Goal: Task Accomplishment & Management: Manage account settings

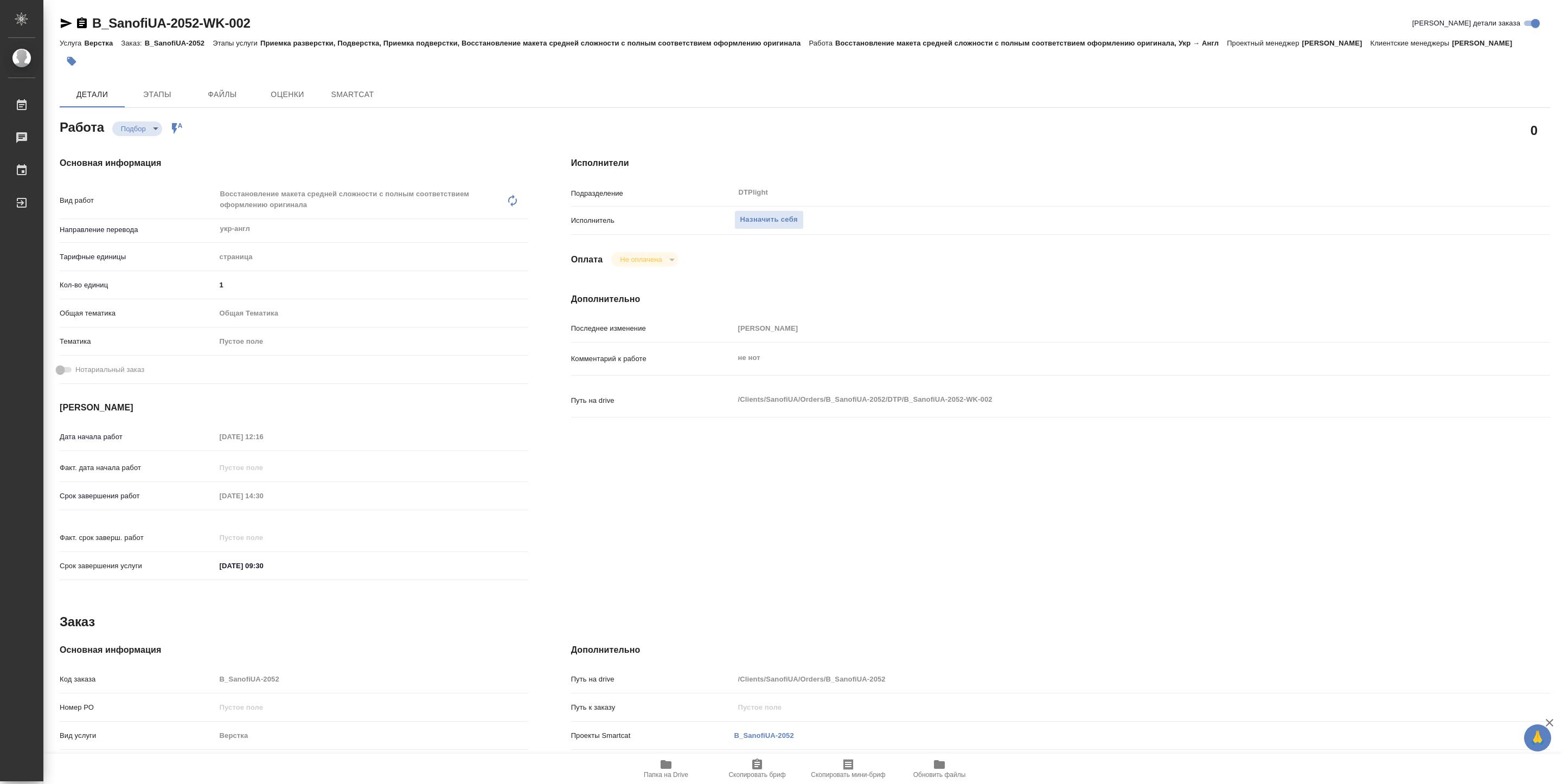
type textarea "x"
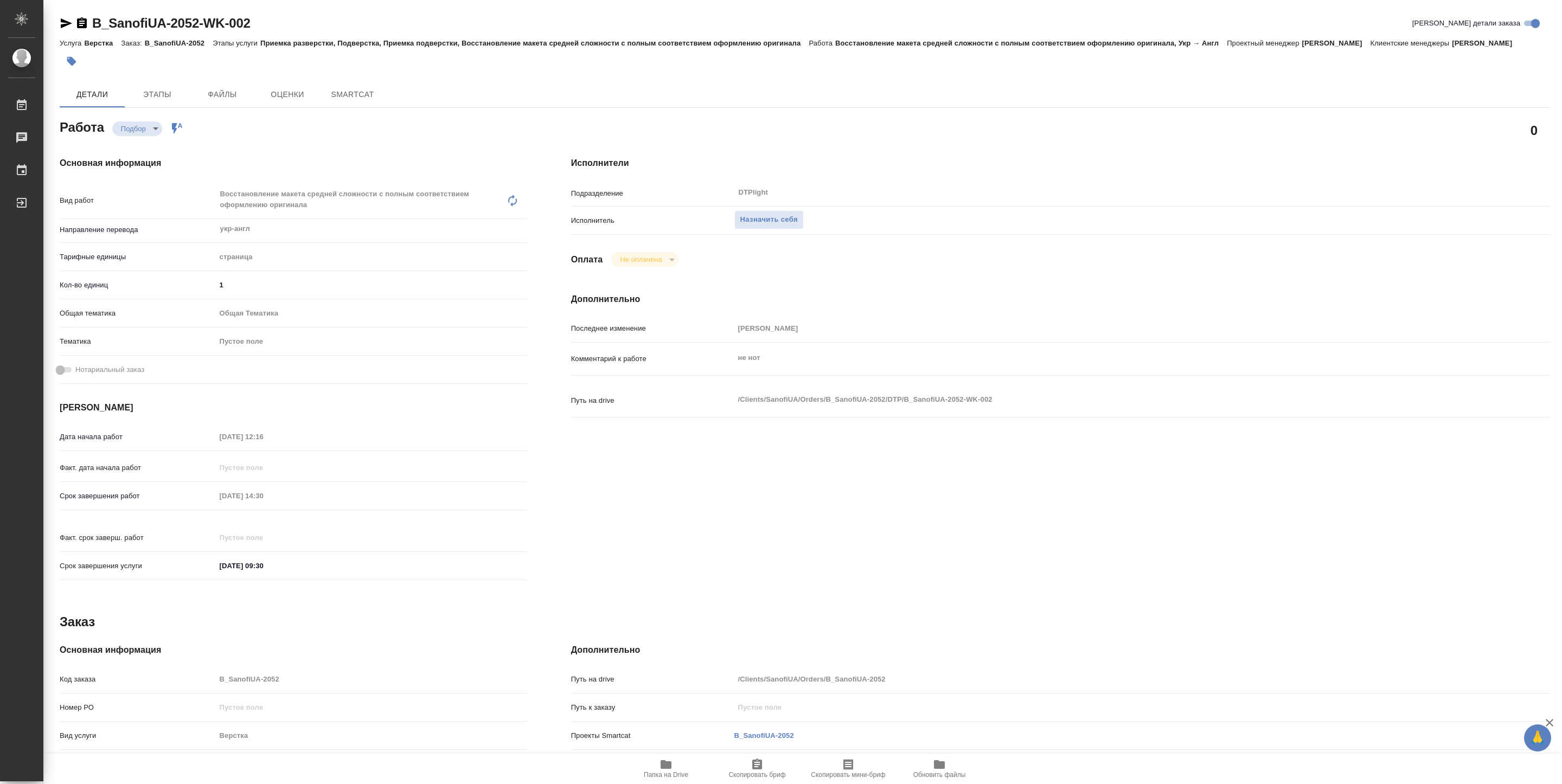
type textarea "x"
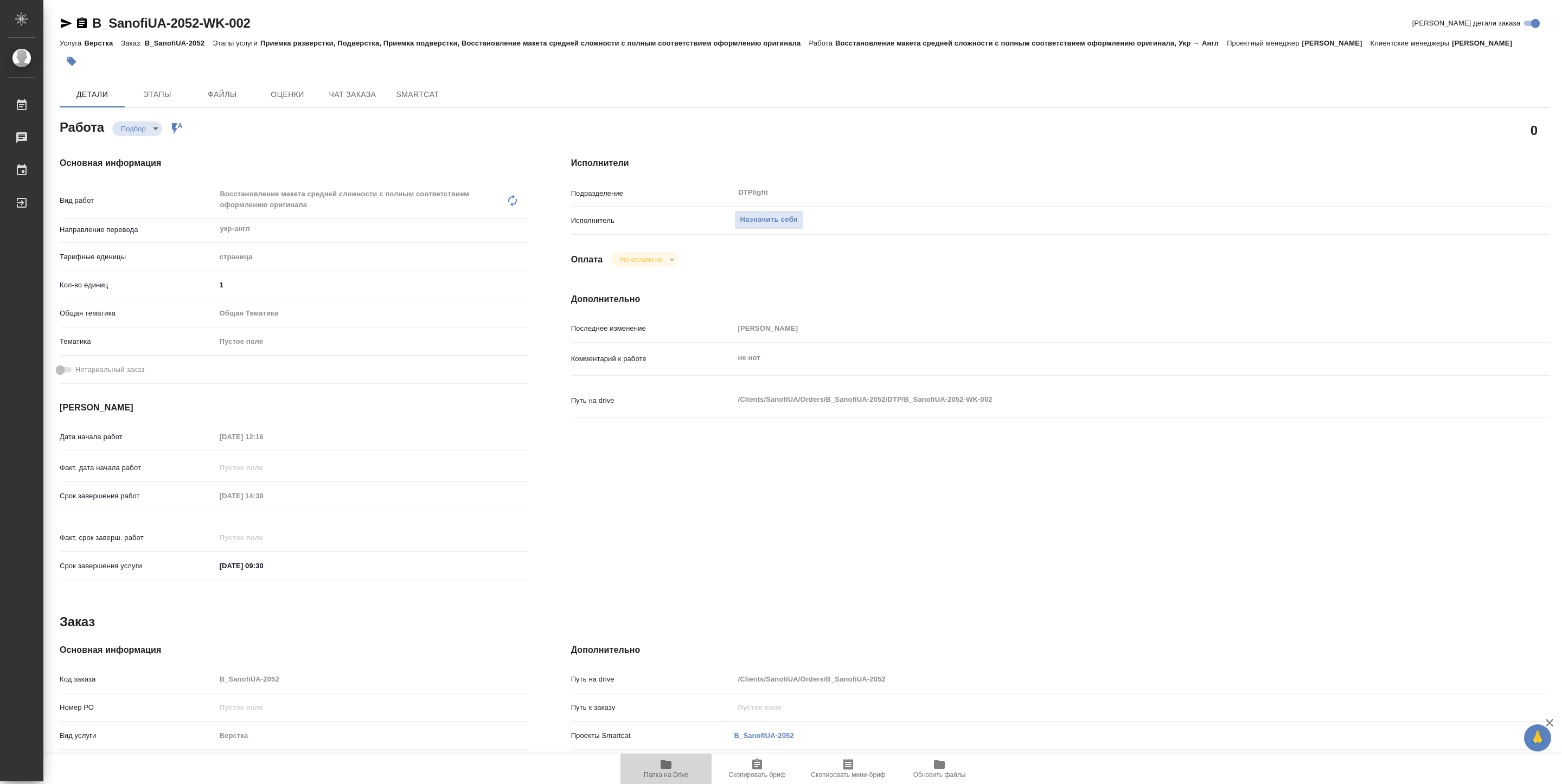
click at [675, 764] on span "Папка на Drive" at bounding box center [666, 768] width 78 height 21
type textarea "x"
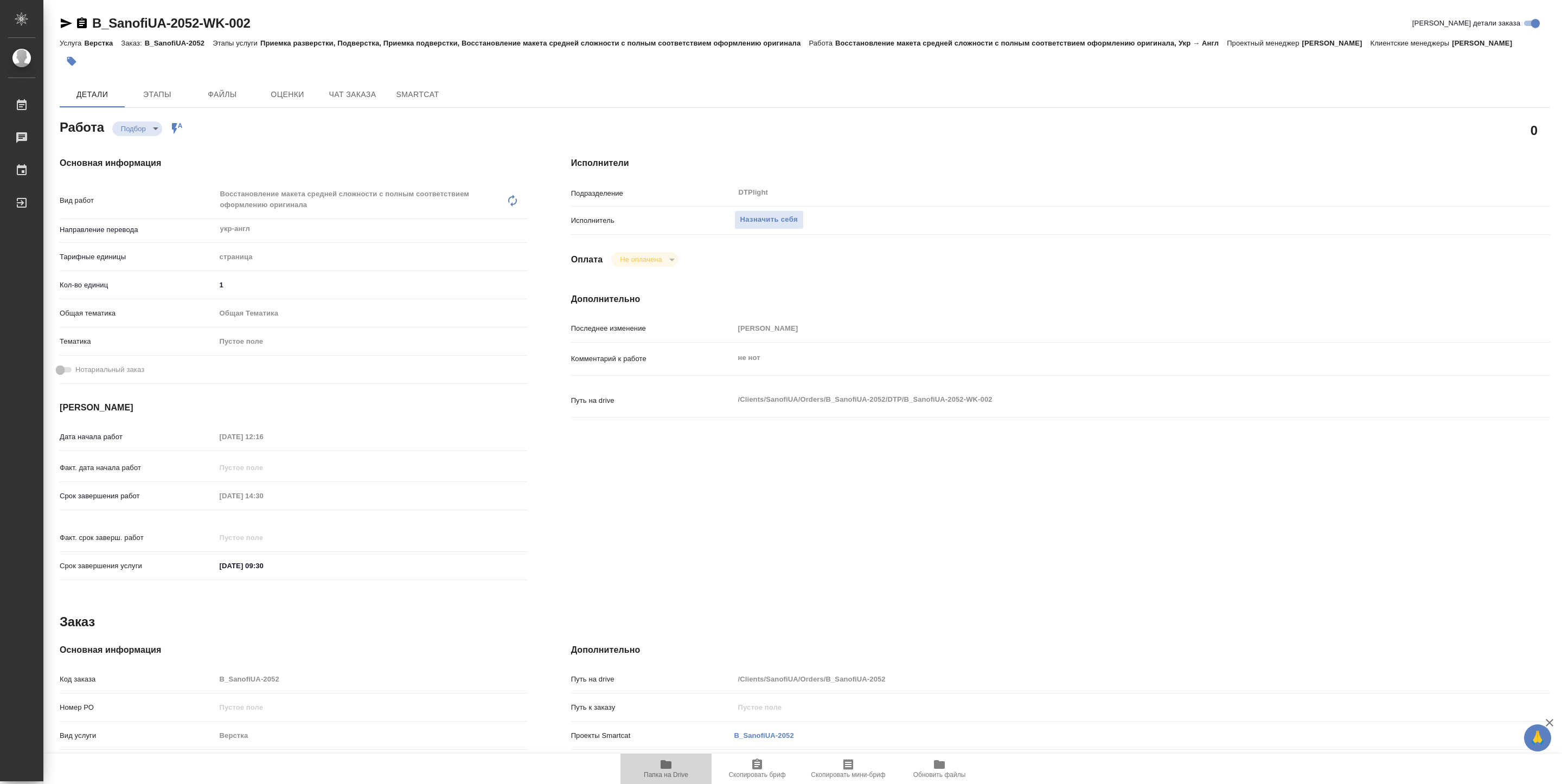
type textarea "x"
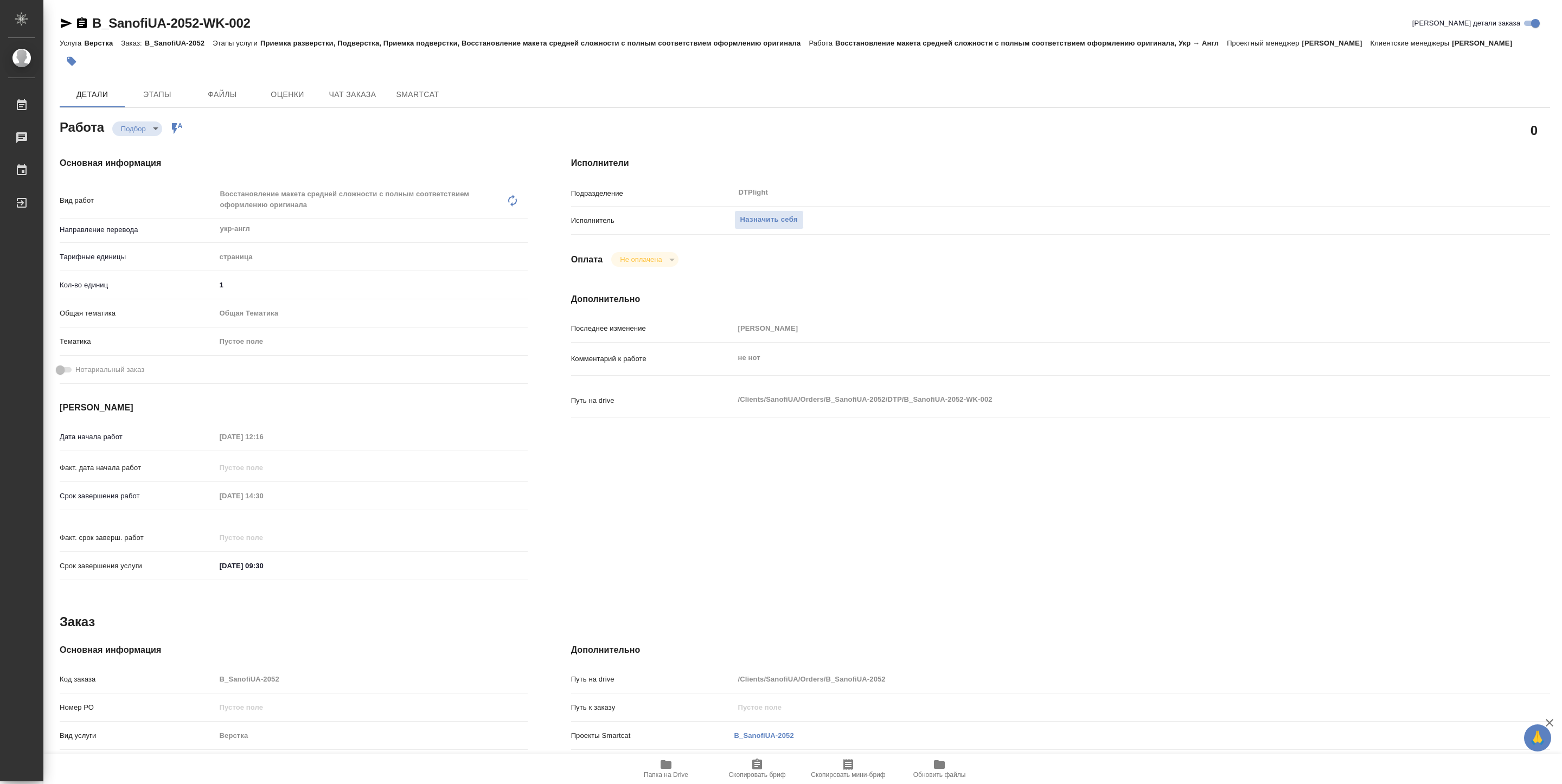
type textarea "x"
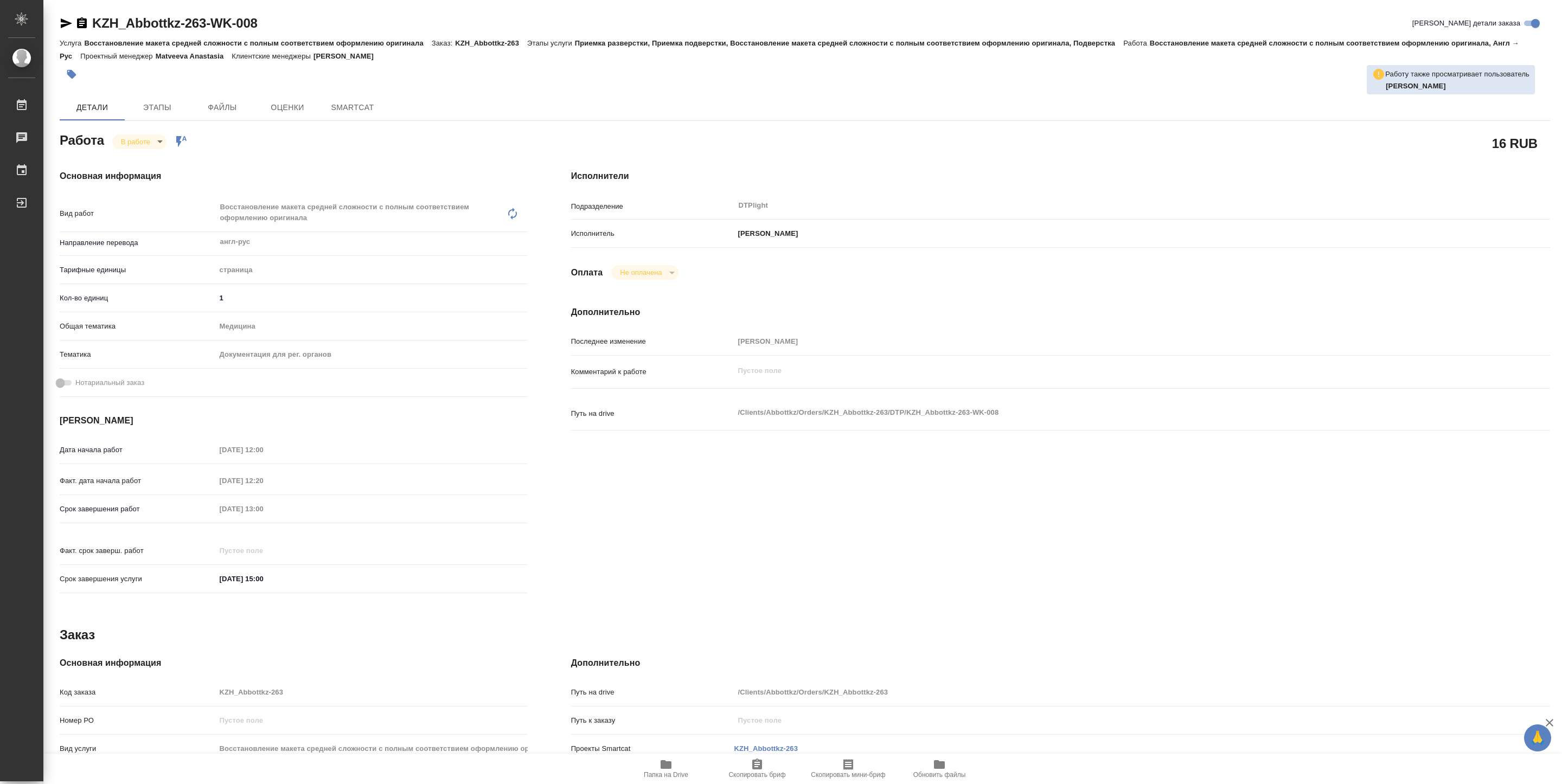
type textarea "x"
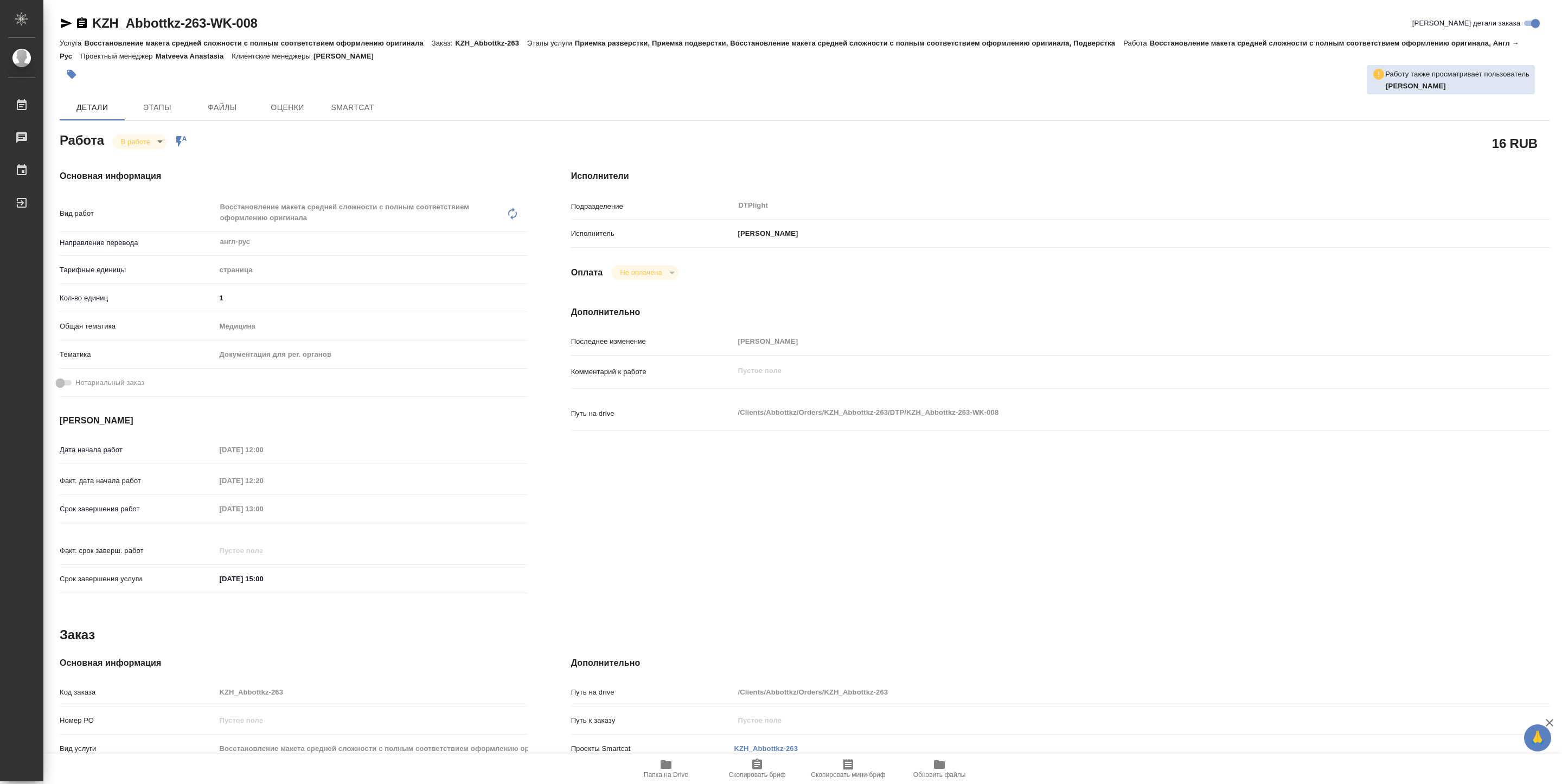
type textarea "x"
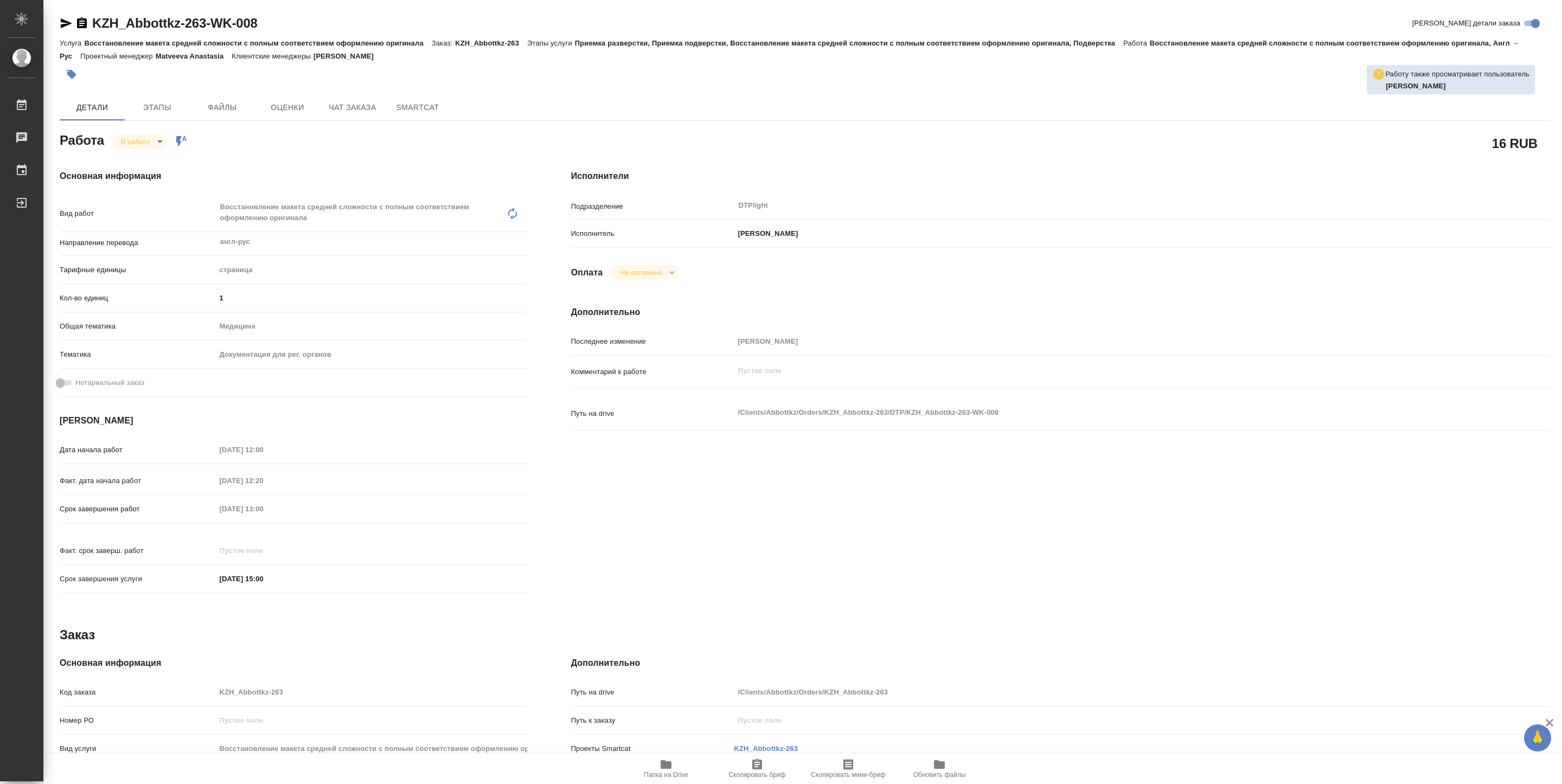
type textarea "x"
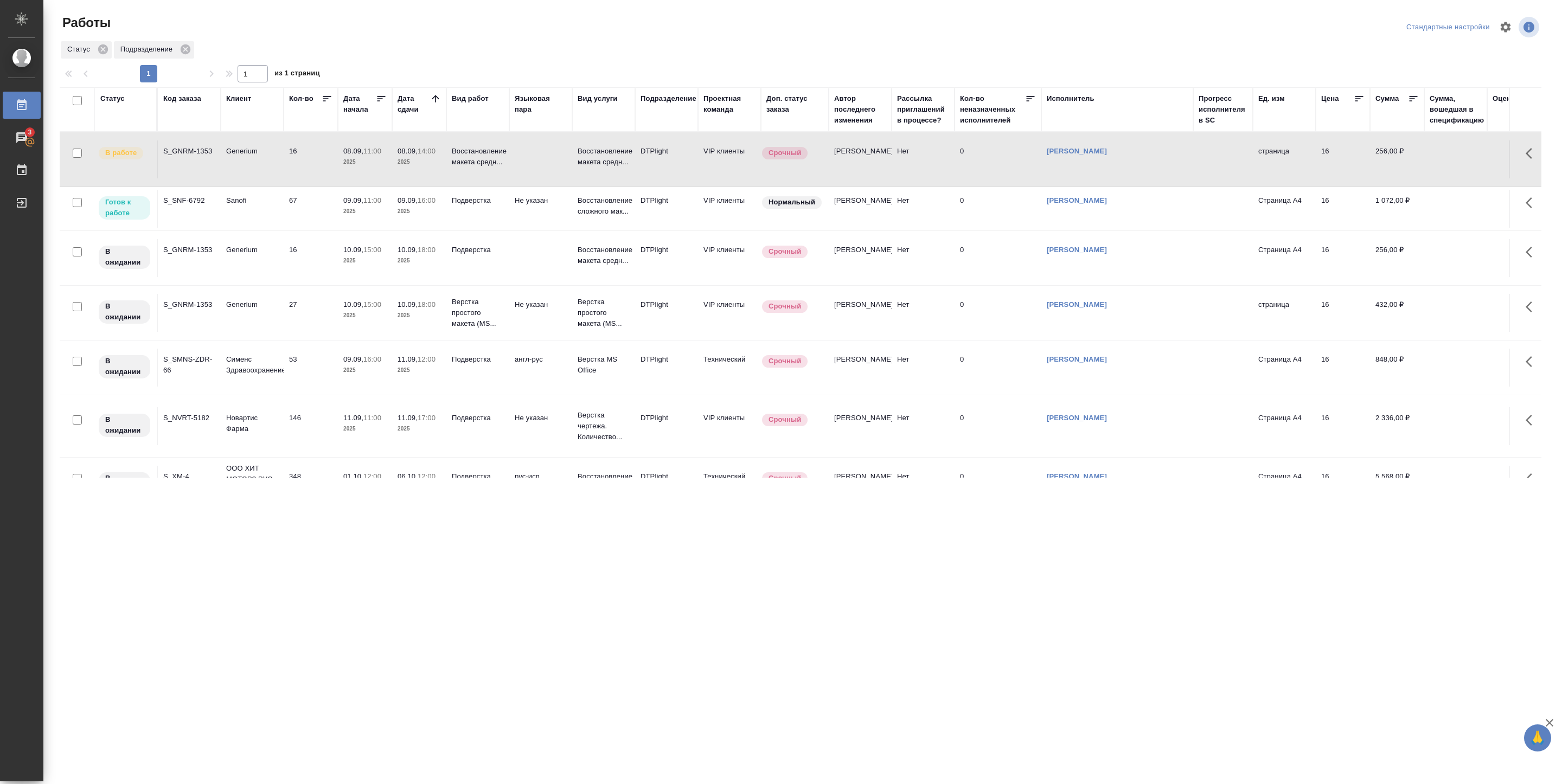
click at [344, 213] on p "2025" at bounding box center [365, 211] width 44 height 11
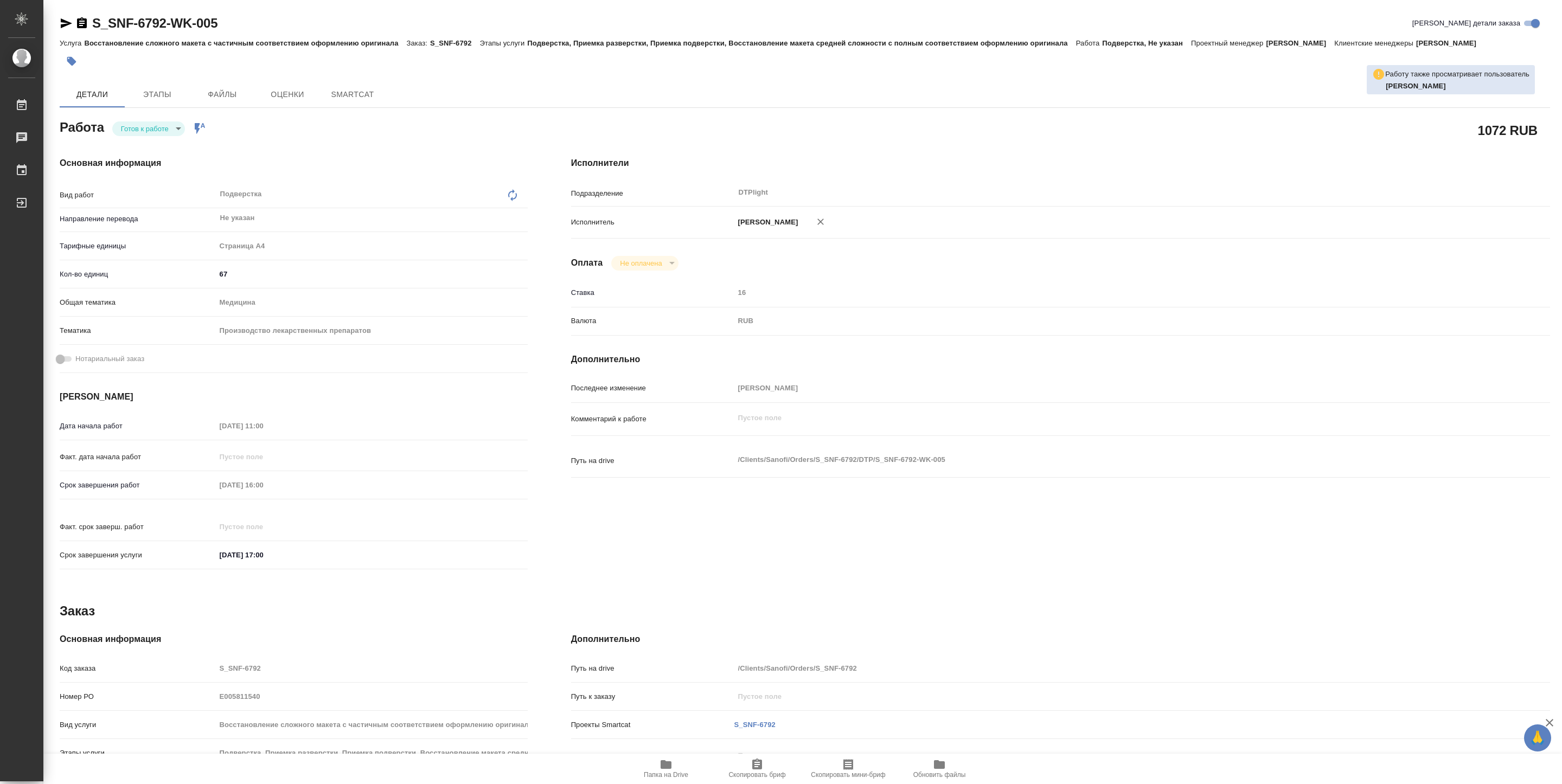
type textarea "x"
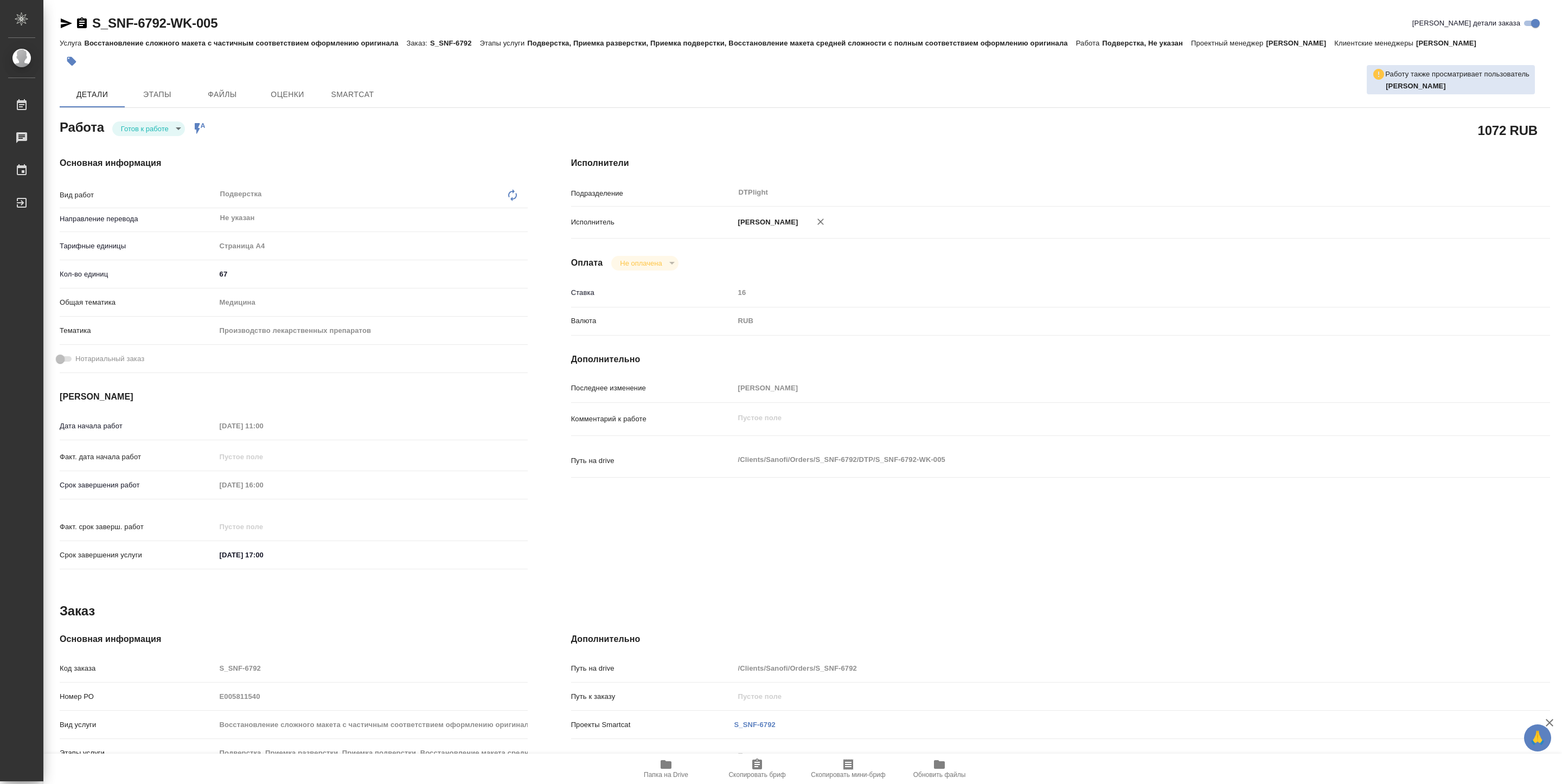
type textarea "x"
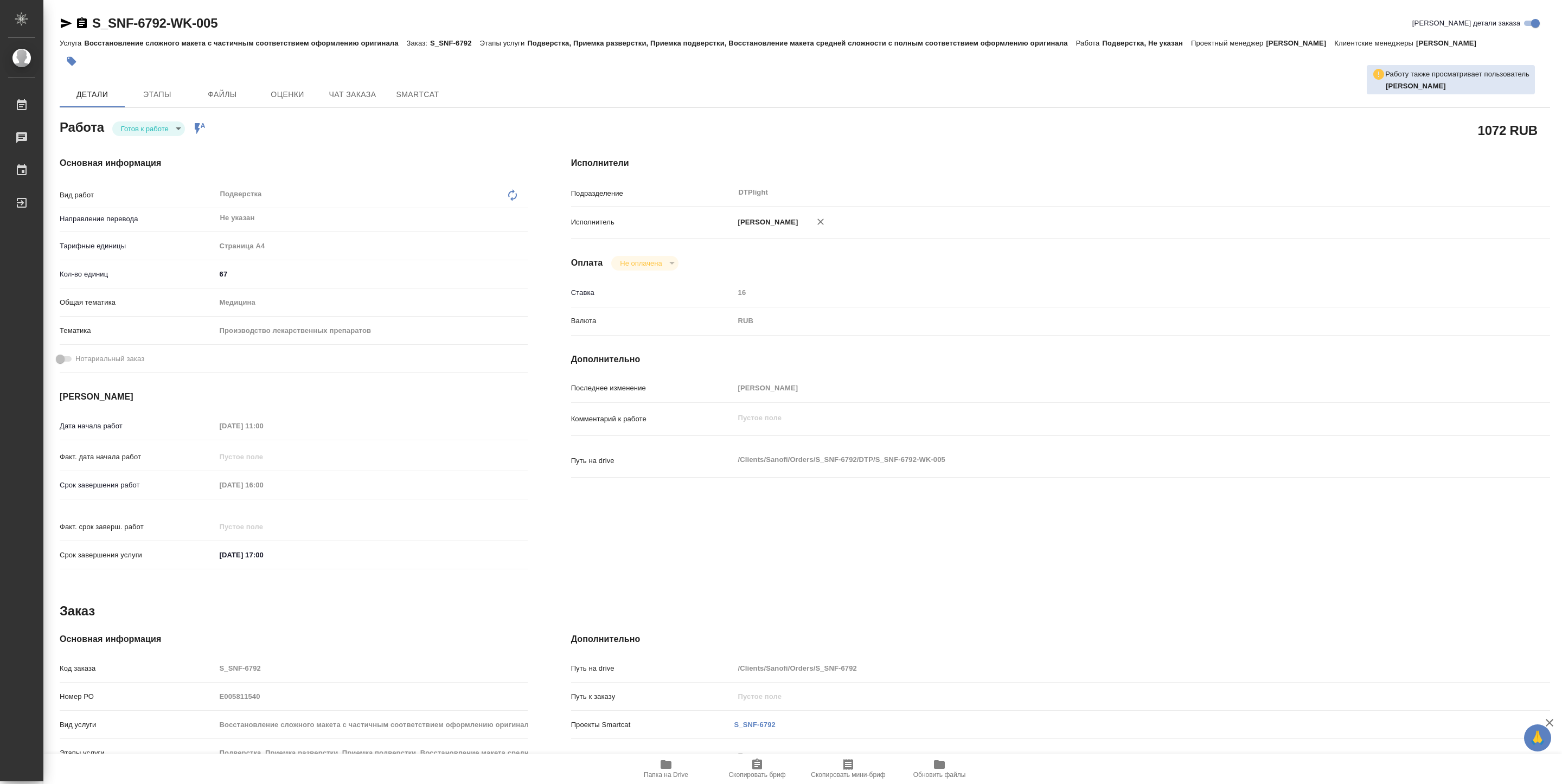
type textarea "x"
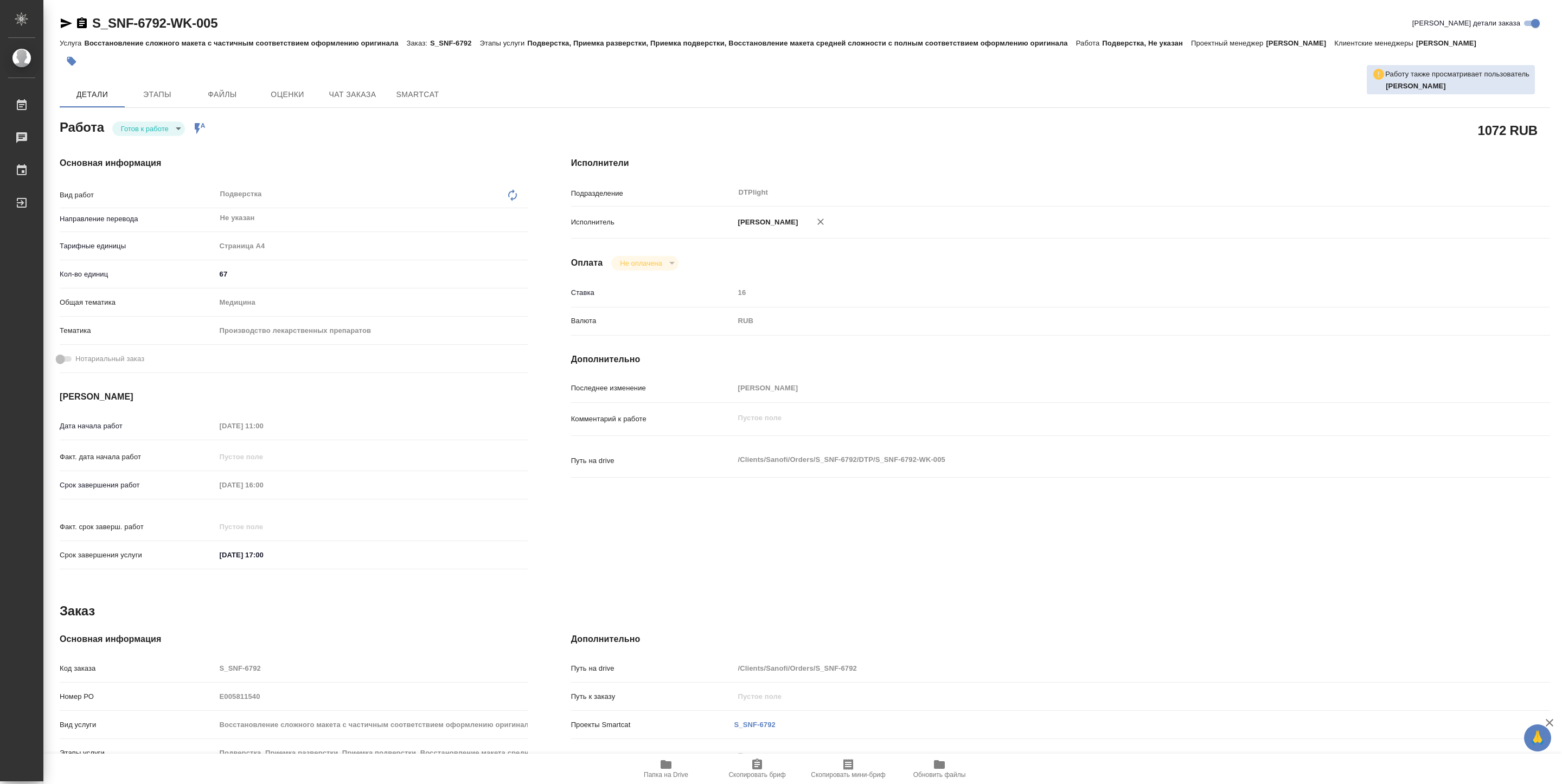
type textarea "x"
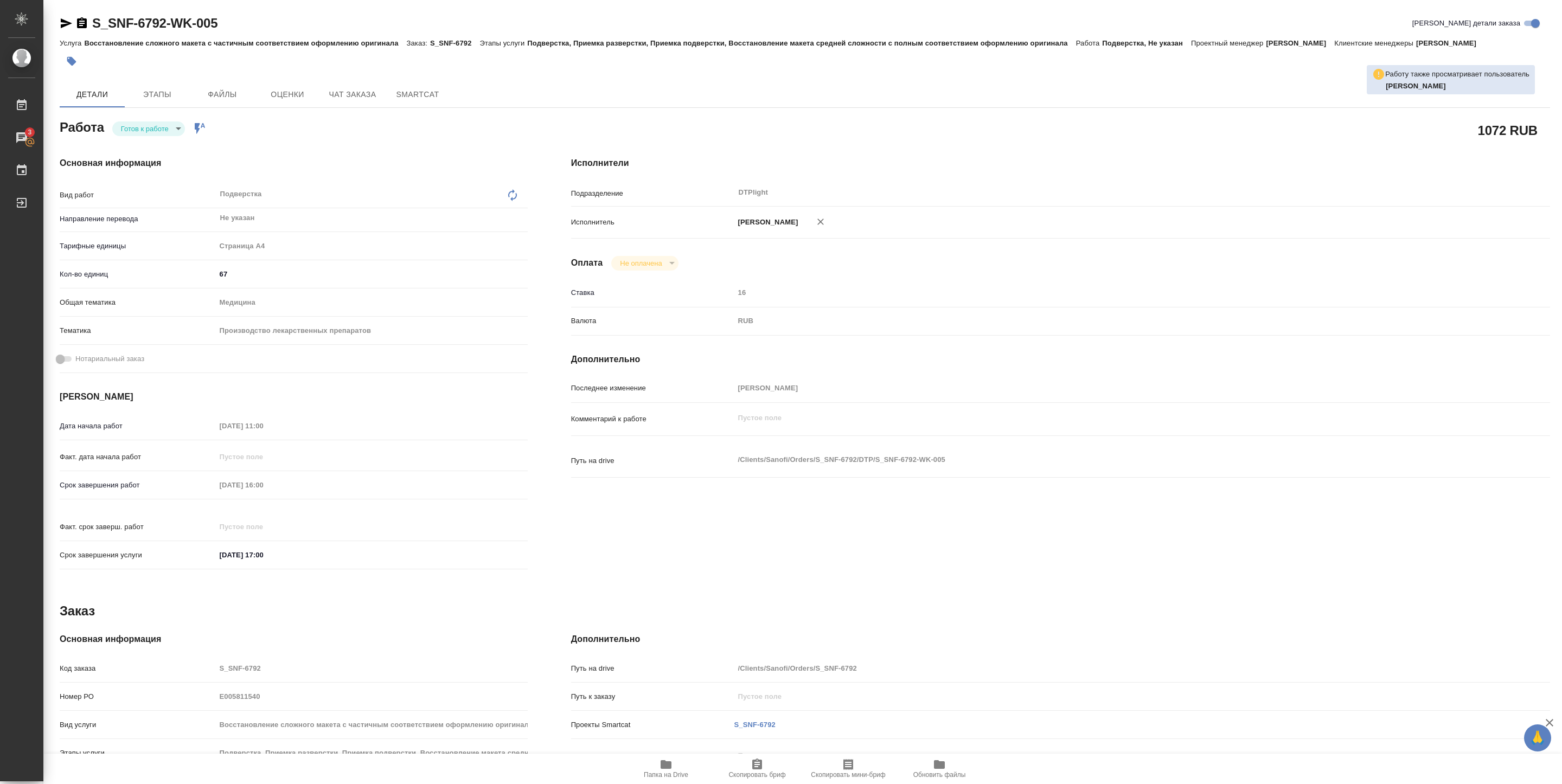
click at [148, 138] on div "Основная информация Вид работ Подверстка x ​ Направление перевода Не указан ​ Т…" at bounding box center [293, 366] width 512 height 463
click at [148, 128] on body "🙏 .cls-1 fill:#fff; AWATERA Pankina Anna Работы 3 Чаты График Выйти S_SNF-6792-…" at bounding box center [781, 392] width 1562 height 784
click at [147, 129] on button "В работе" at bounding box center [138, 128] width 35 height 12
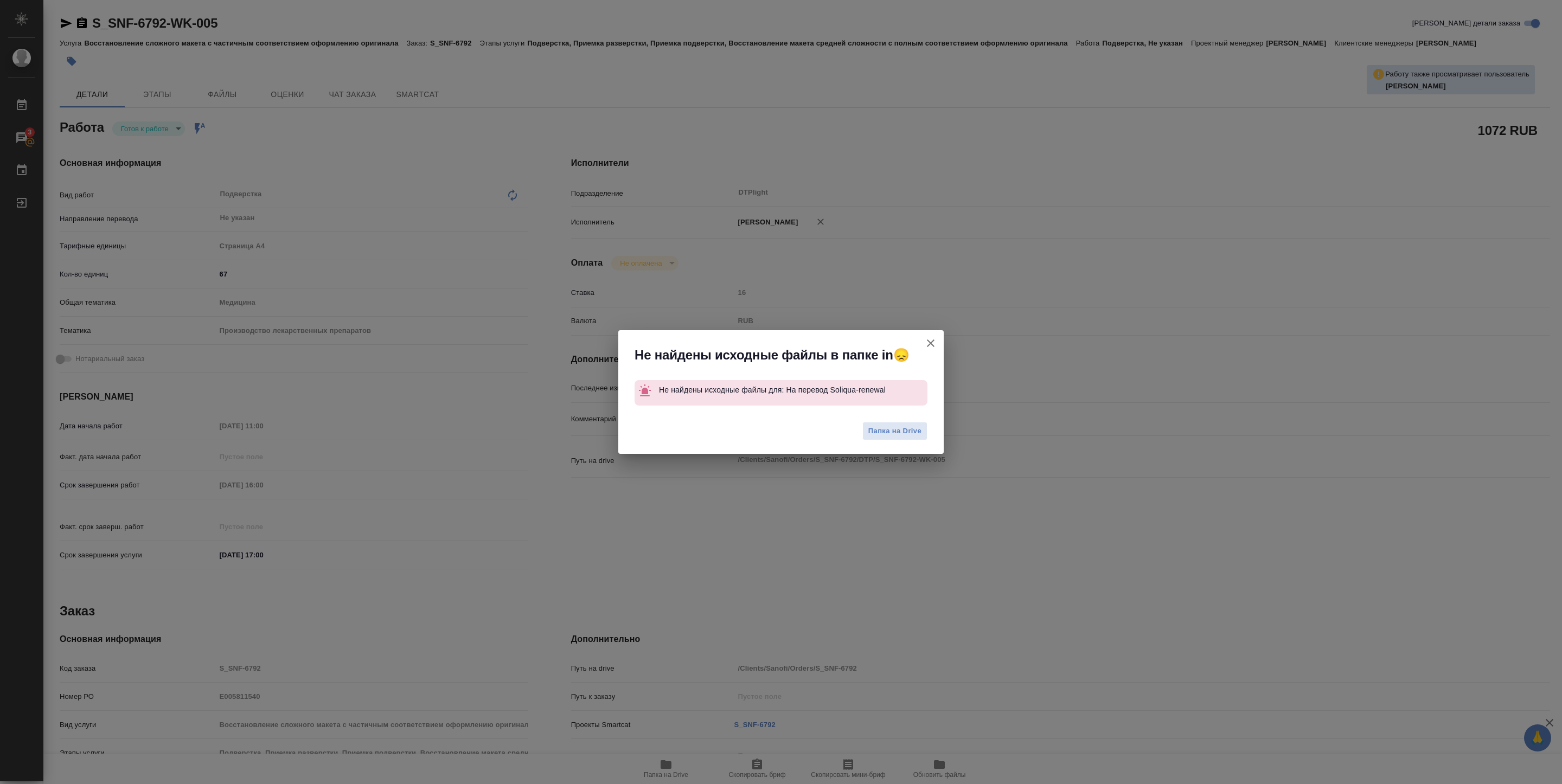
type textarea "x"
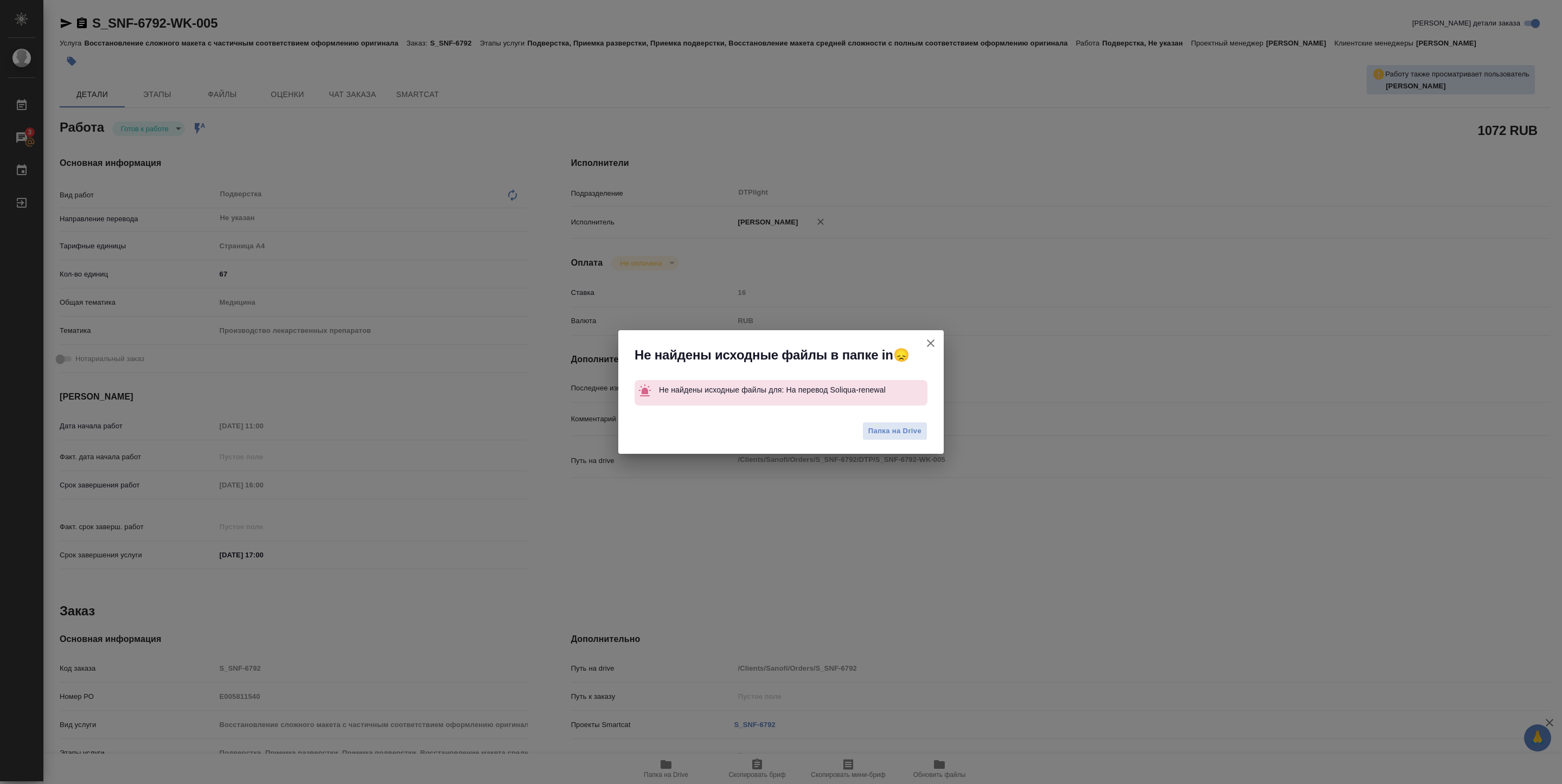
type textarea "x"
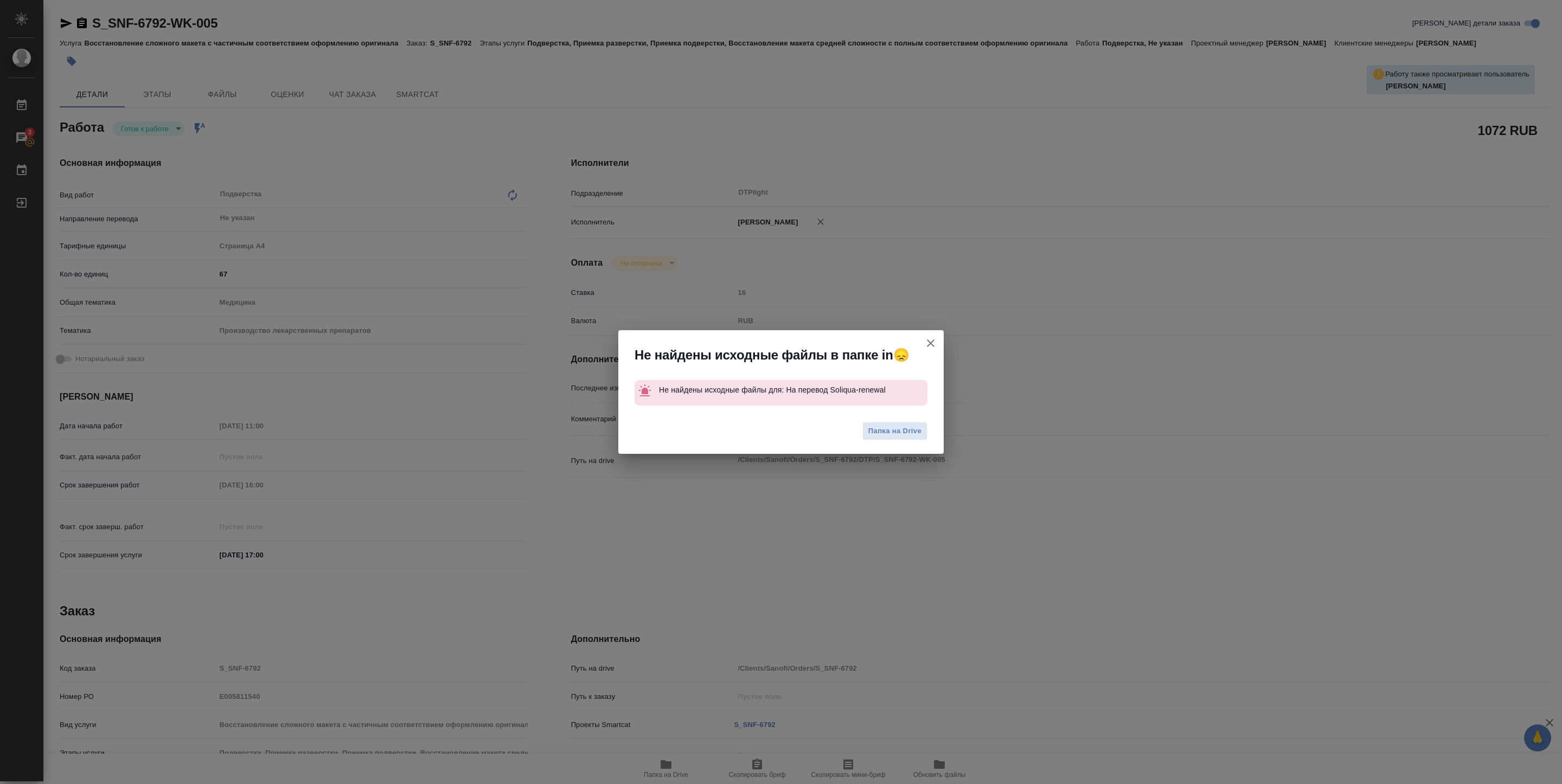
type textarea "x"
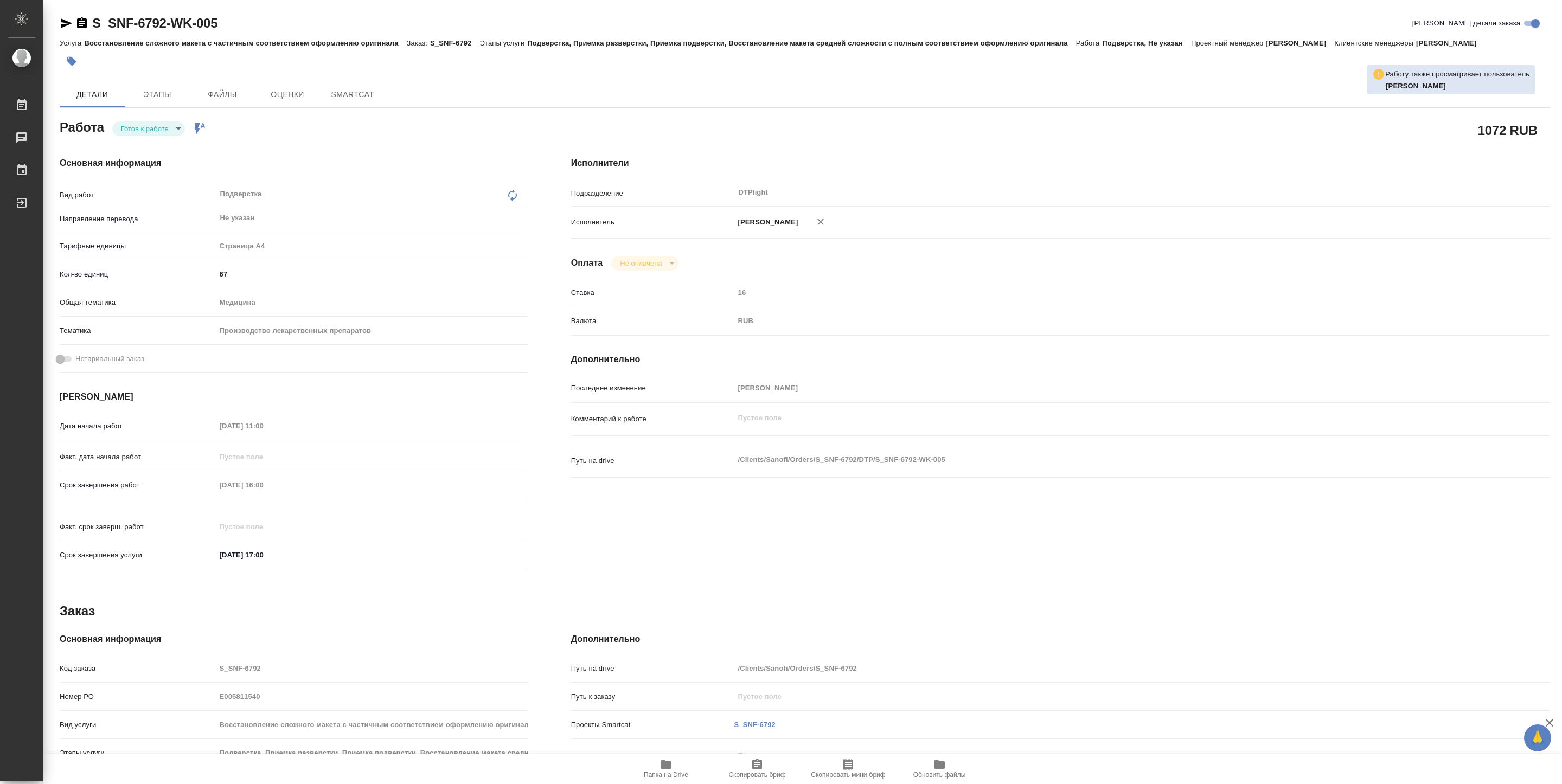
type textarea "x"
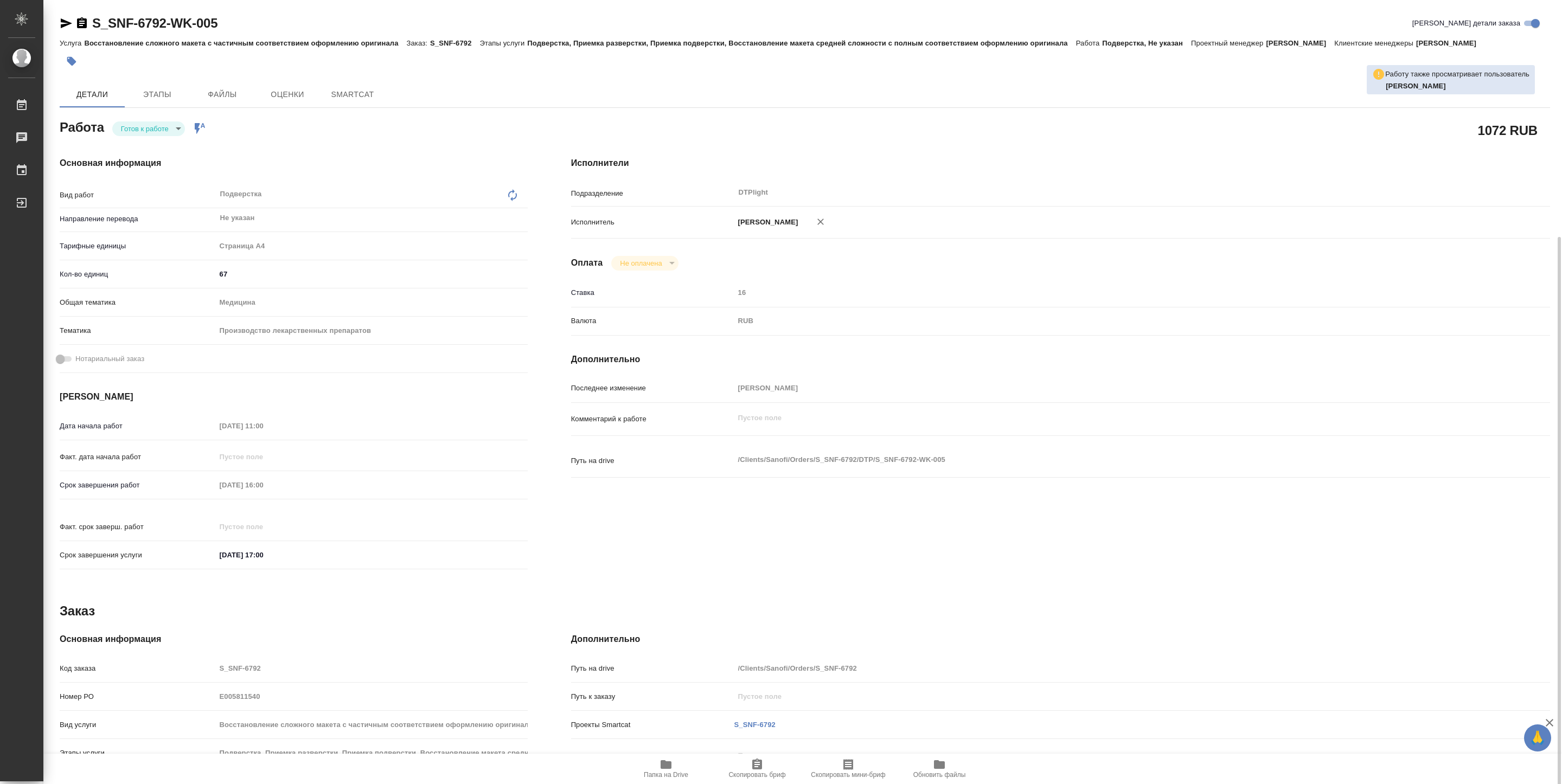
scroll to position [128, 0]
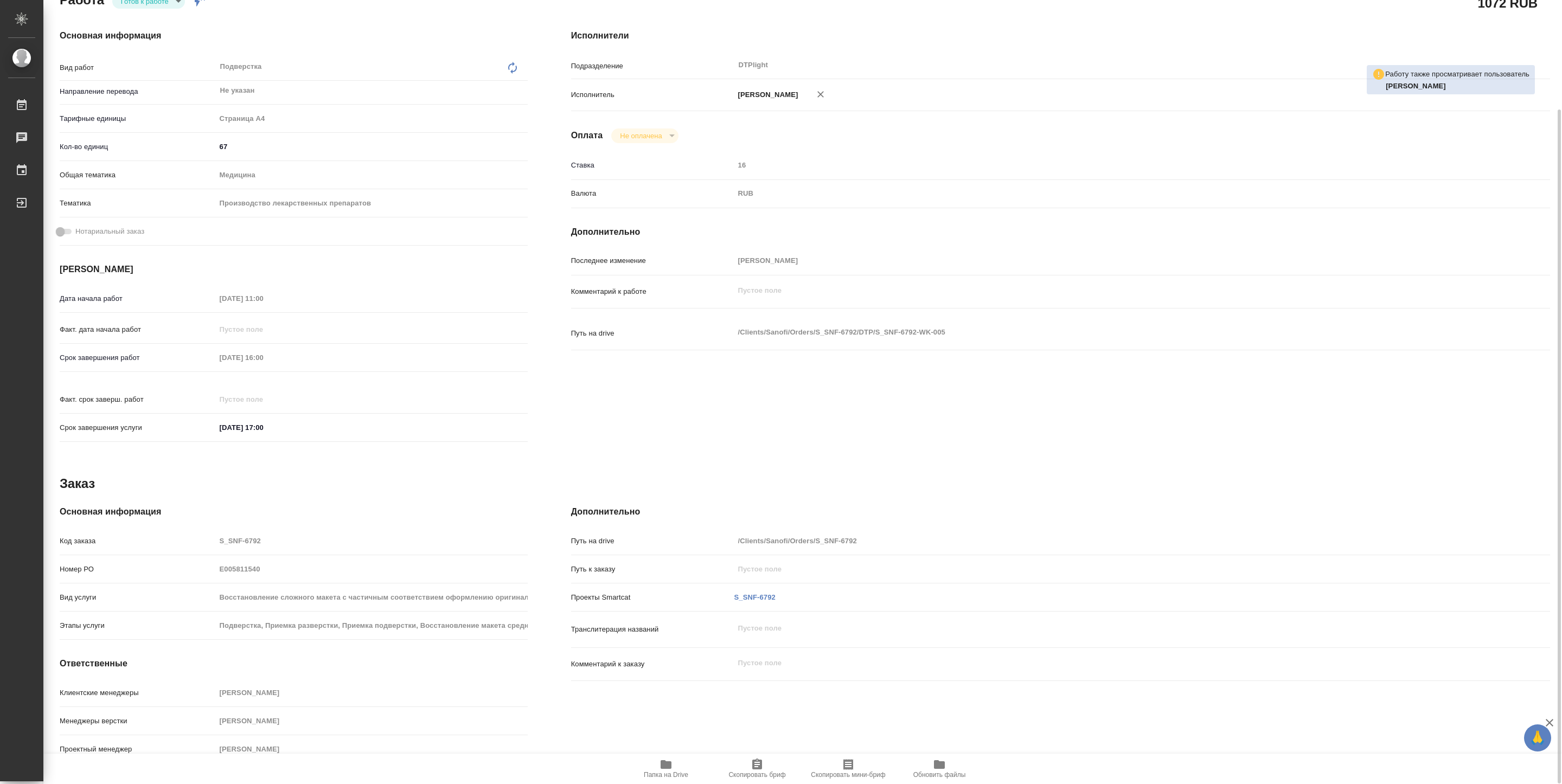
type textarea "x"
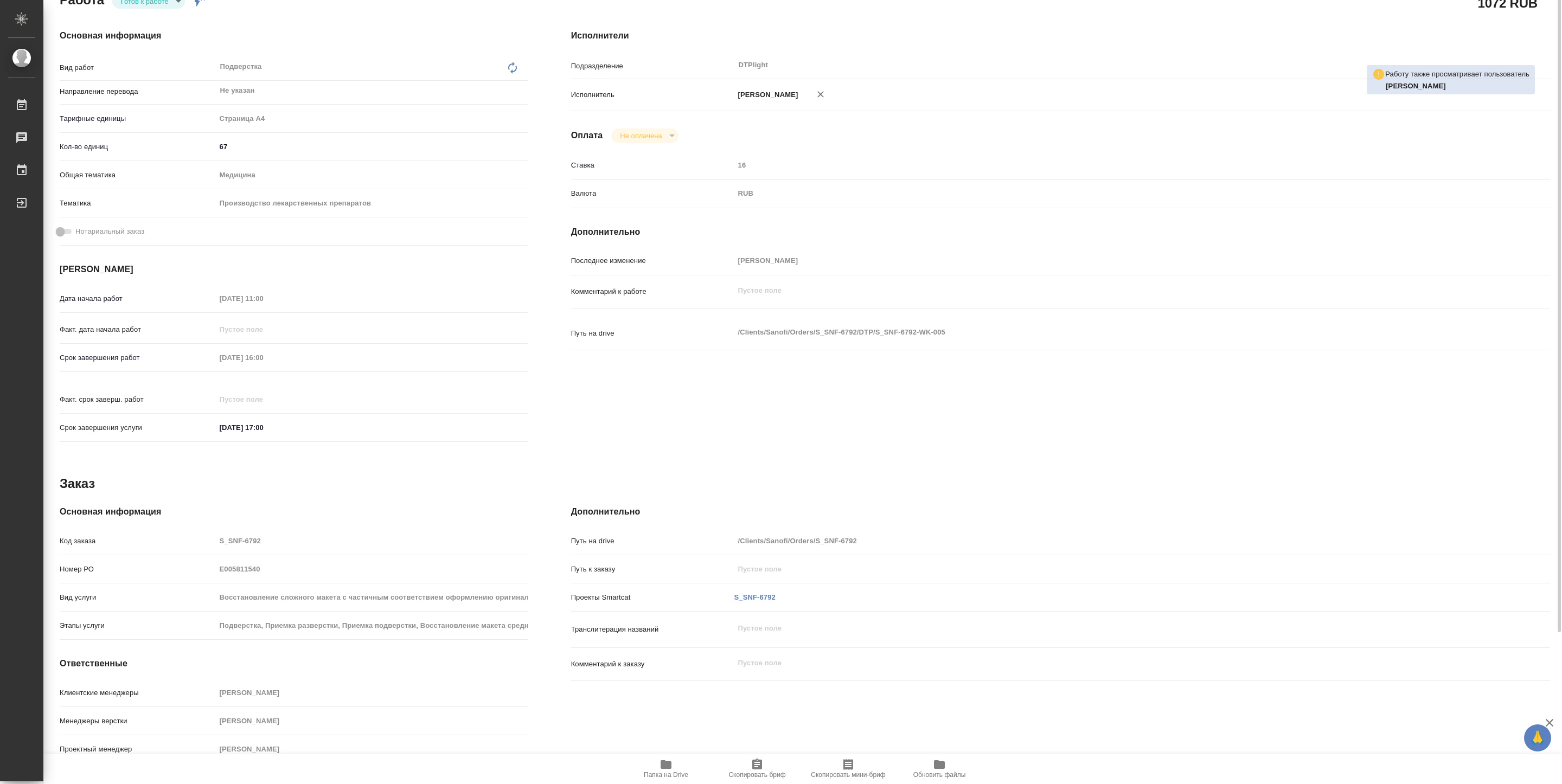
scroll to position [0, 0]
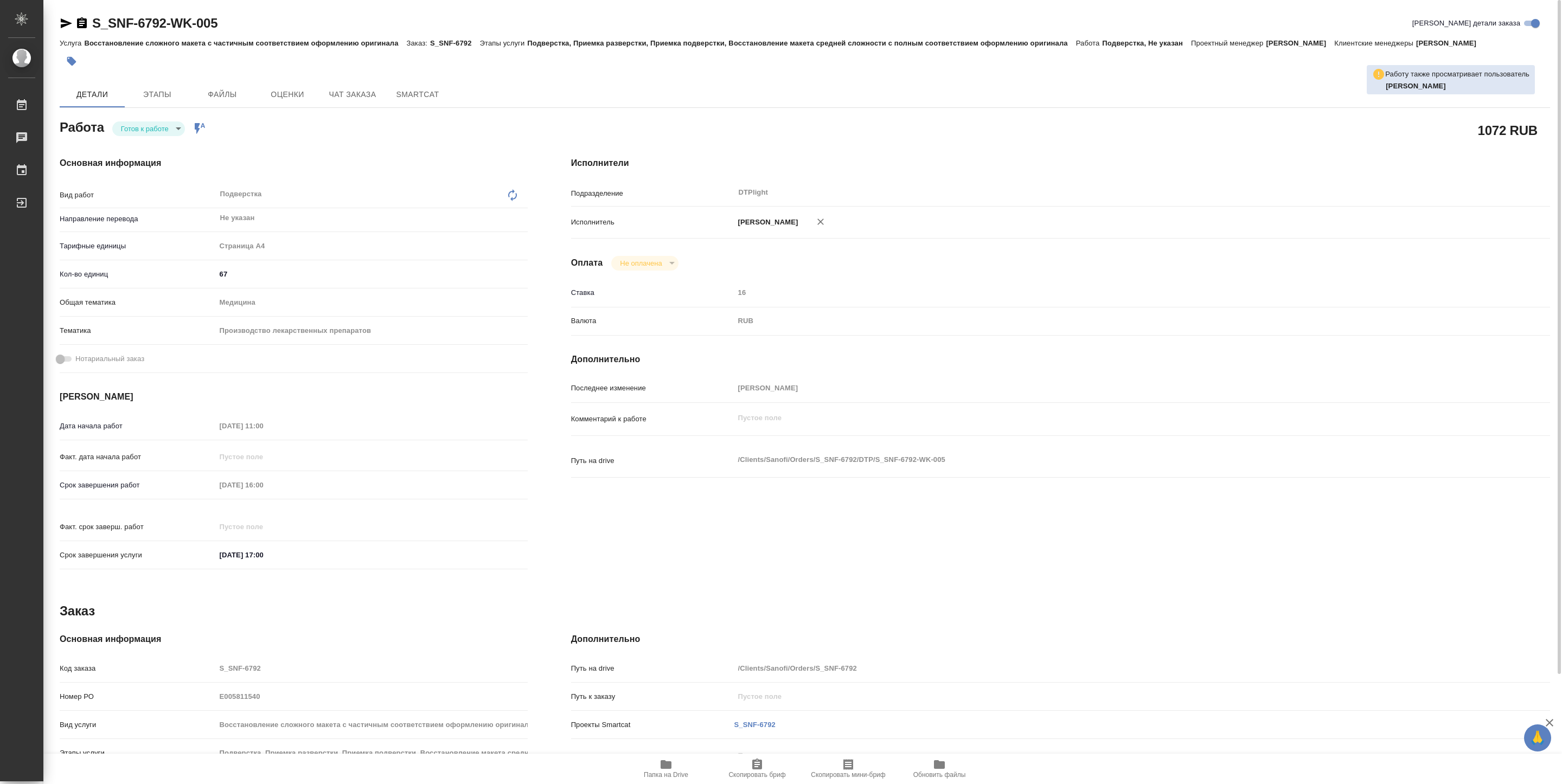
type textarea "x"
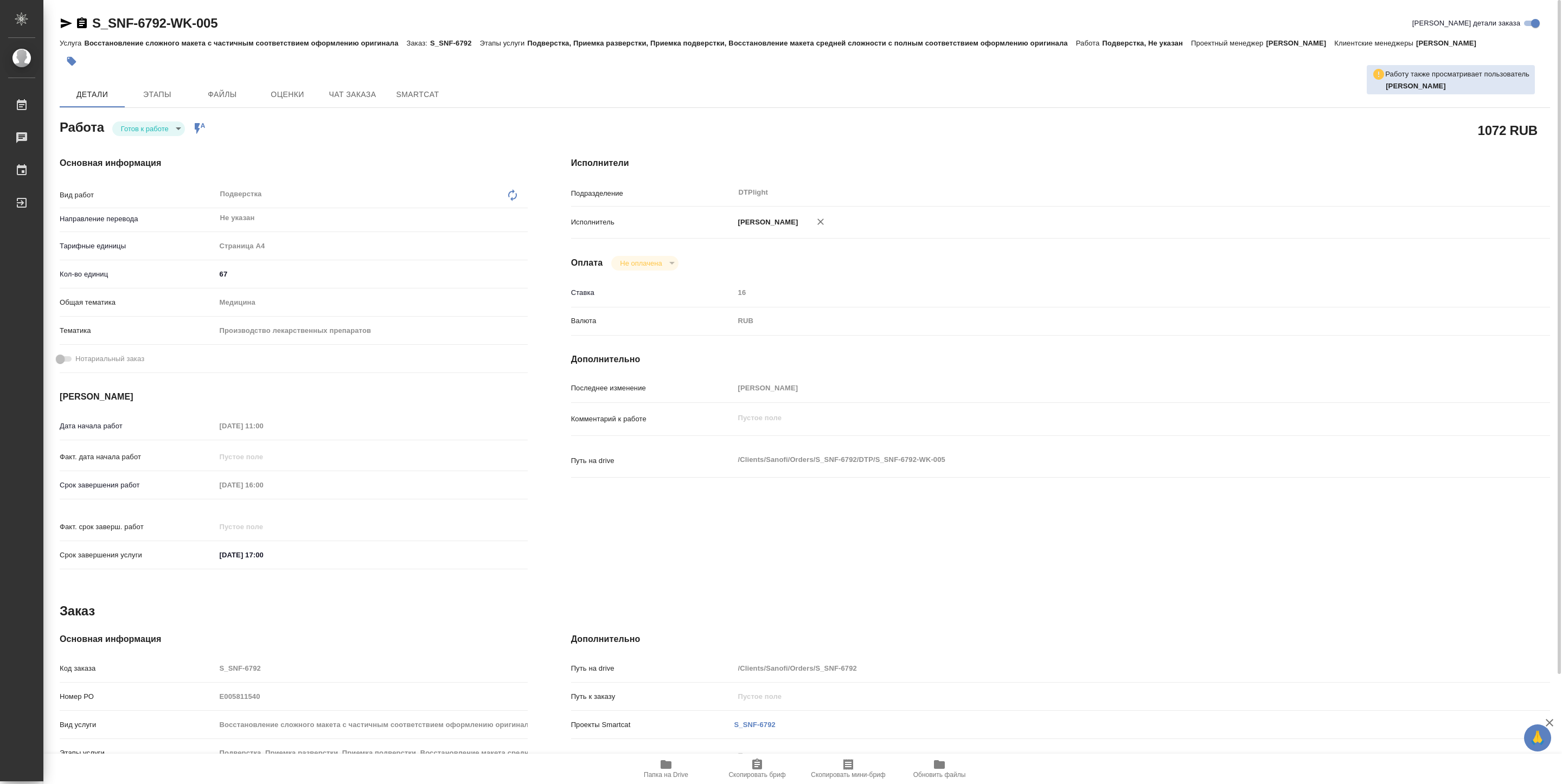
type textarea "x"
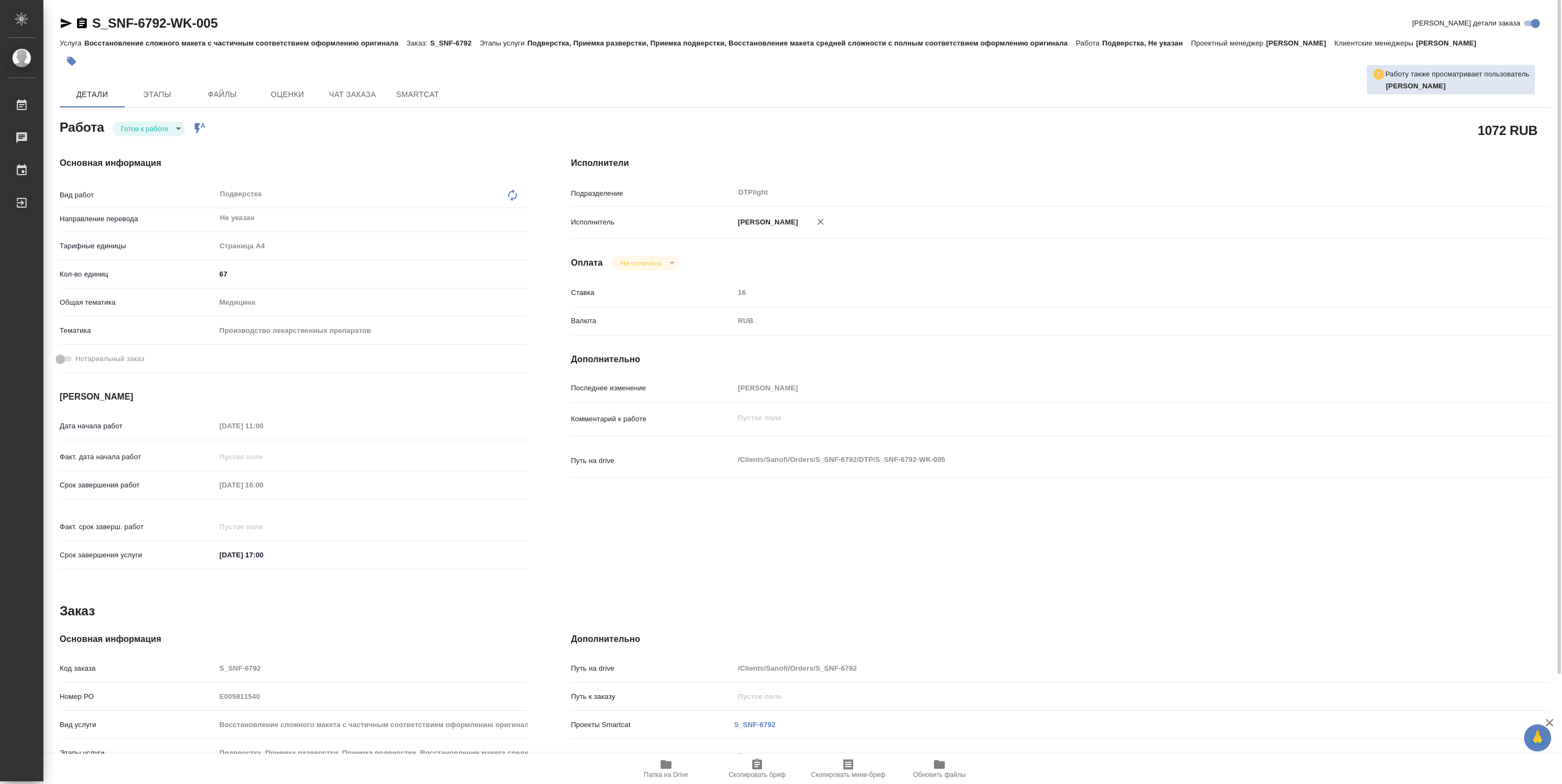
click at [63, 25] on icon "button" at bounding box center [67, 23] width 12 height 10
type textarea "x"
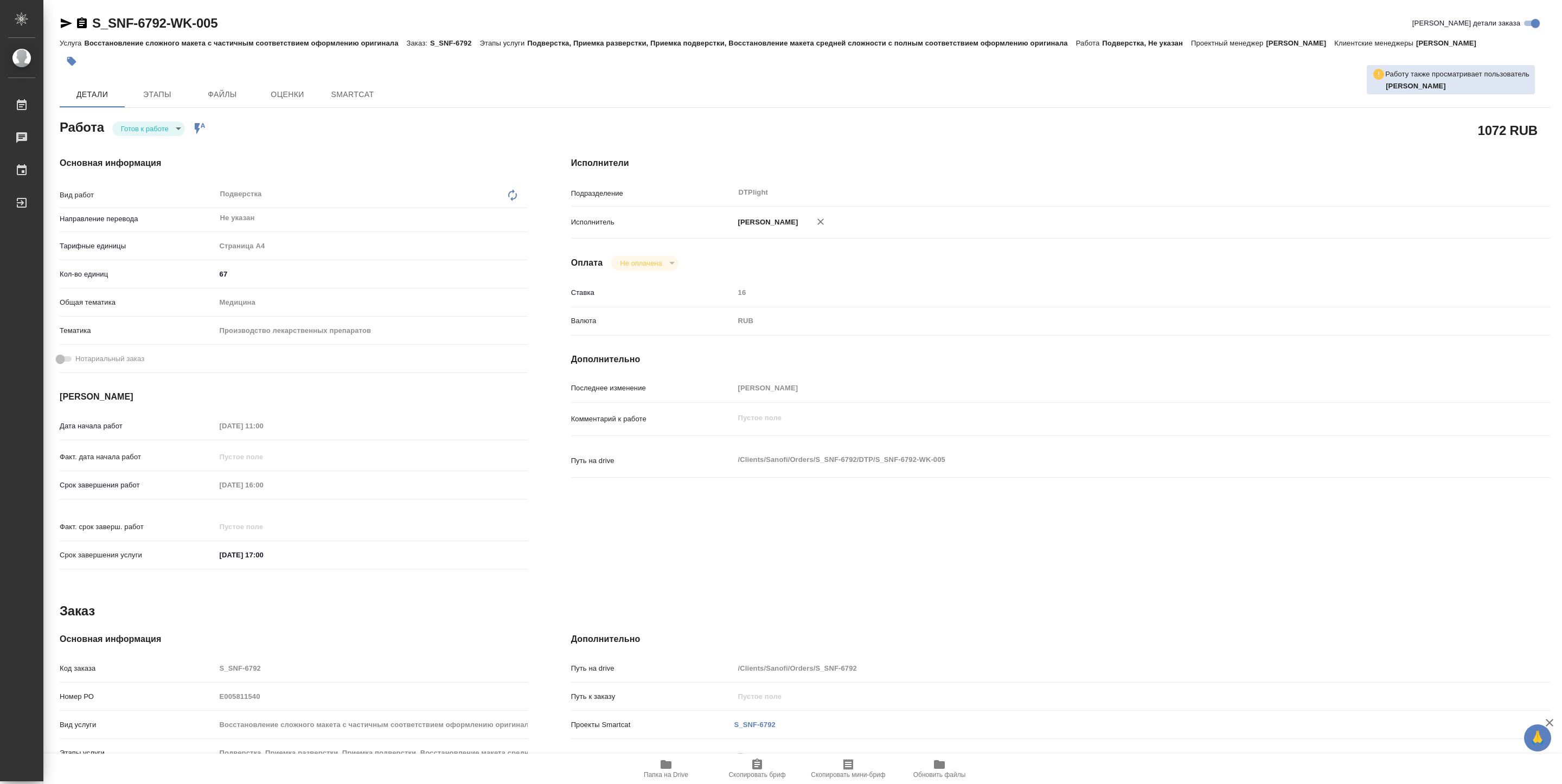
type textarea "x"
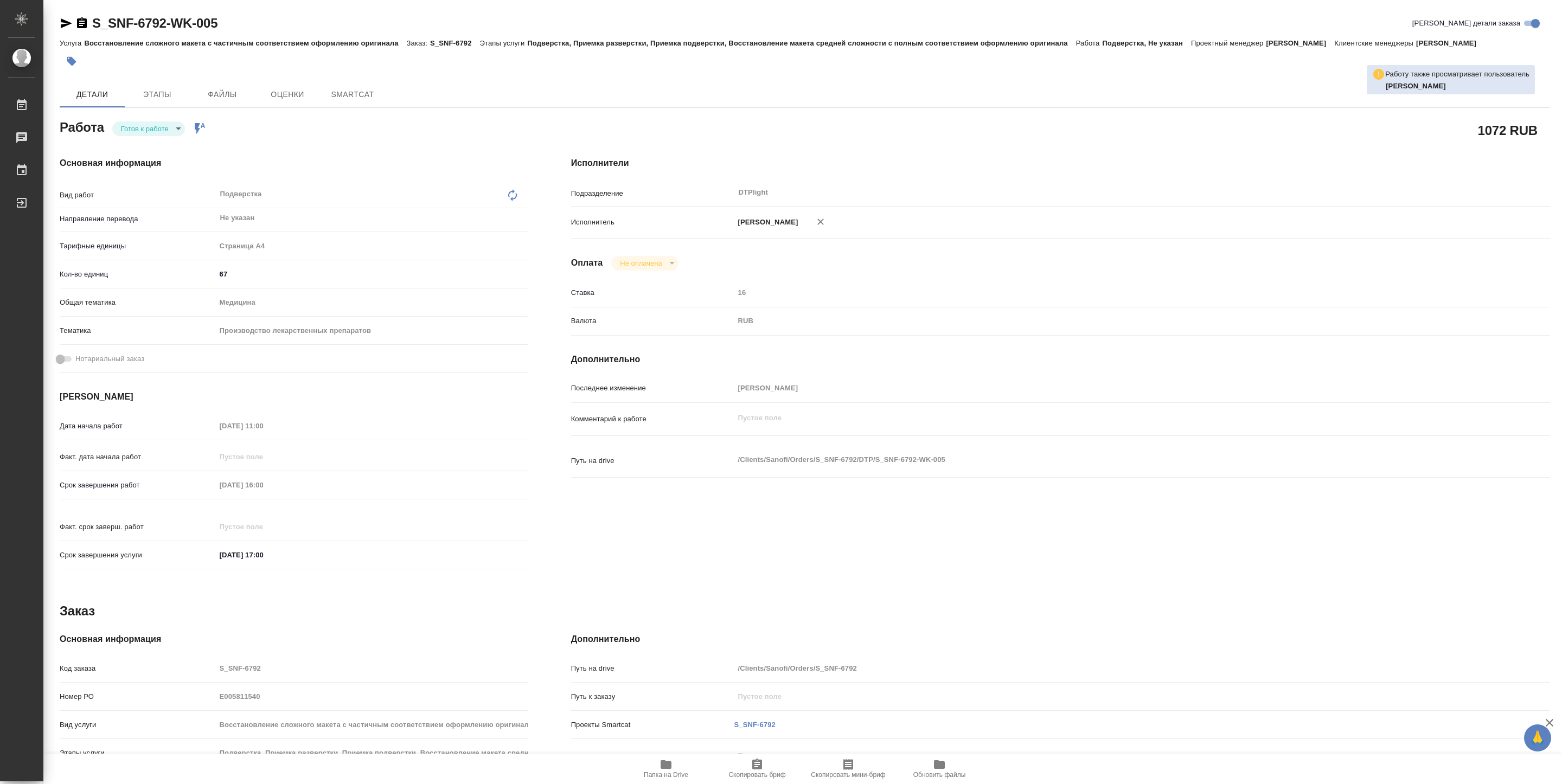
type textarea "x"
click at [157, 121] on div "Готов к работе readyForWork Работа включена в последовательность" at bounding box center [159, 128] width 94 height 15
click at [157, 128] on body "🙏 .cls-1 fill:#fff; AWATERA Pankina Anna Работы Чаты График Выйти S_SNF-6792-WK…" at bounding box center [781, 392] width 1562 height 784
type textarea "x"
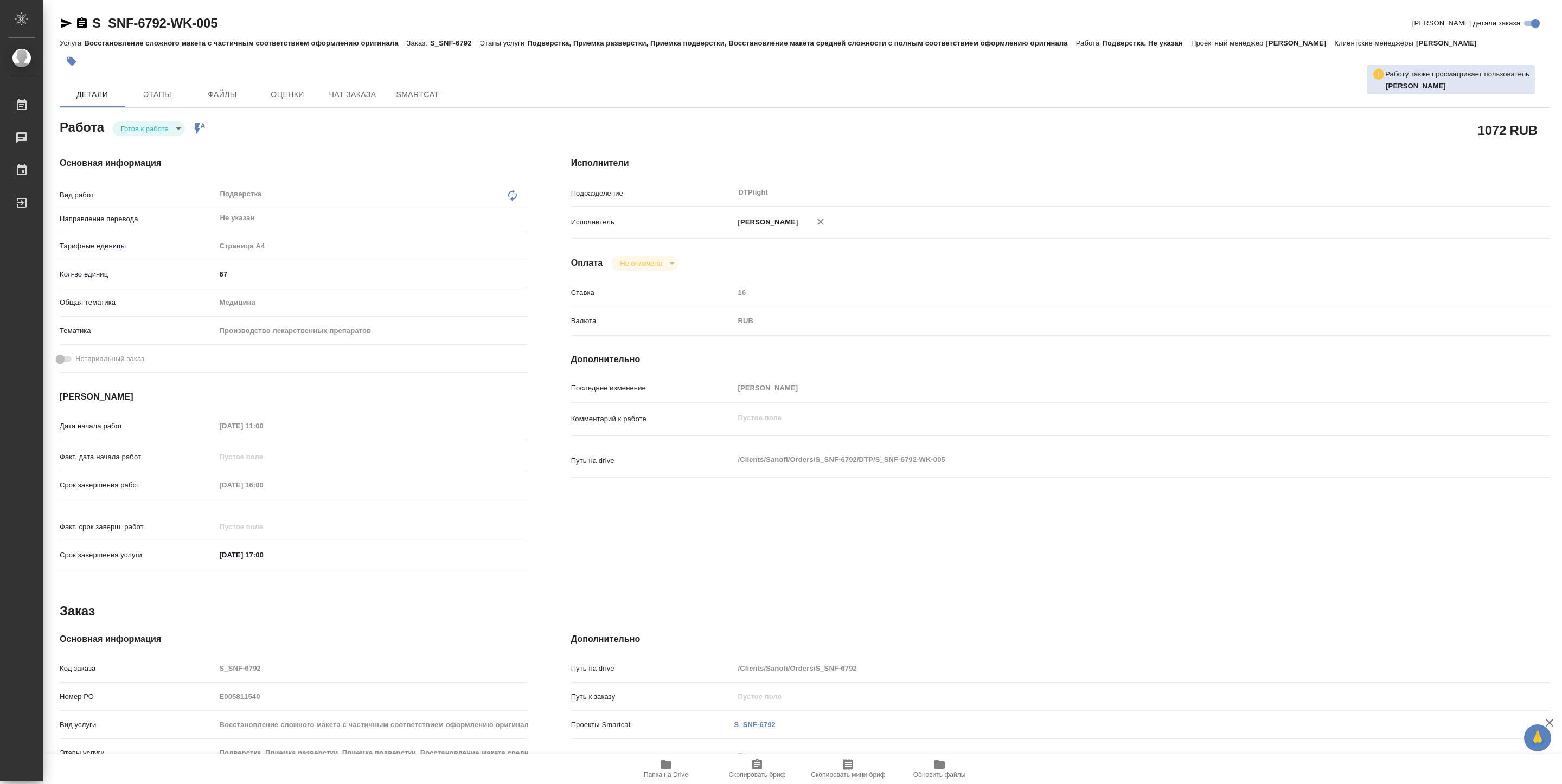
type textarea "x"
click at [155, 126] on button "В работе" at bounding box center [138, 128] width 35 height 12
type textarea "x"
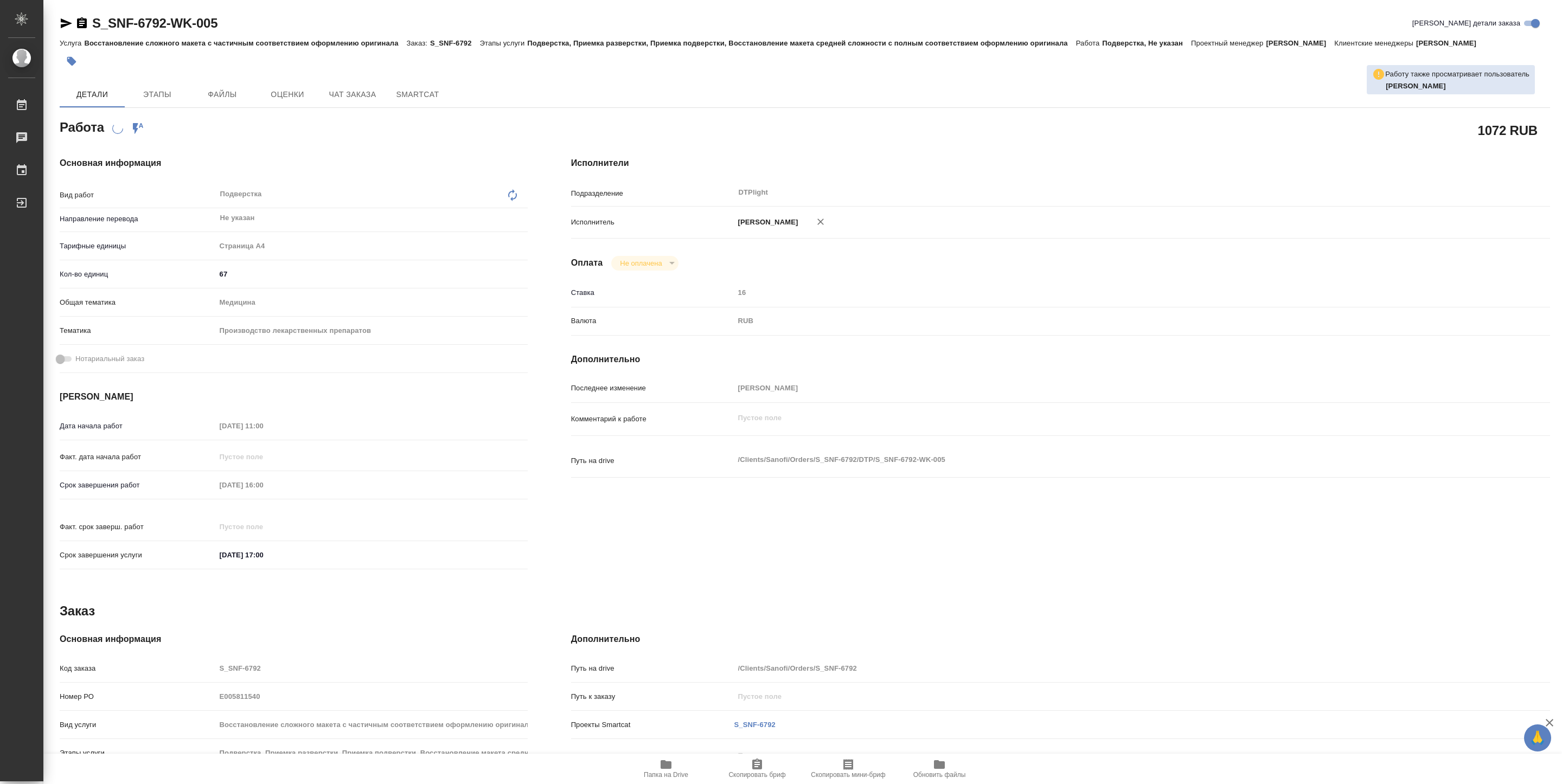
type textarea "x"
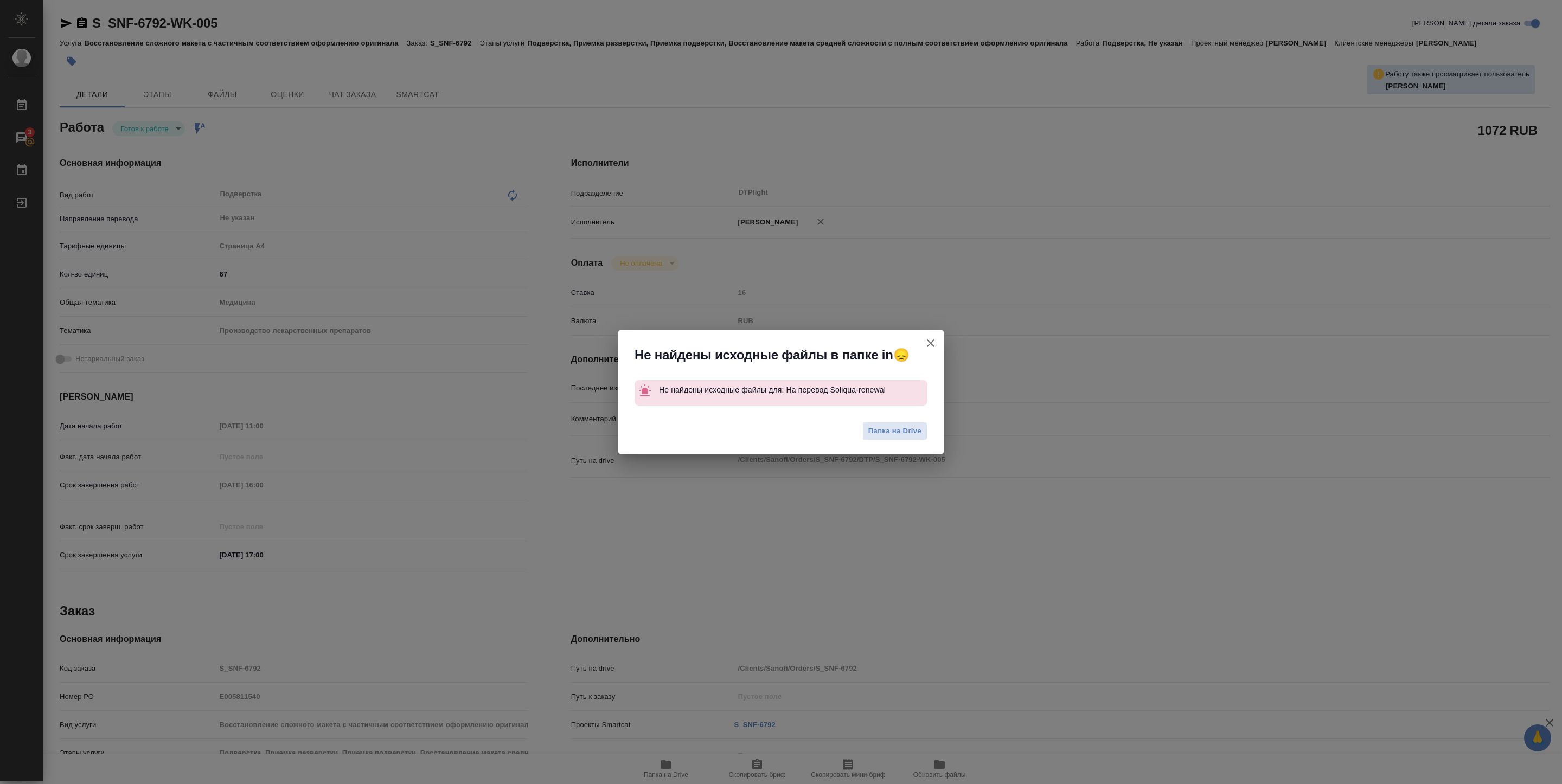
type textarea "x"
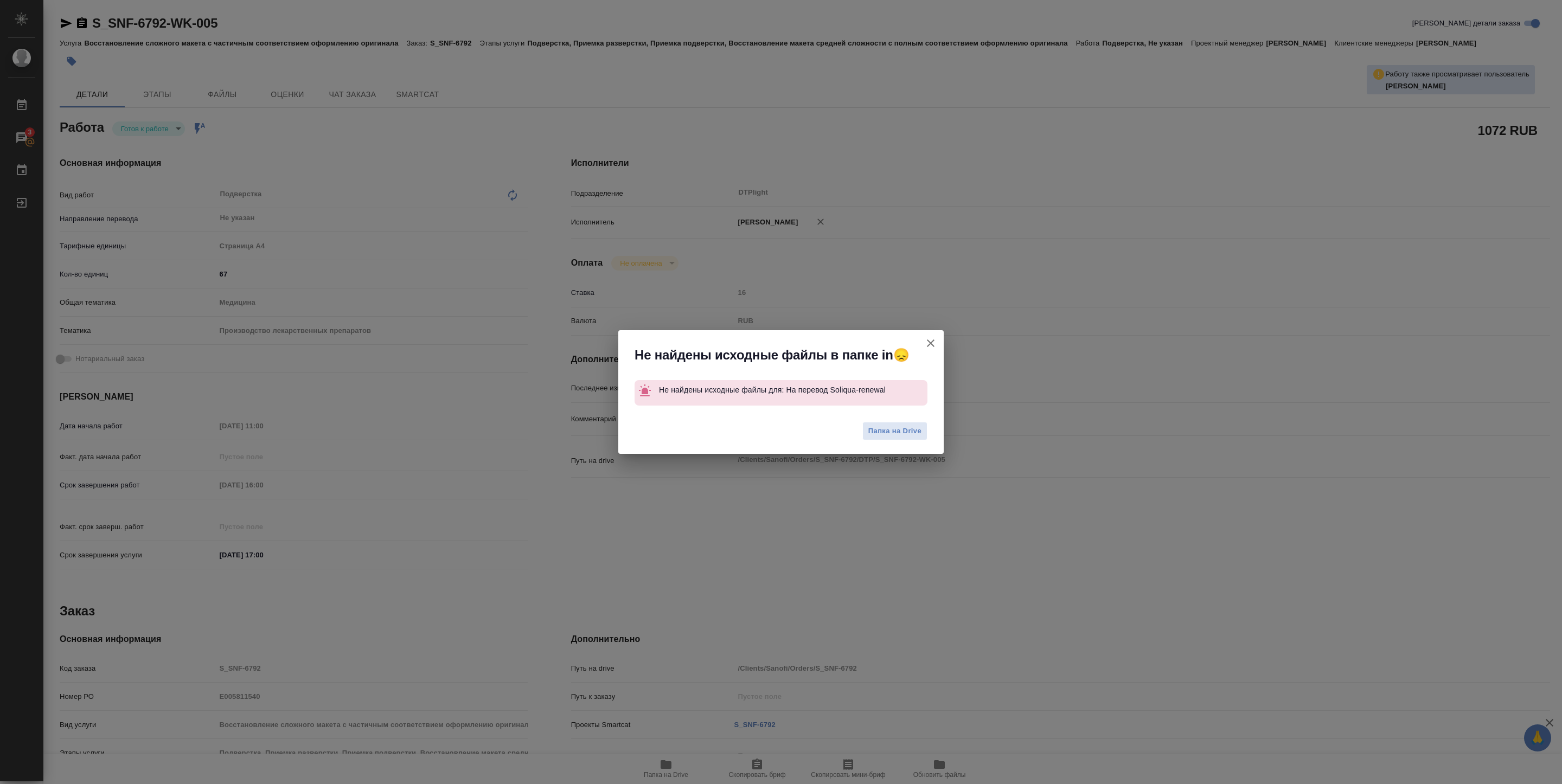
click at [933, 343] on icon "button" at bounding box center [931, 343] width 13 height 13
type textarea "x"
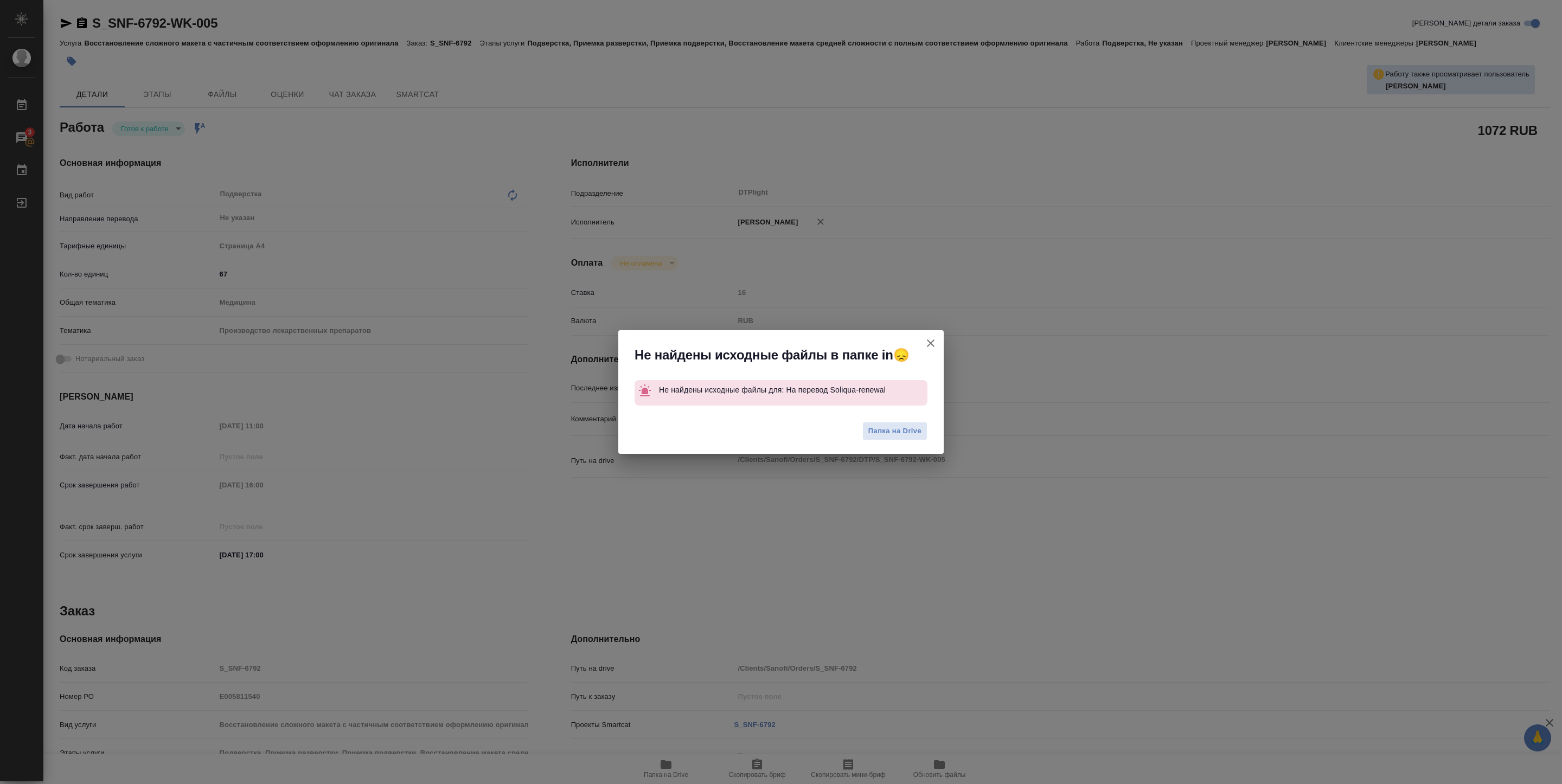
type textarea "x"
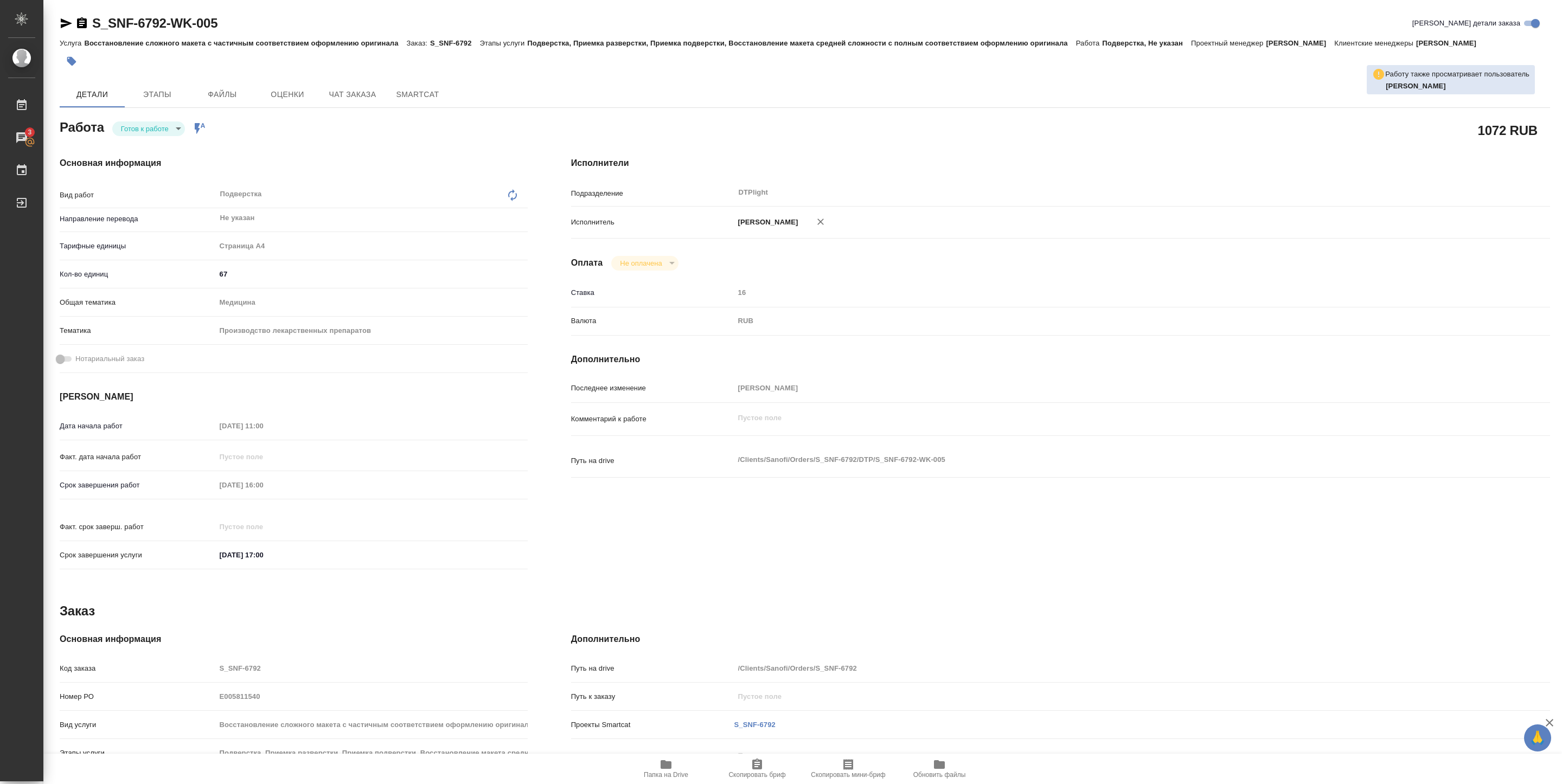
type textarea "x"
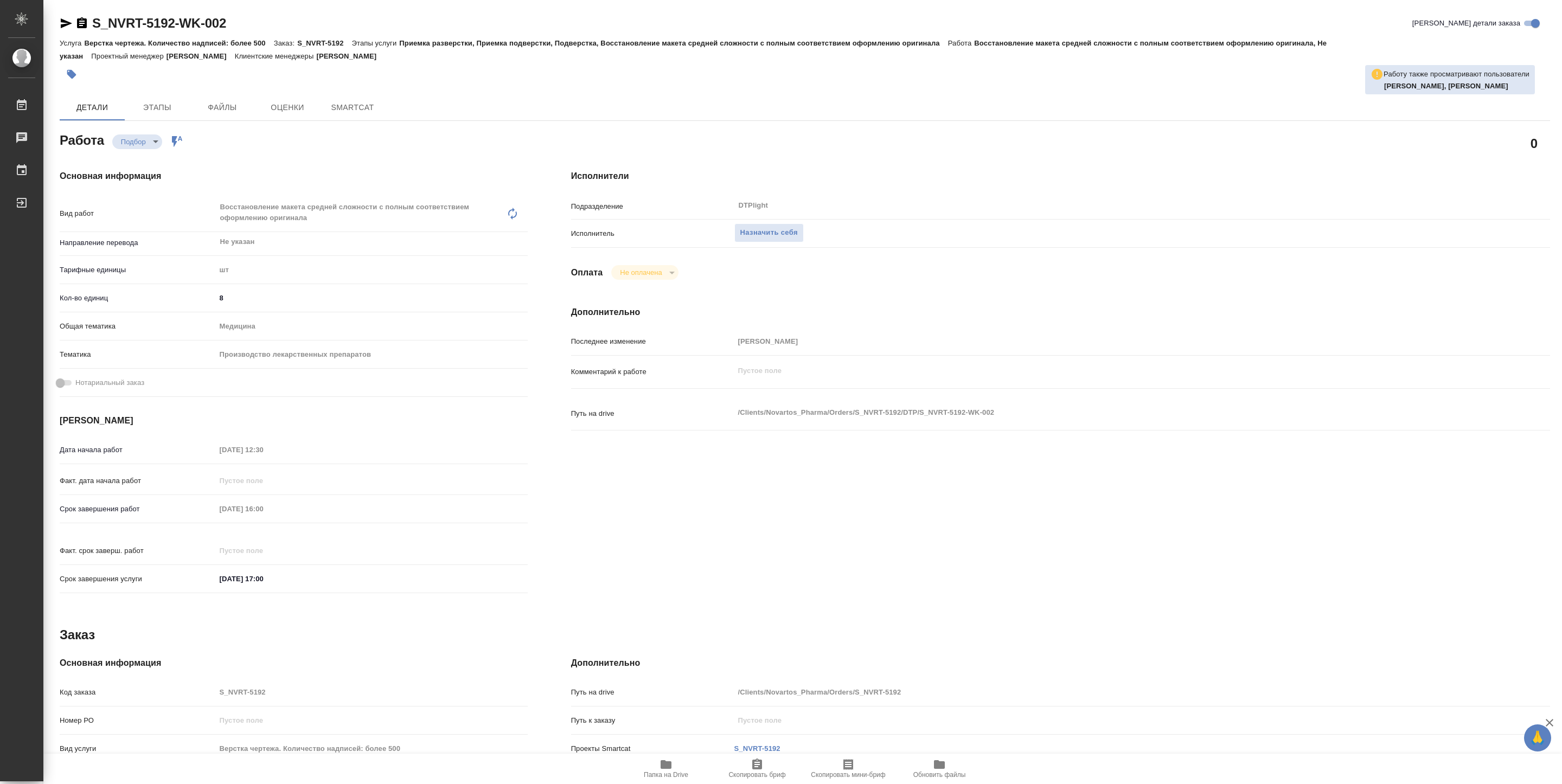
type textarea "x"
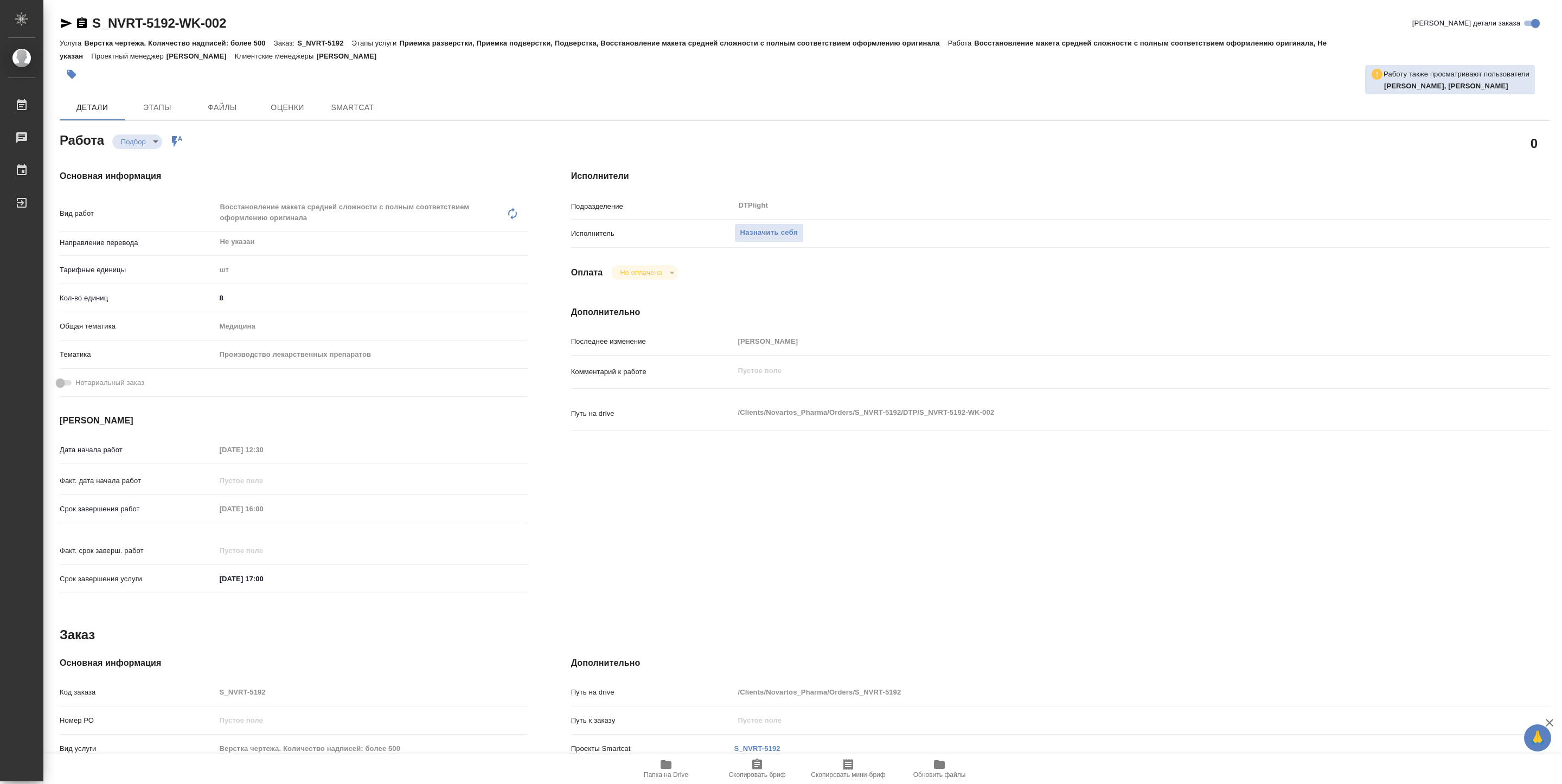
type textarea "x"
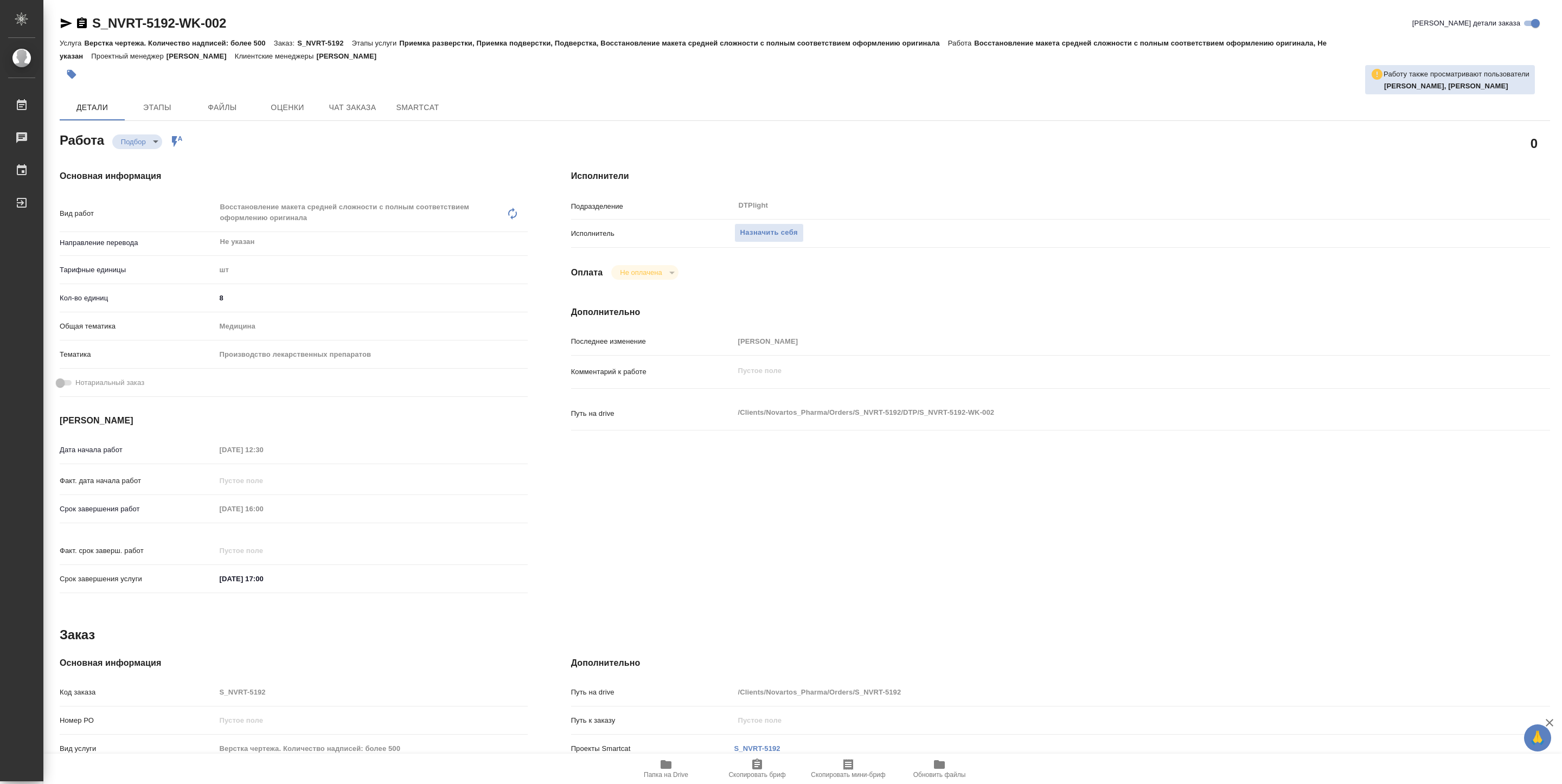
click at [665, 768] on icon "button" at bounding box center [666, 764] width 11 height 9
type textarea "x"
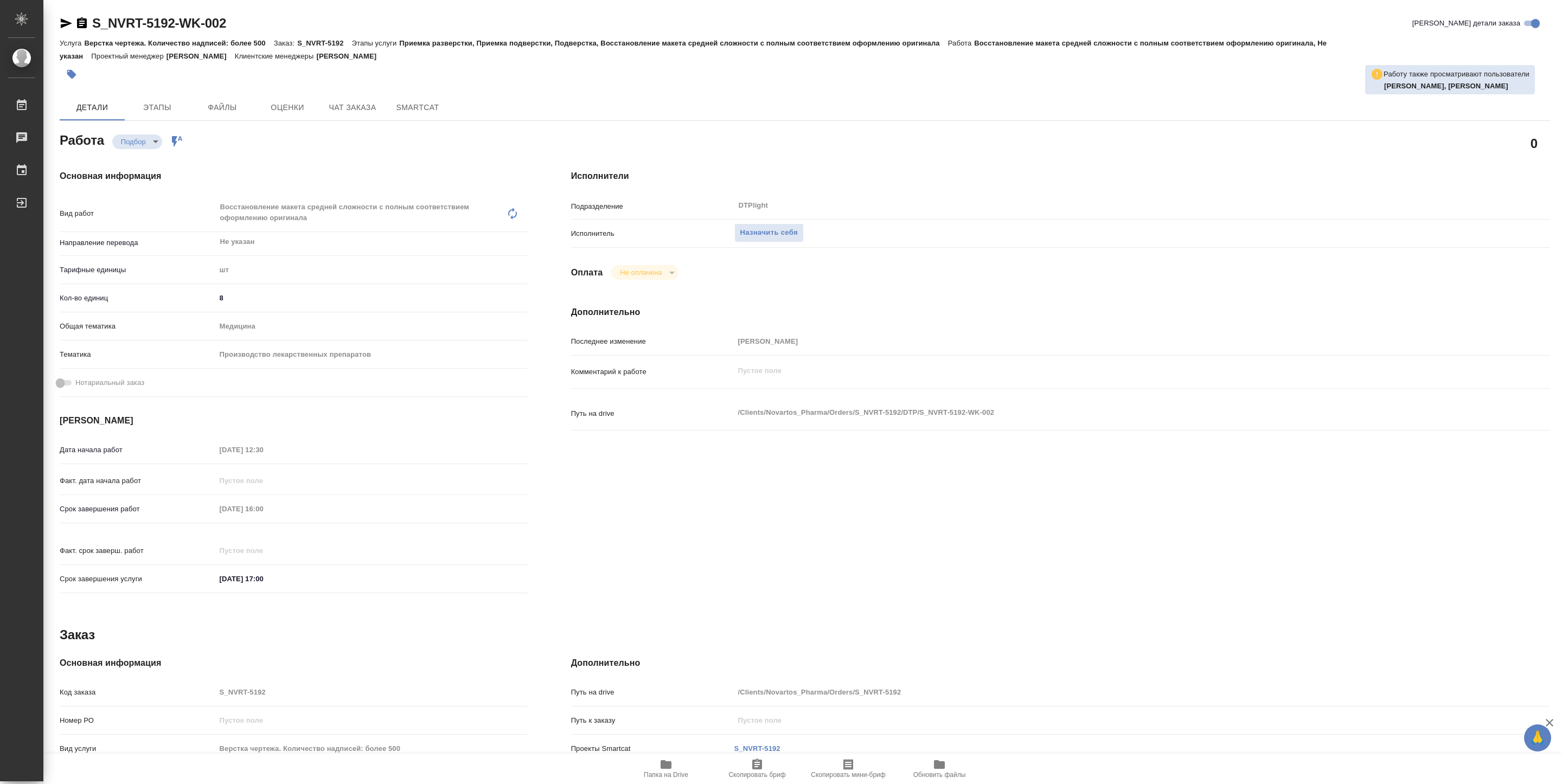
type textarea "x"
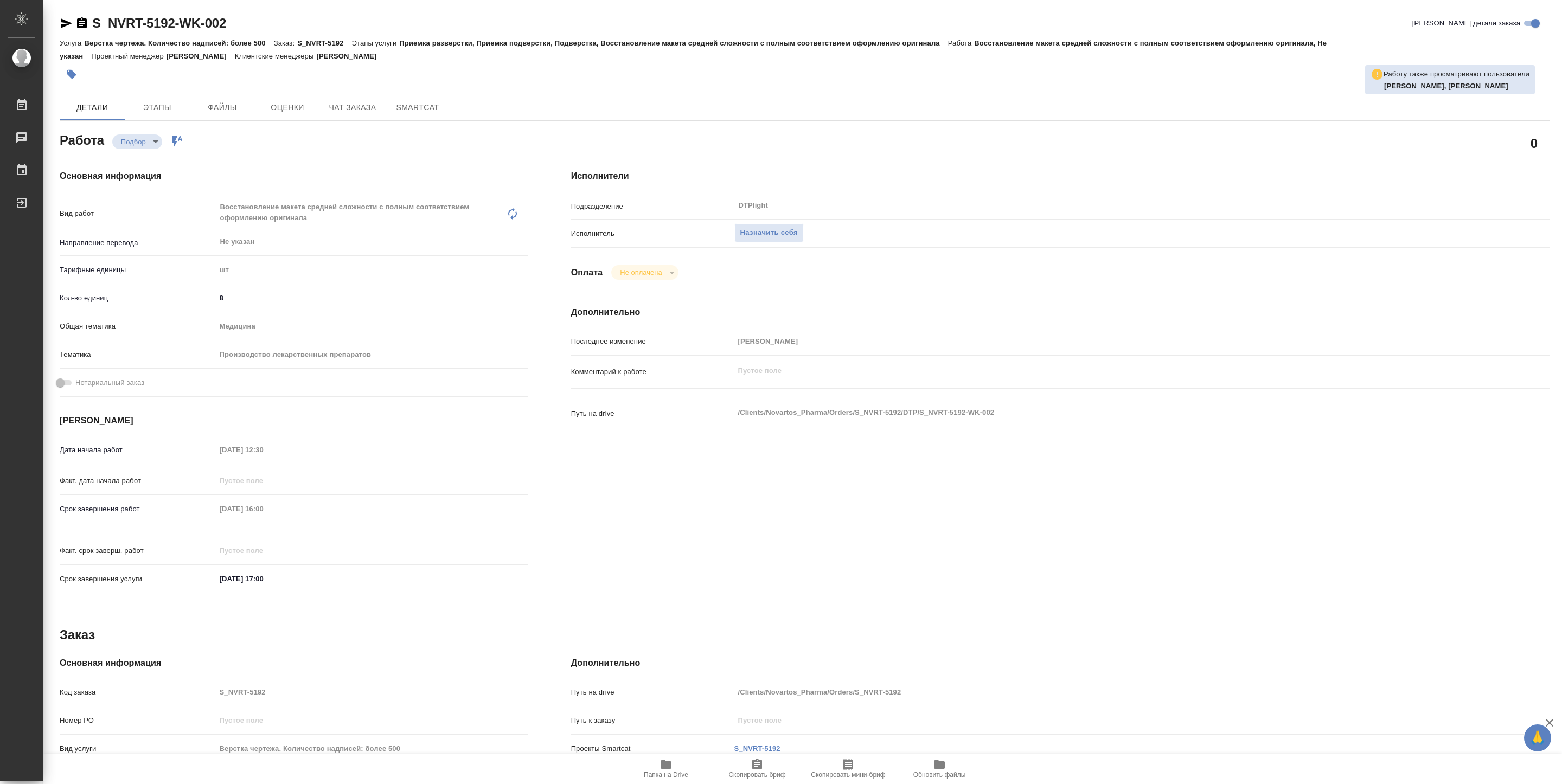
type textarea "x"
click at [785, 236] on span "Назначить себя" at bounding box center [769, 232] width 58 height 12
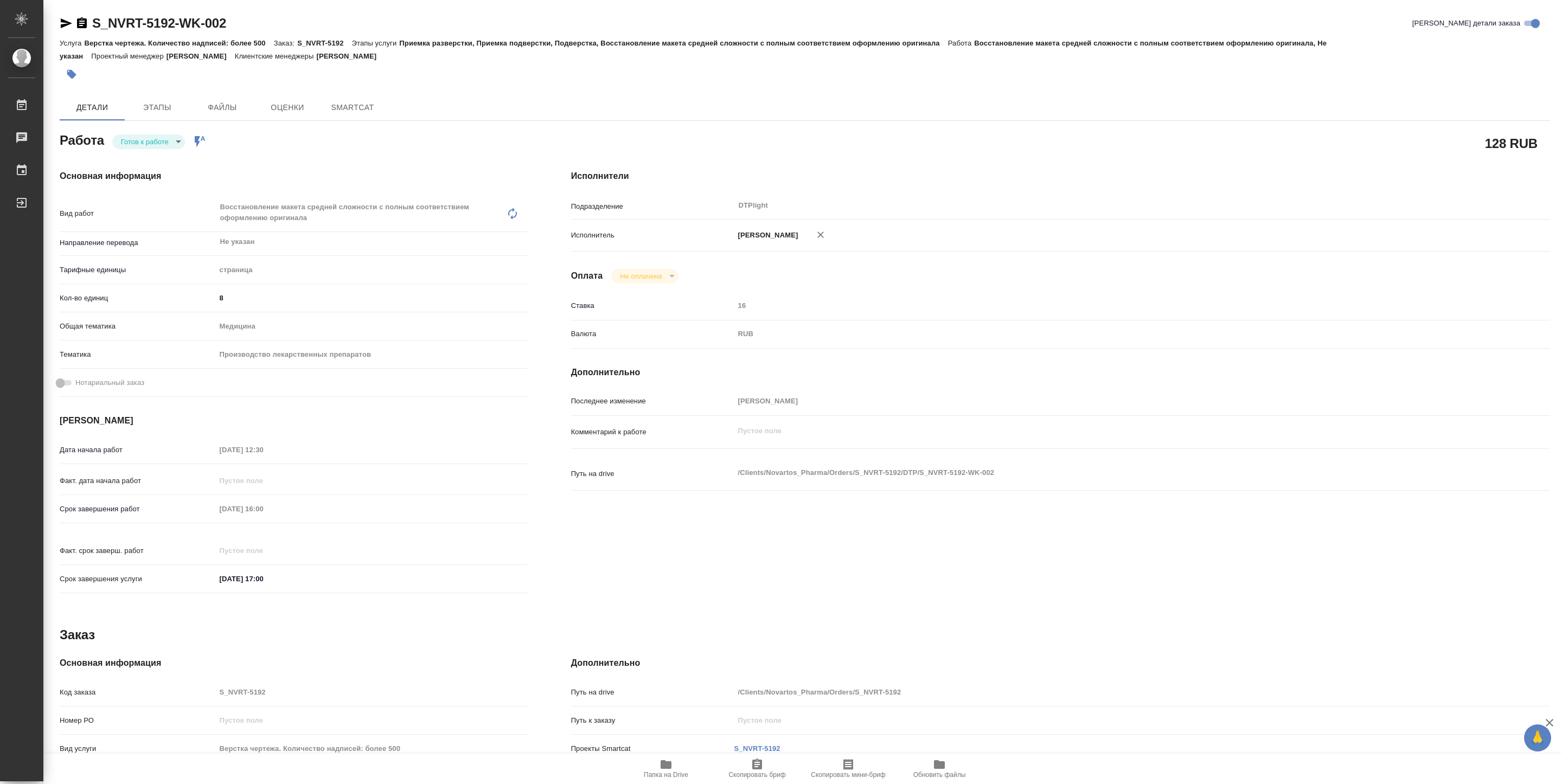
click at [153, 140] on body "🙏 .cls-1 fill:#fff; AWATERA [PERSON_NAME] Чаты График Выйти S_NVRT-5192-WK-002 …" at bounding box center [781, 392] width 1562 height 784
type textarea "x"
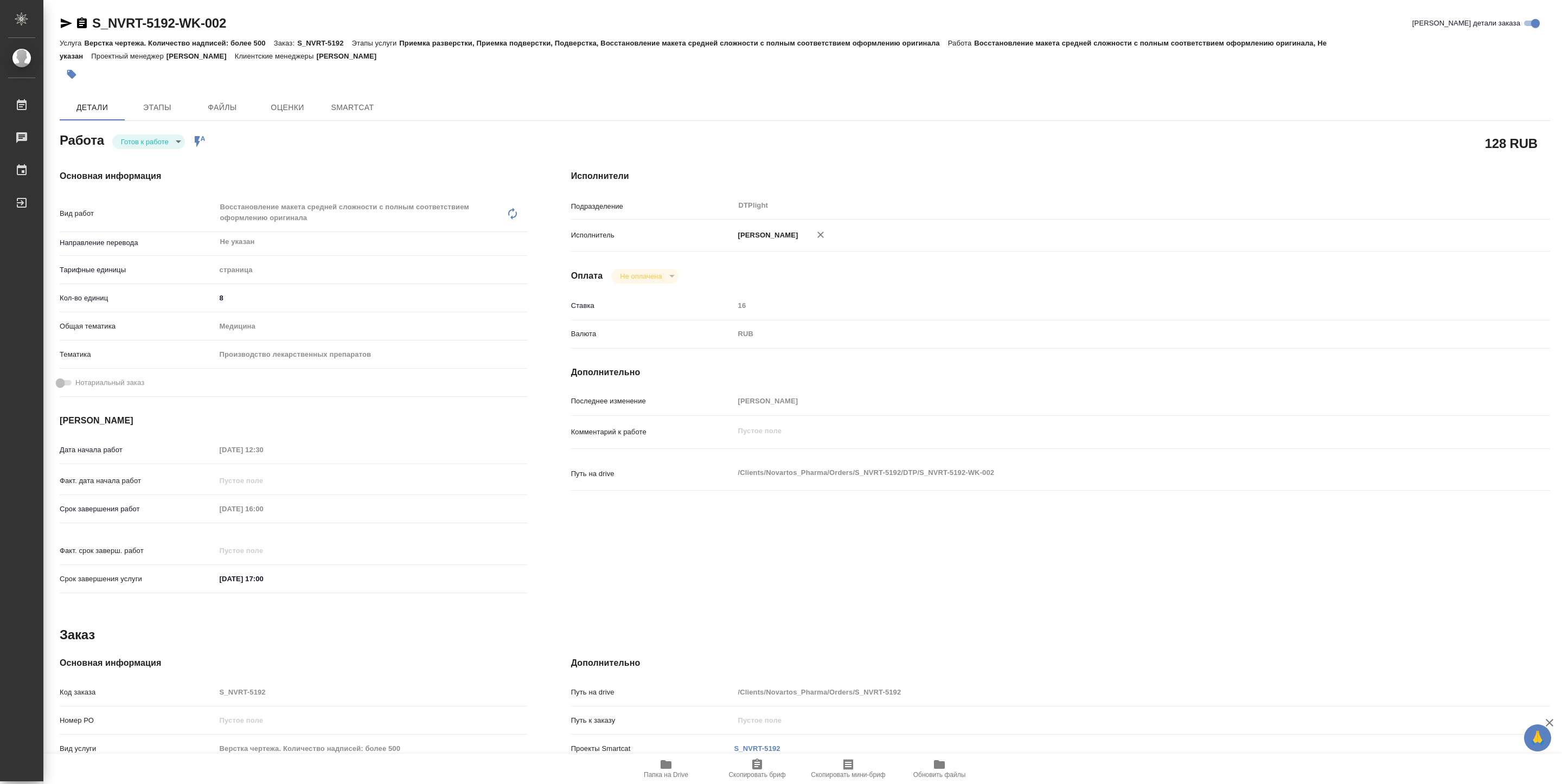
type textarea "x"
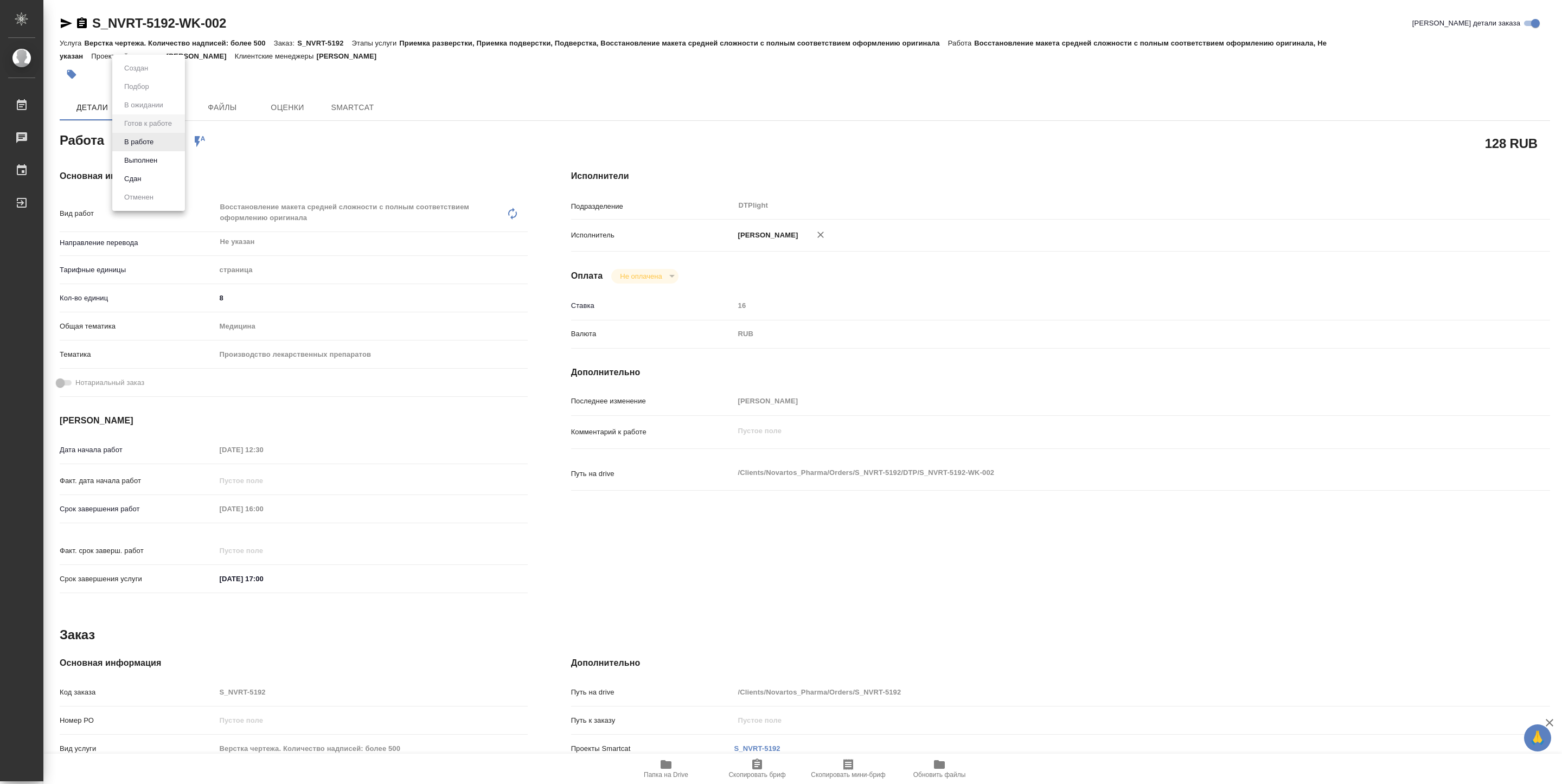
type textarea "x"
click at [153, 140] on button "В работе" at bounding box center [138, 142] width 35 height 12
type textarea "x"
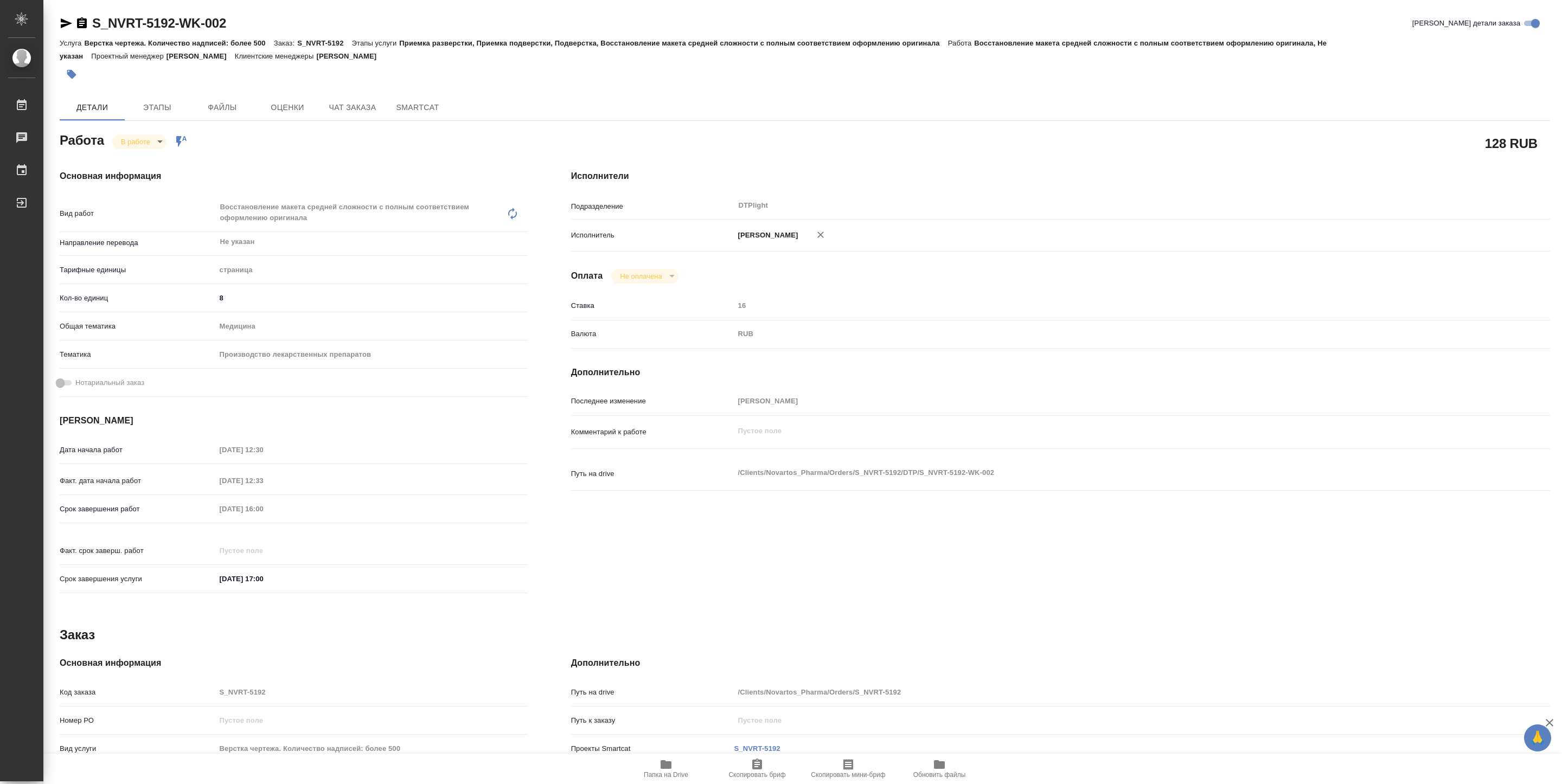
type textarea "x"
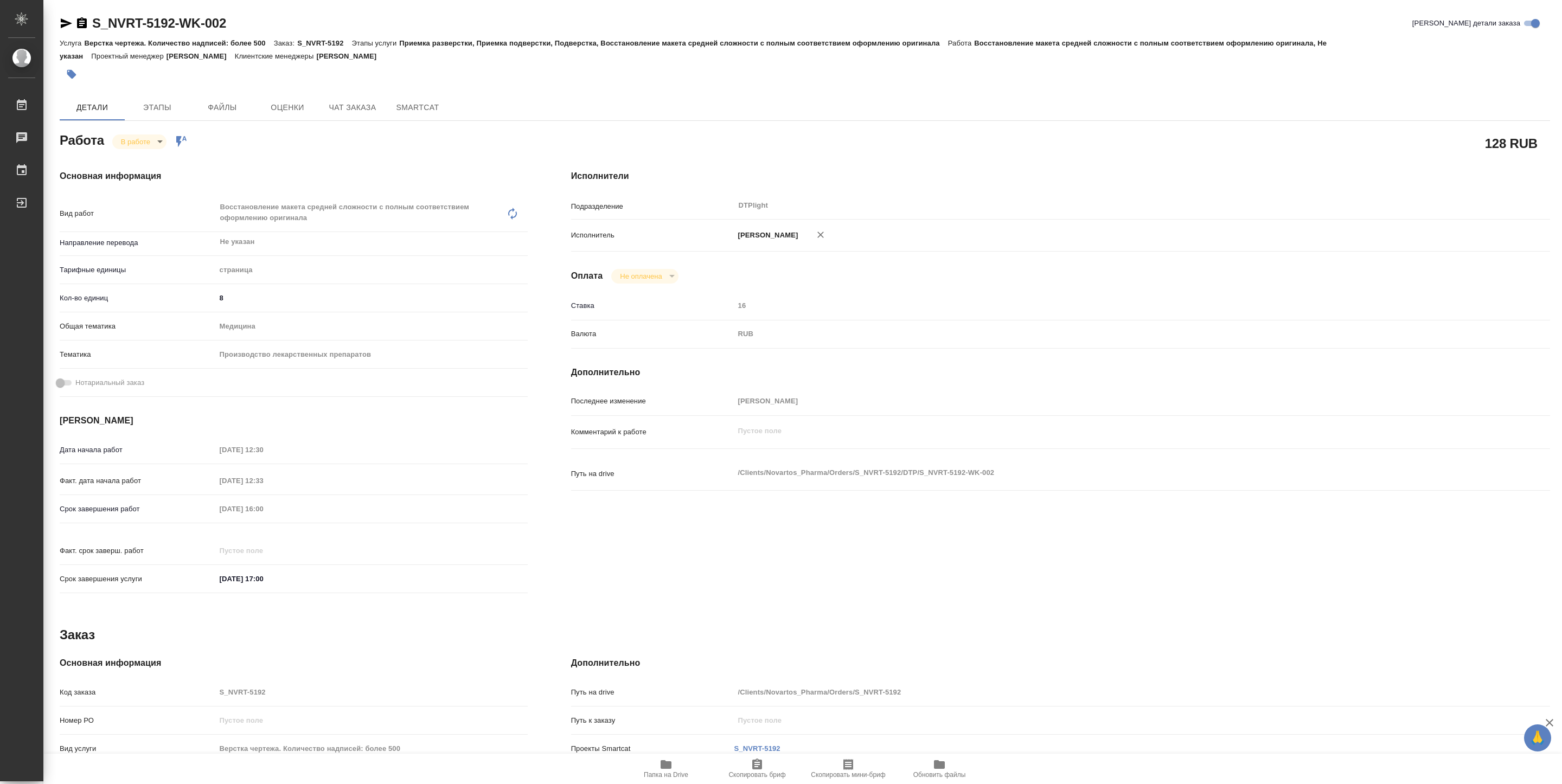
type textarea "x"
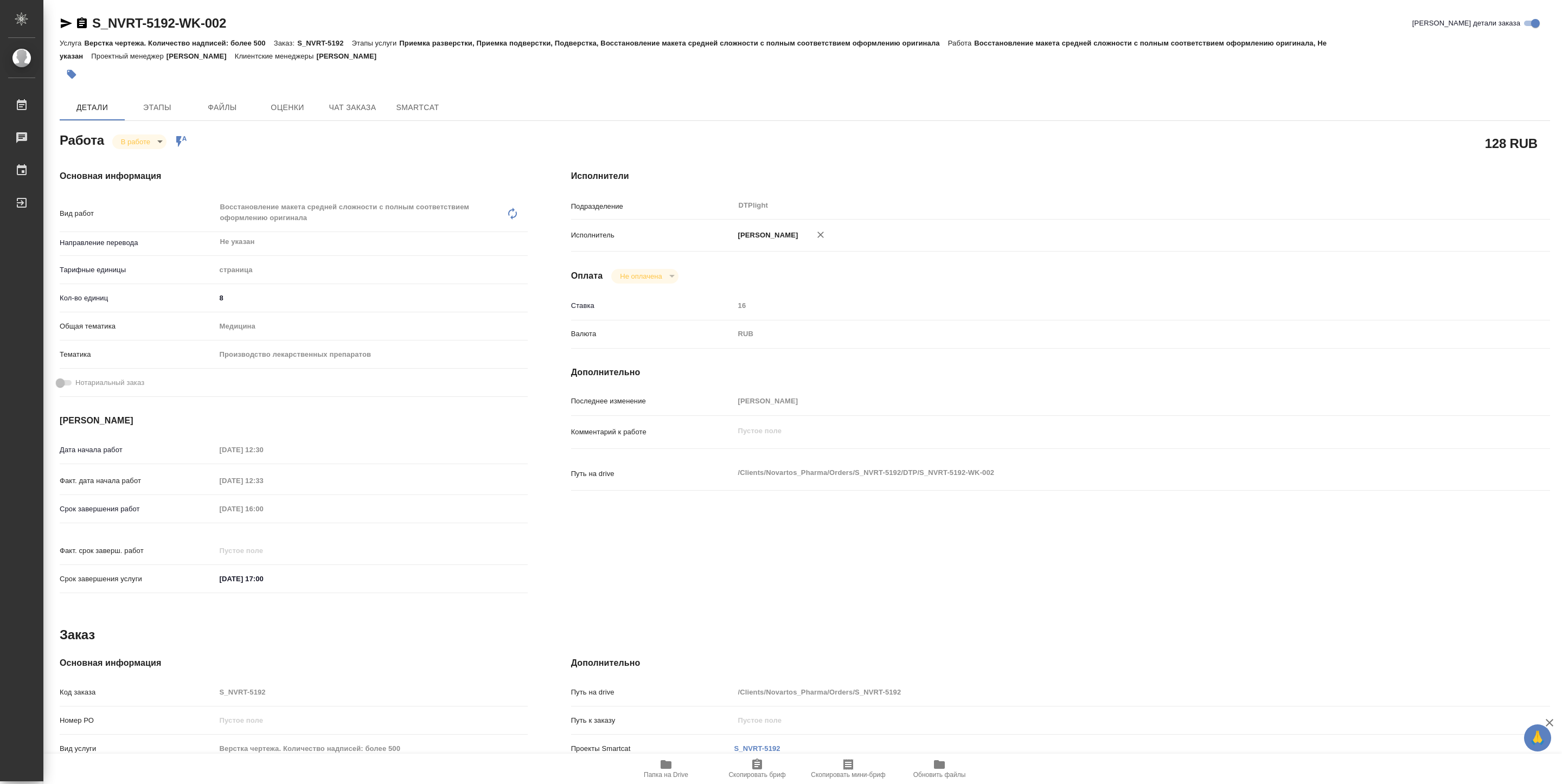
type textarea "x"
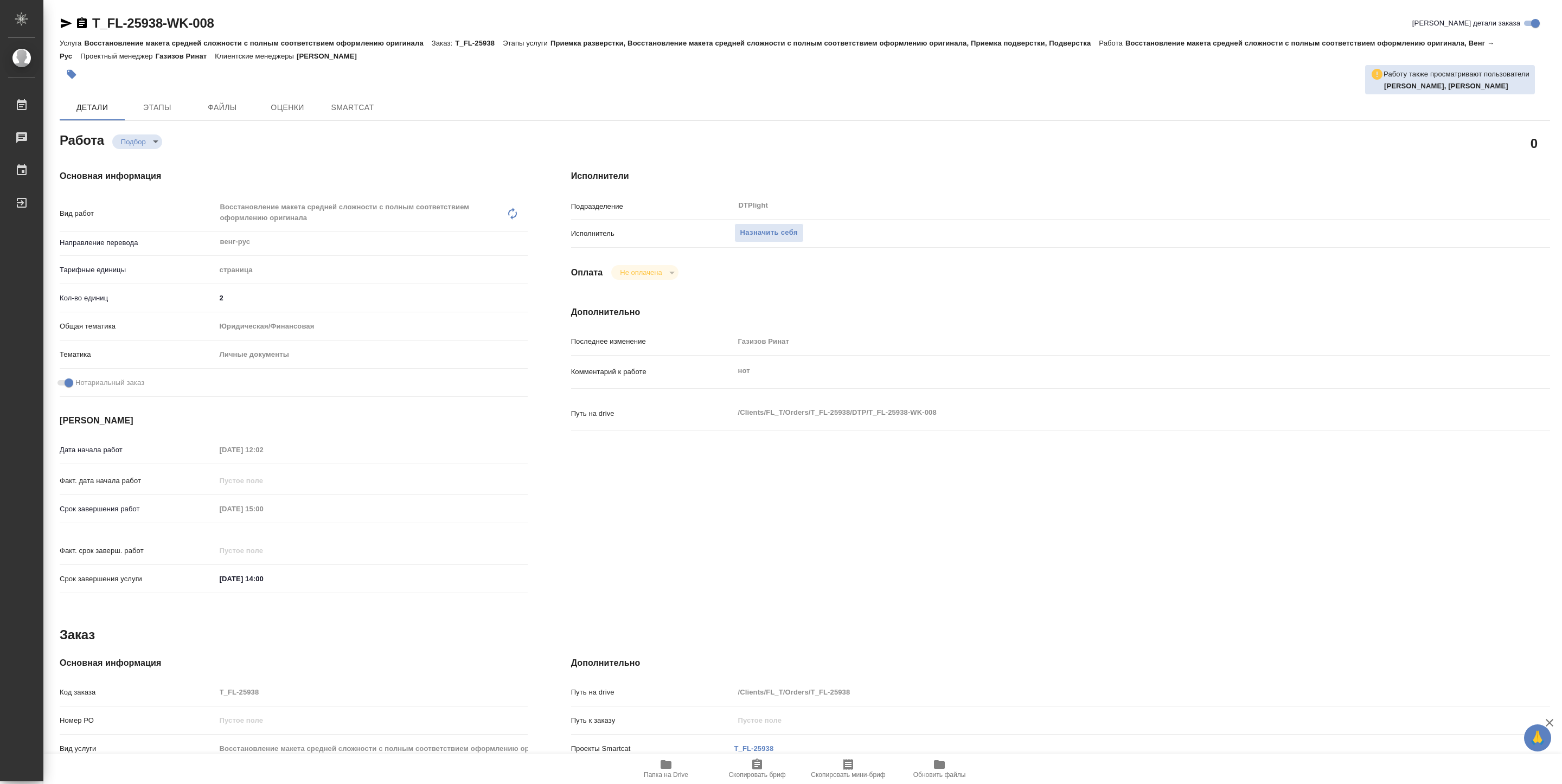
type textarea "x"
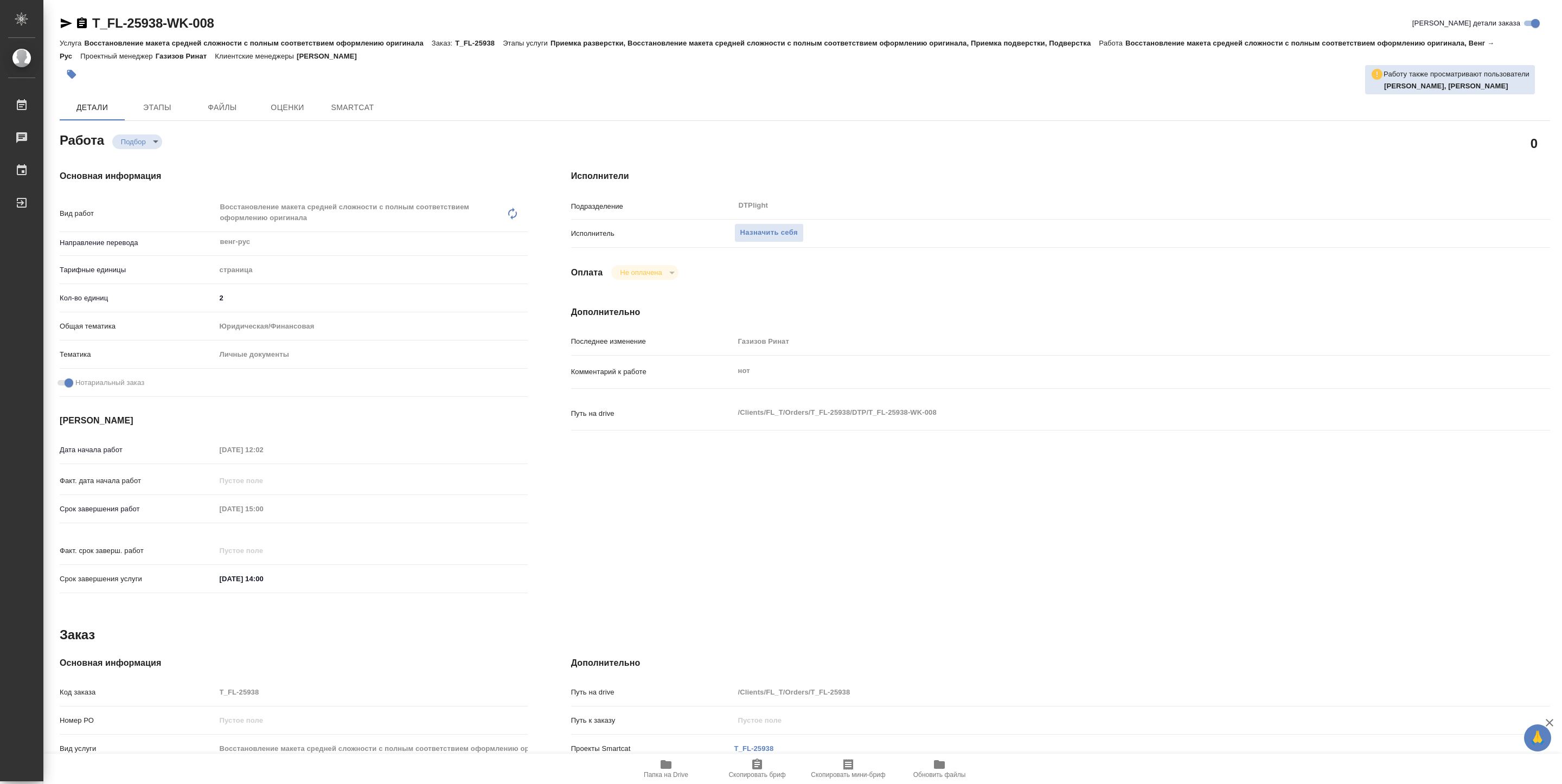
type textarea "x"
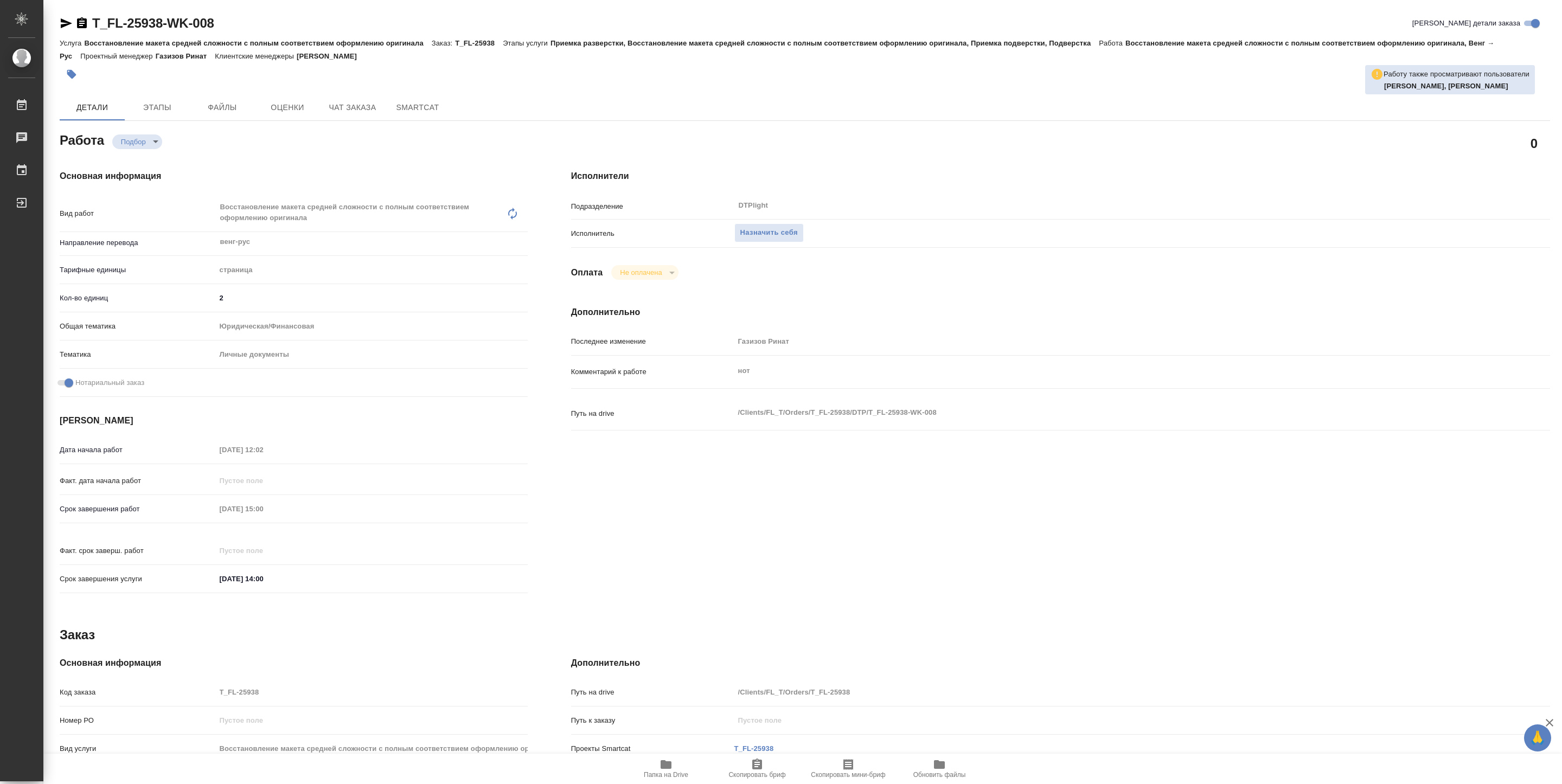
type textarea "x"
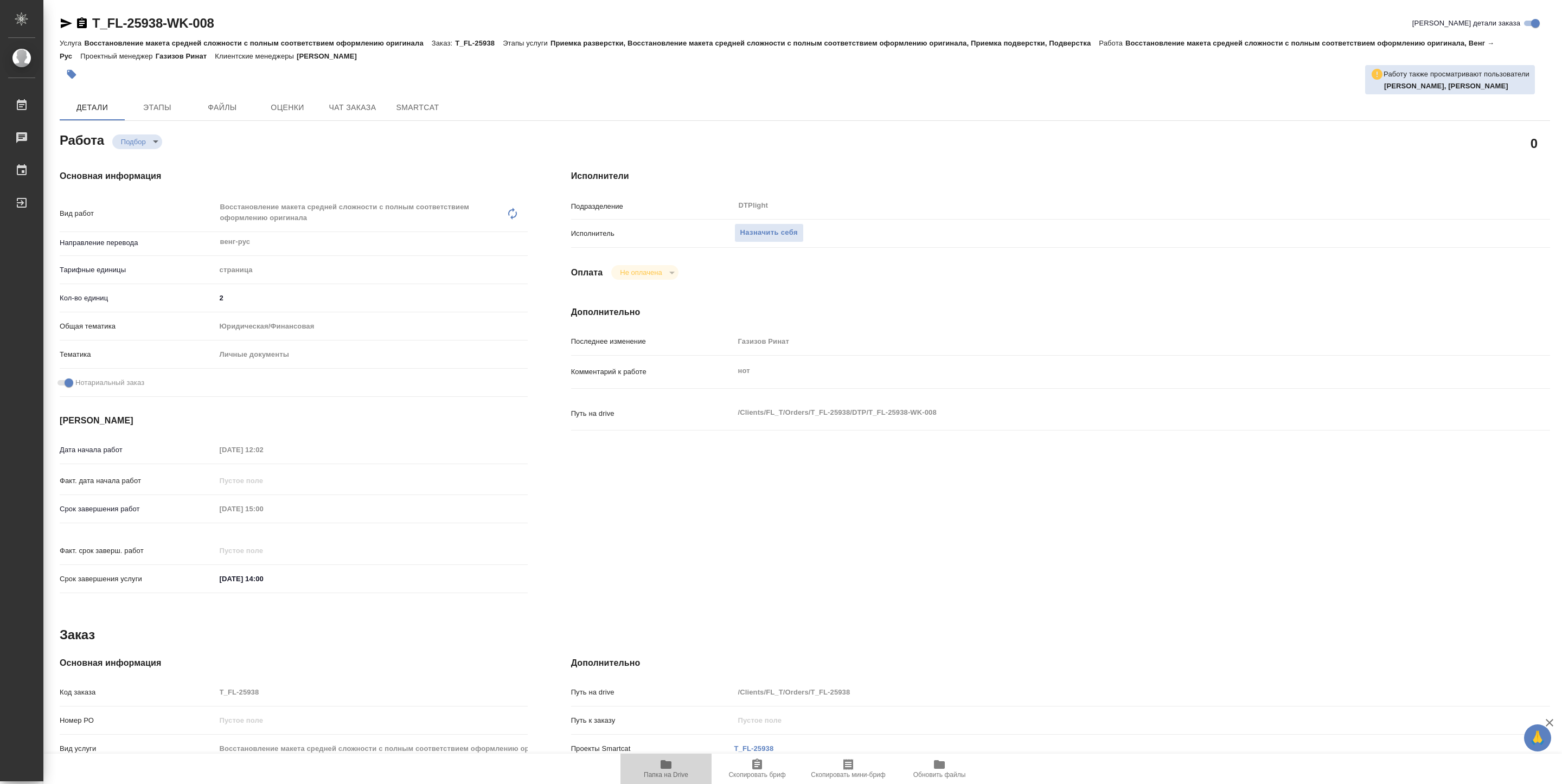
click at [662, 771] on span "Папка на Drive" at bounding box center [666, 774] width 44 height 7
type textarea "x"
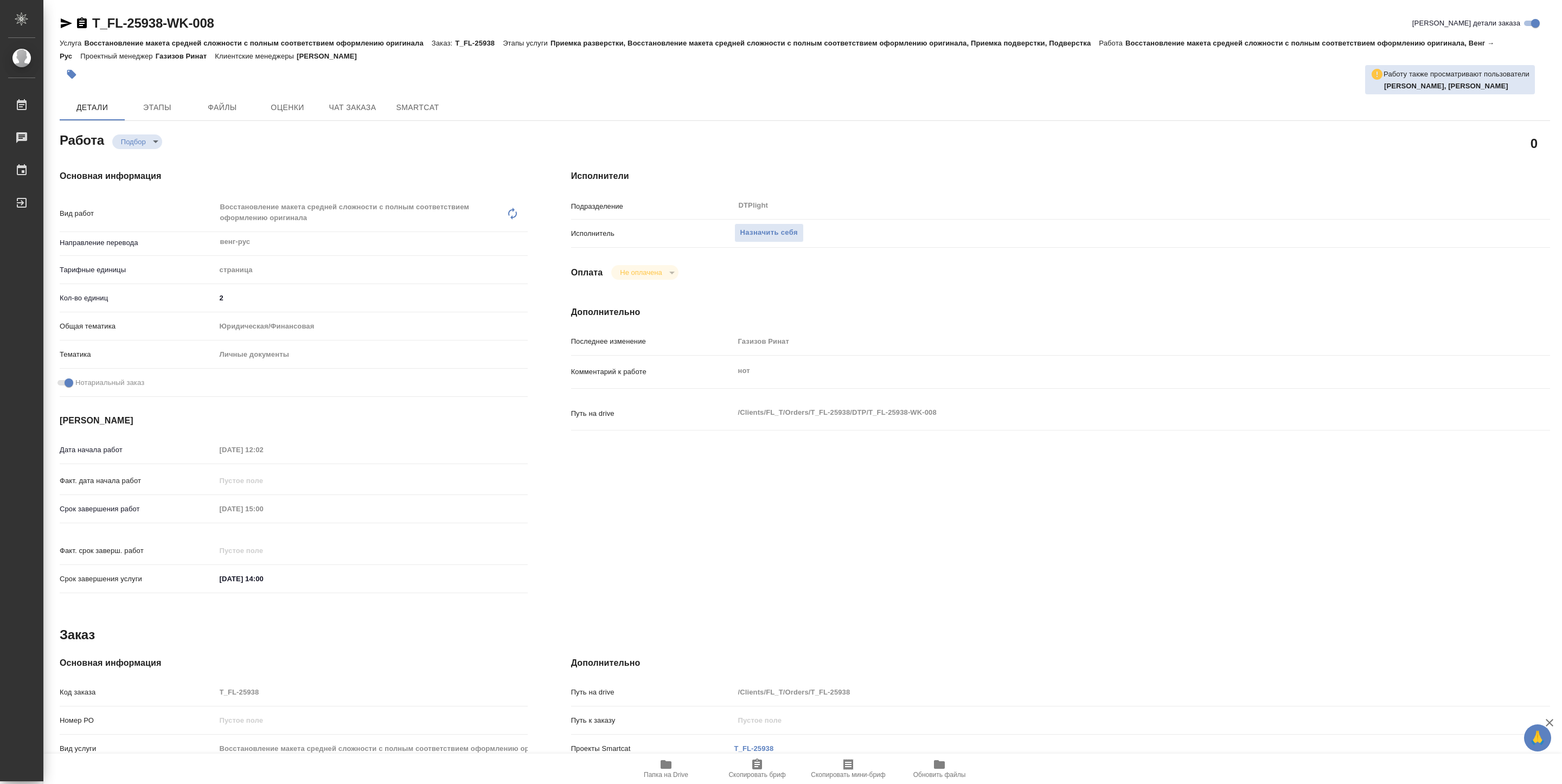
type textarea "x"
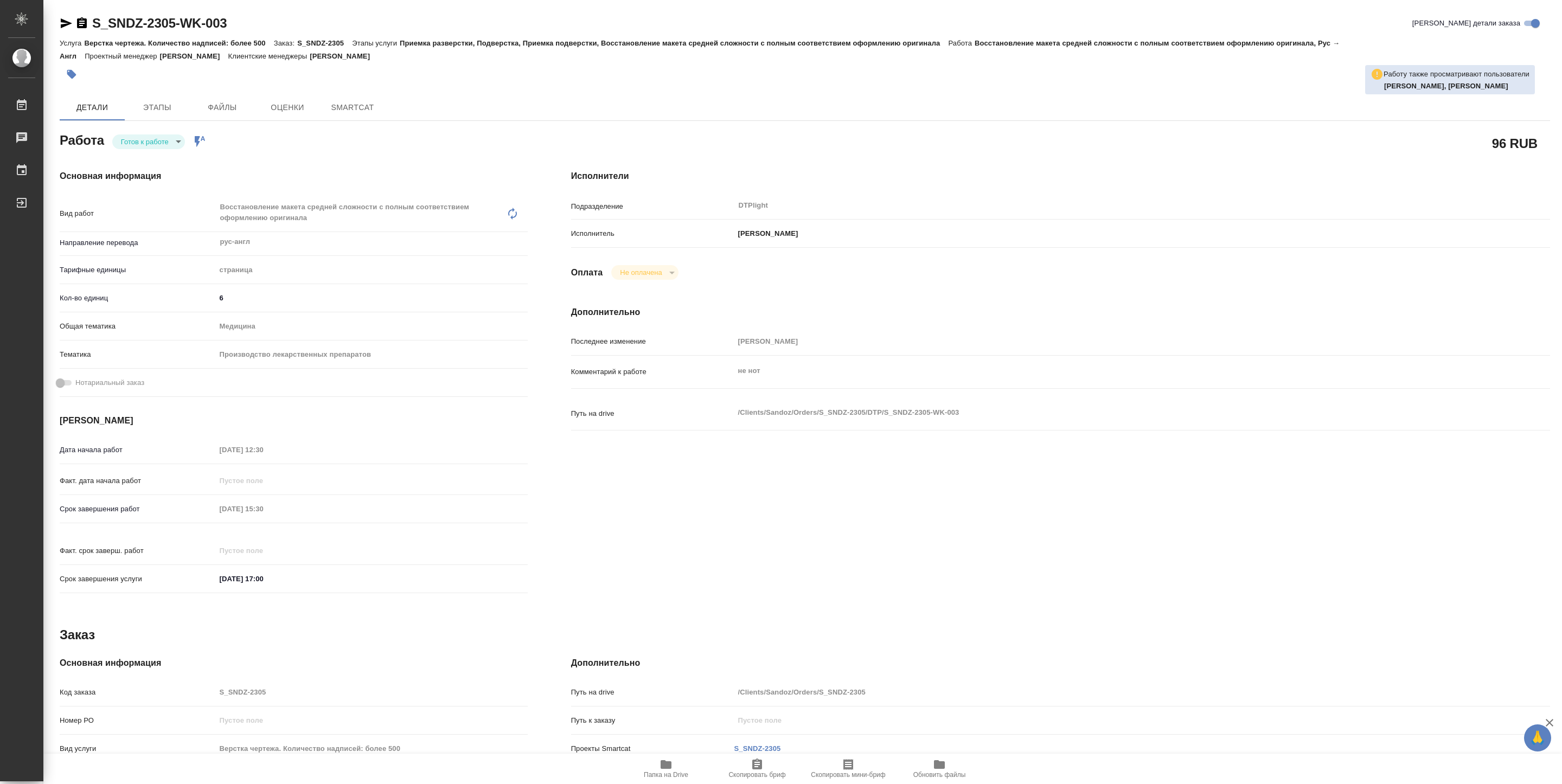
type textarea "x"
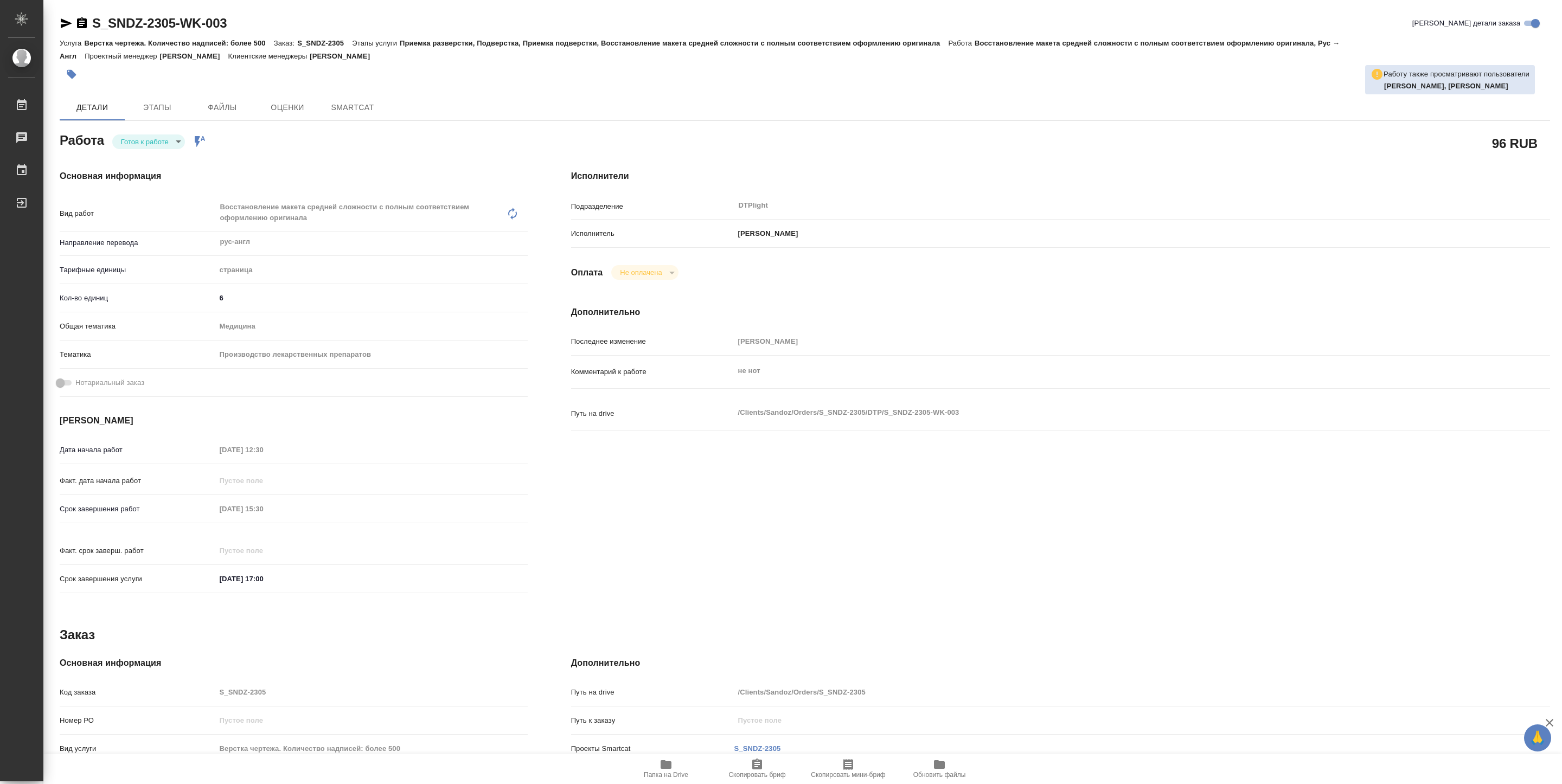
type textarea "x"
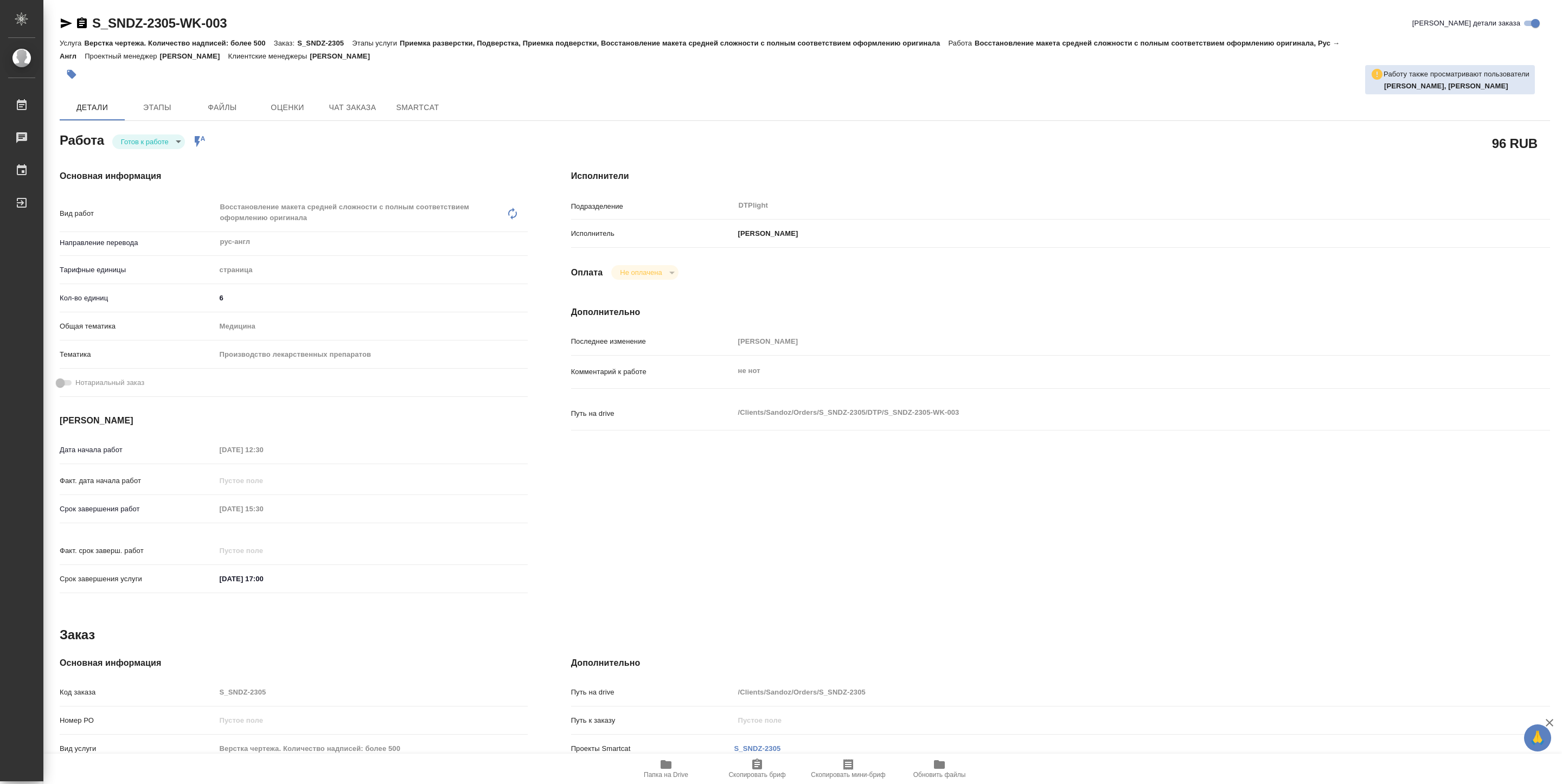
type textarea "x"
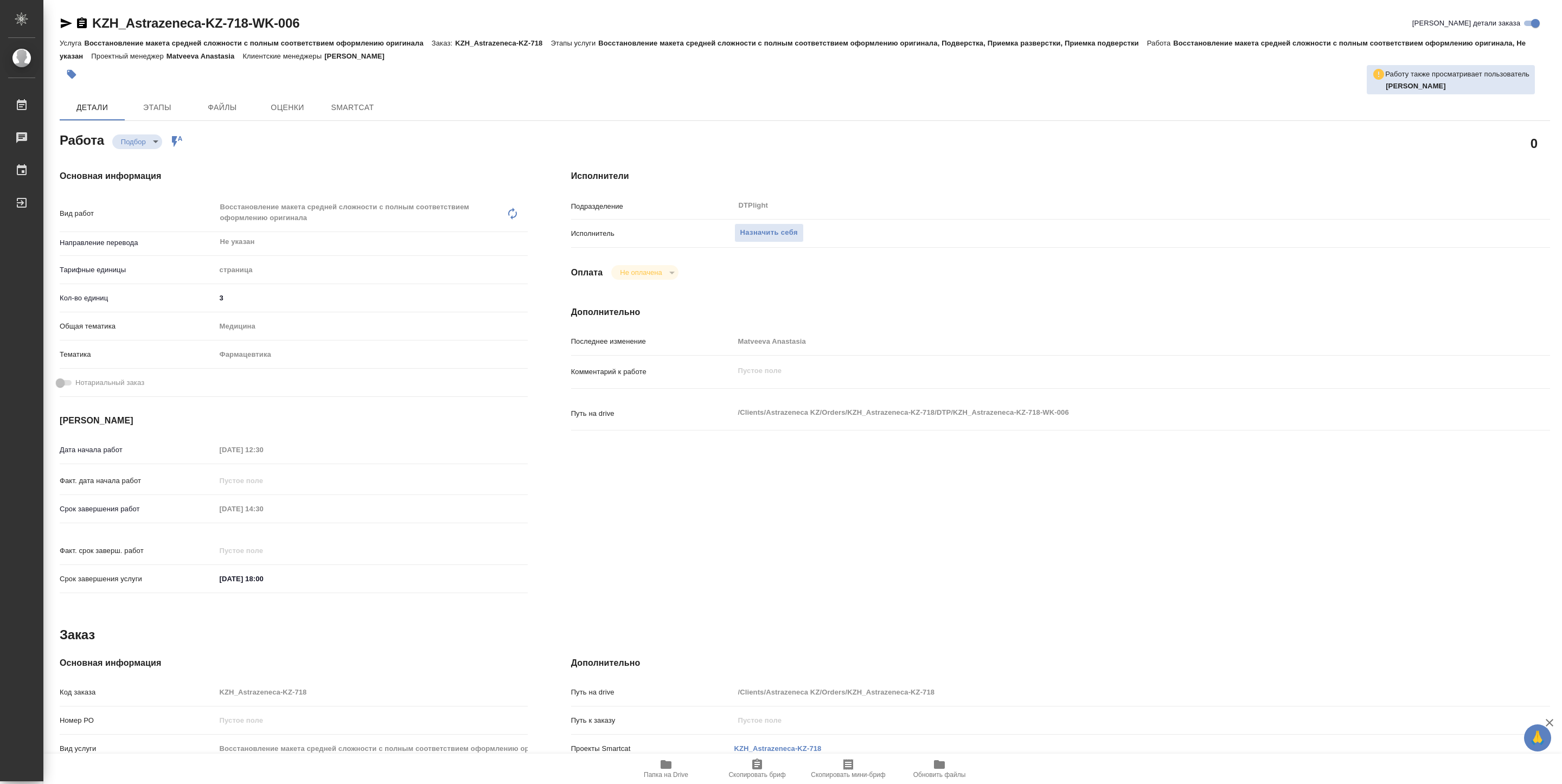
type textarea "x"
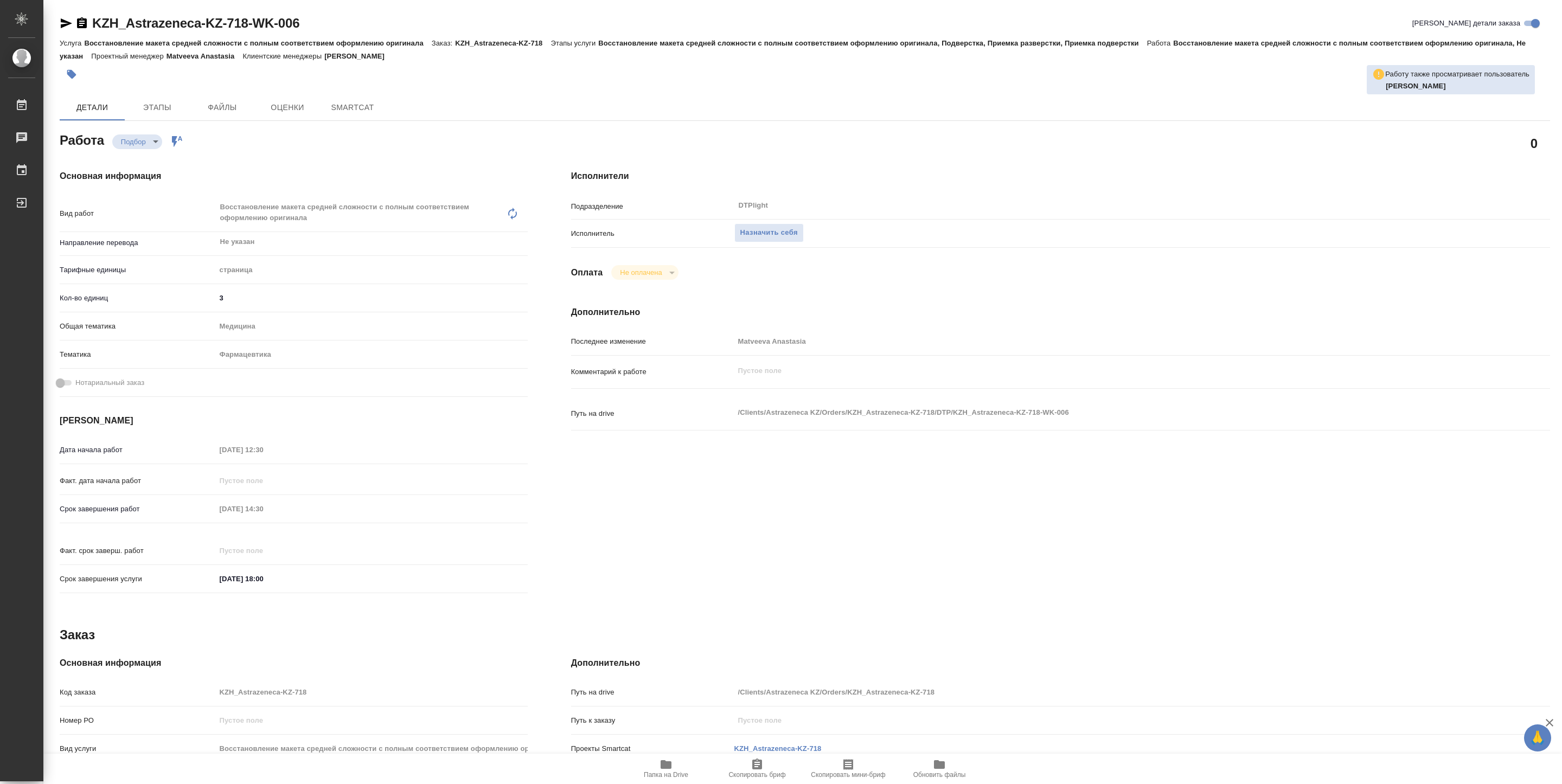
type textarea "x"
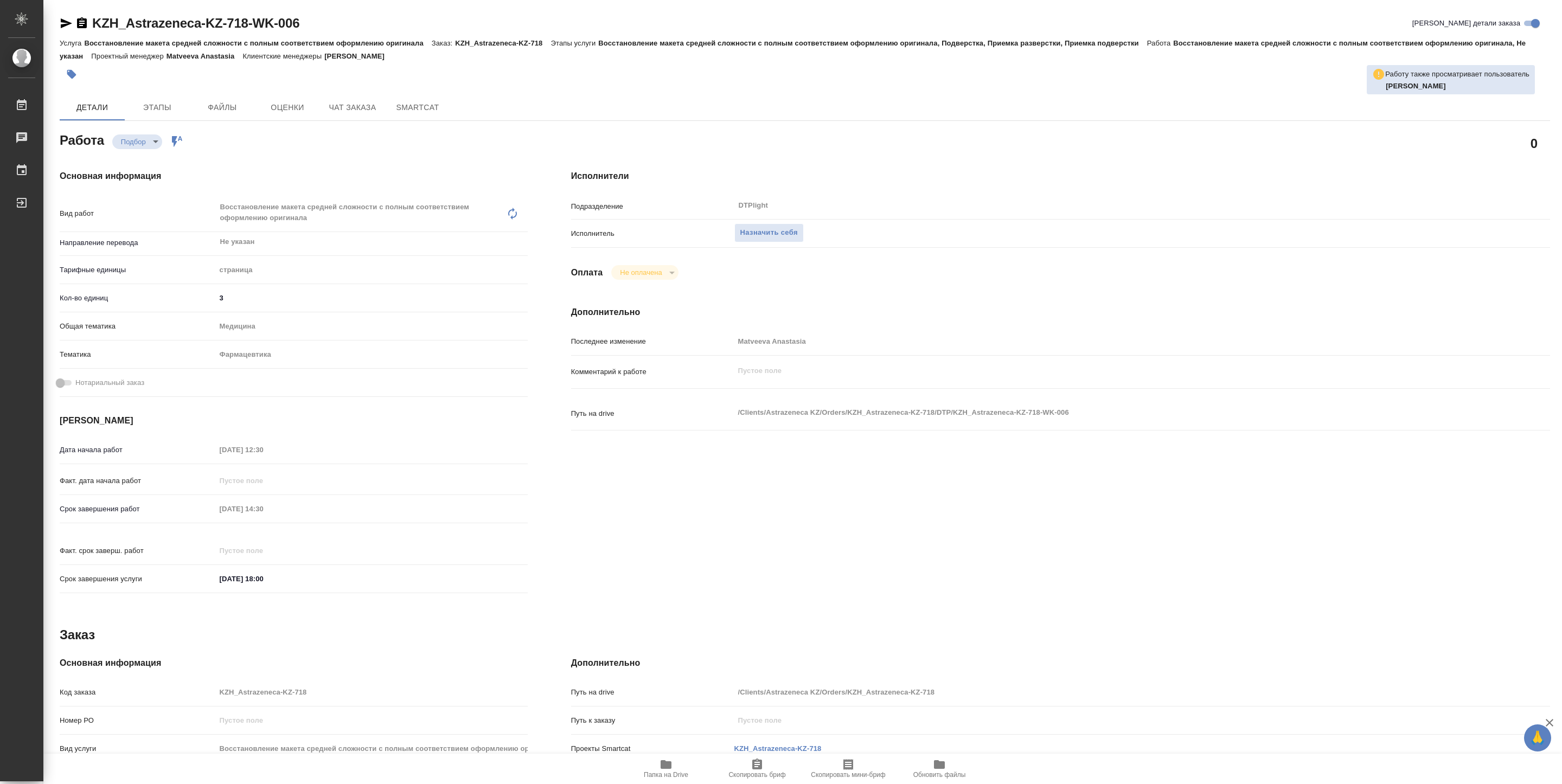
type textarea "x"
click at [672, 765] on icon "button" at bounding box center [666, 765] width 13 height 13
type textarea "x"
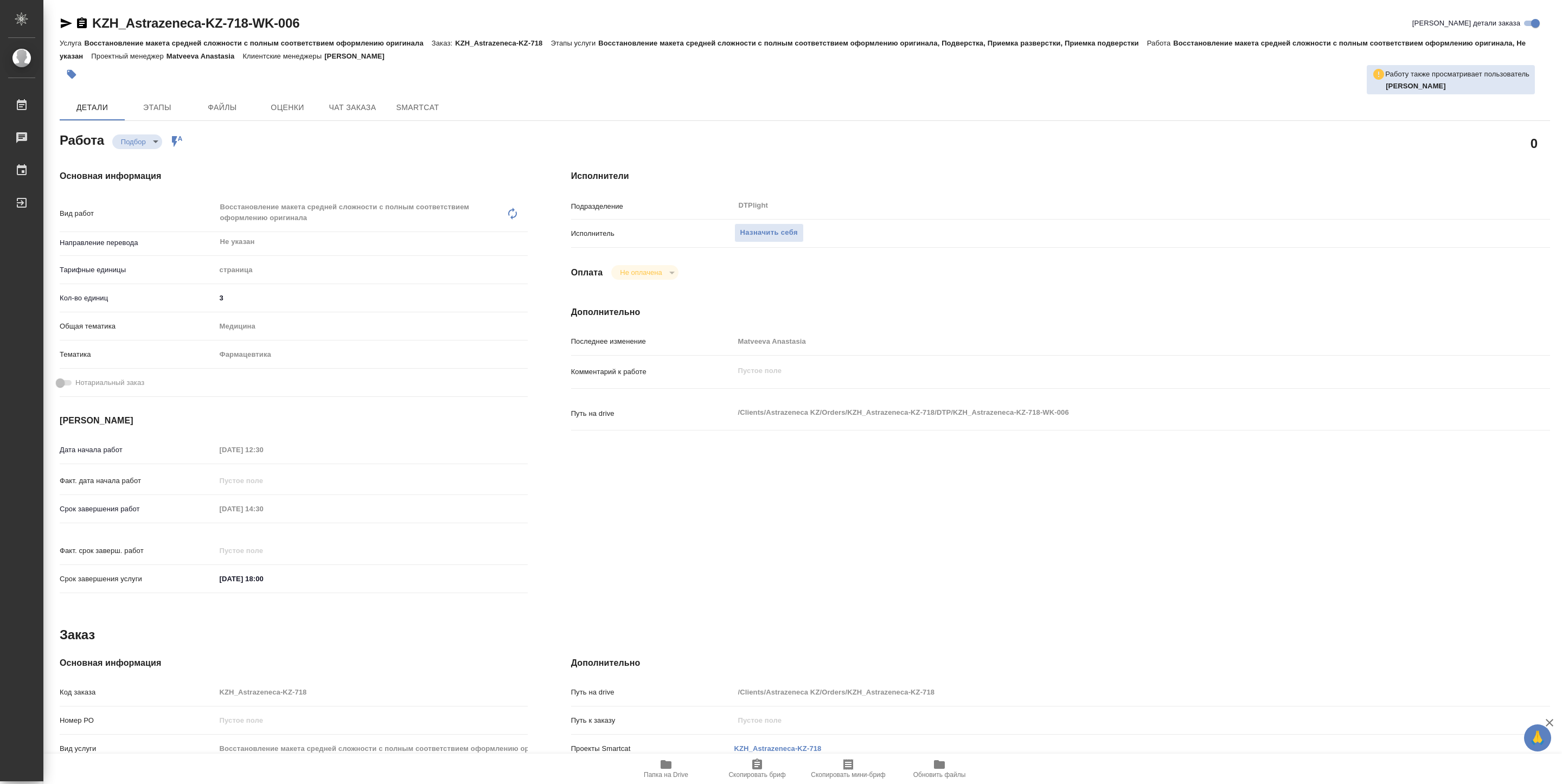
type textarea "x"
click at [781, 239] on span "Назначить себя" at bounding box center [769, 232] width 58 height 12
type textarea "x"
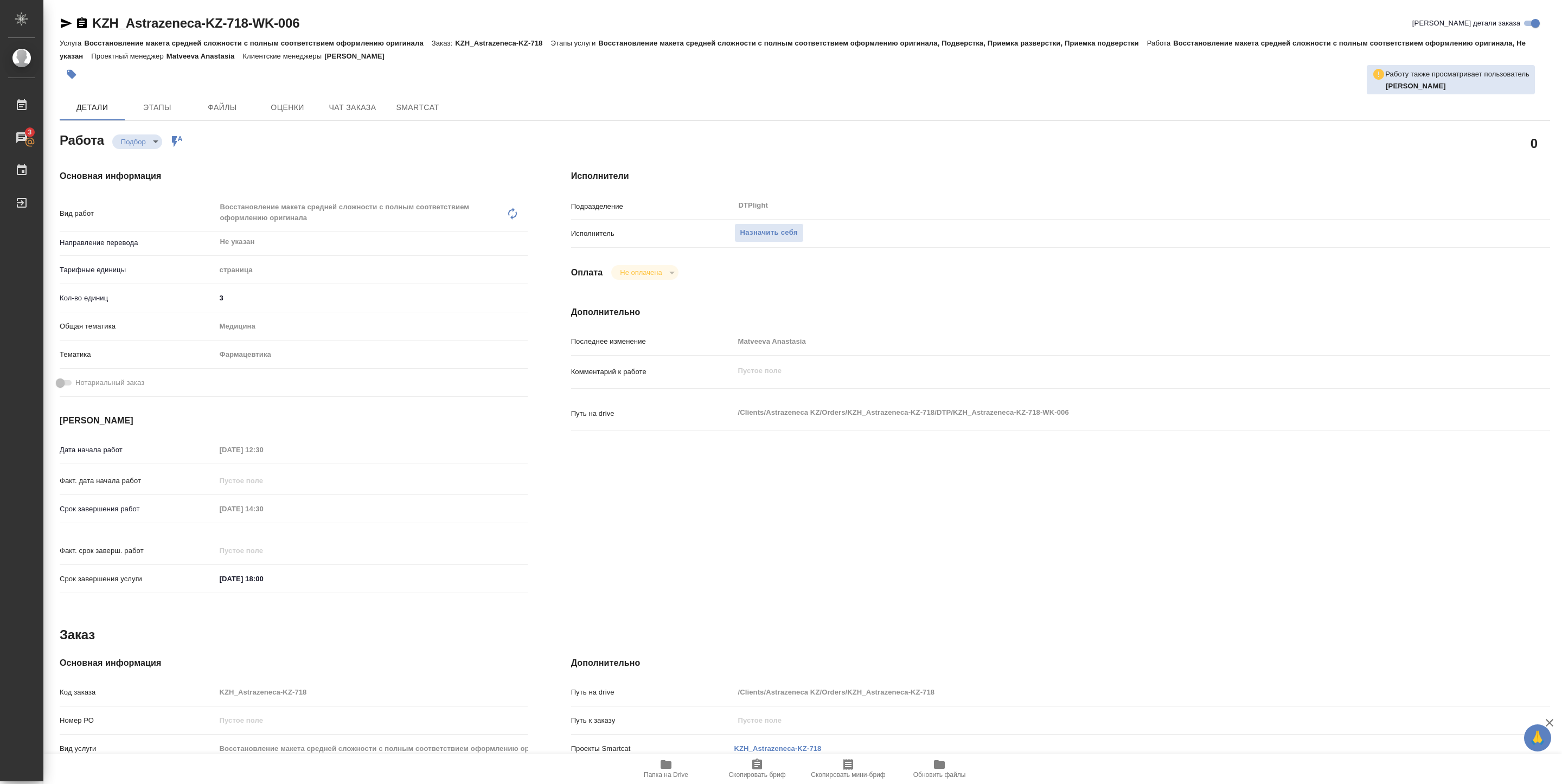
type textarea "x"
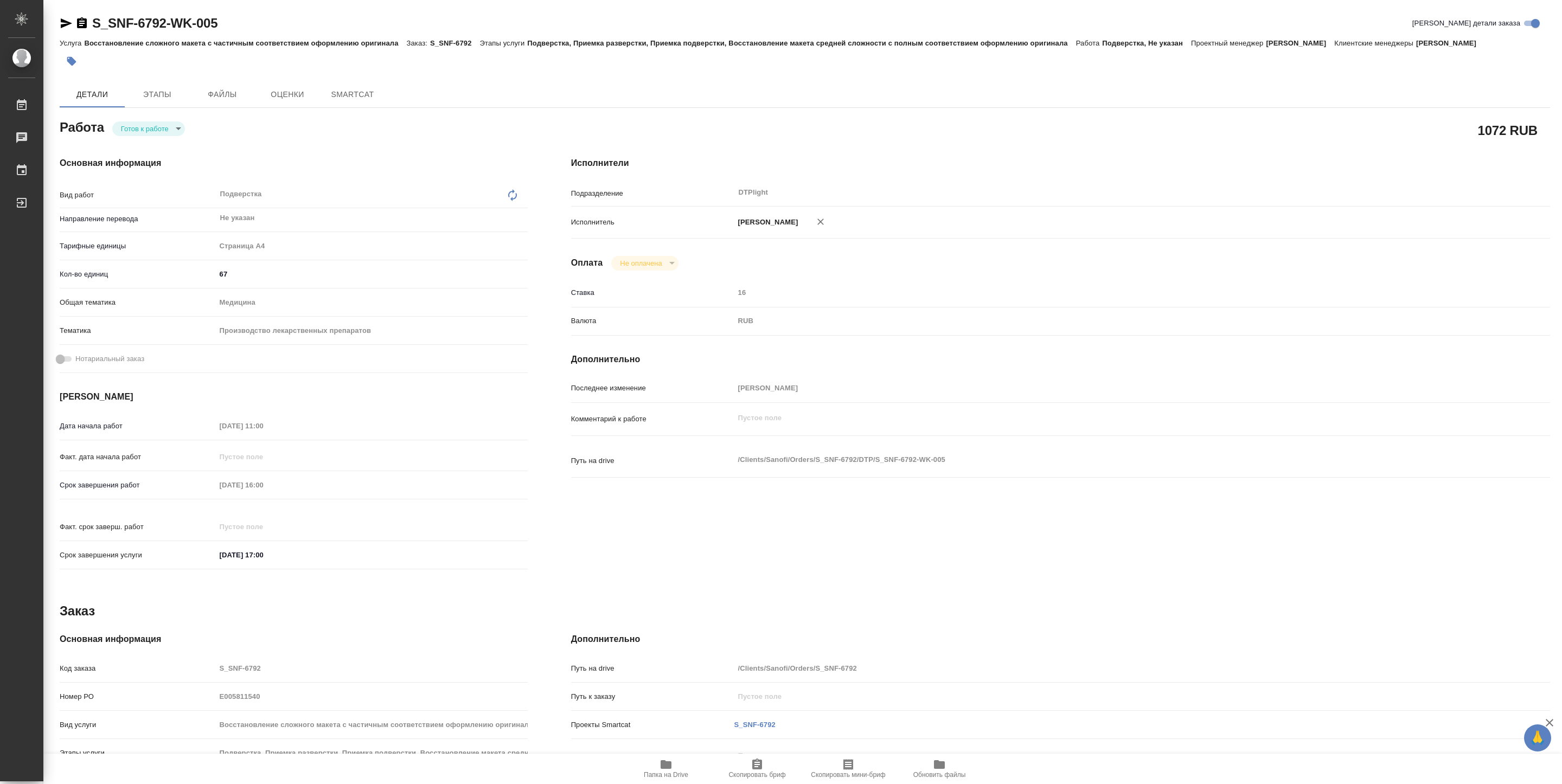
type textarea "x"
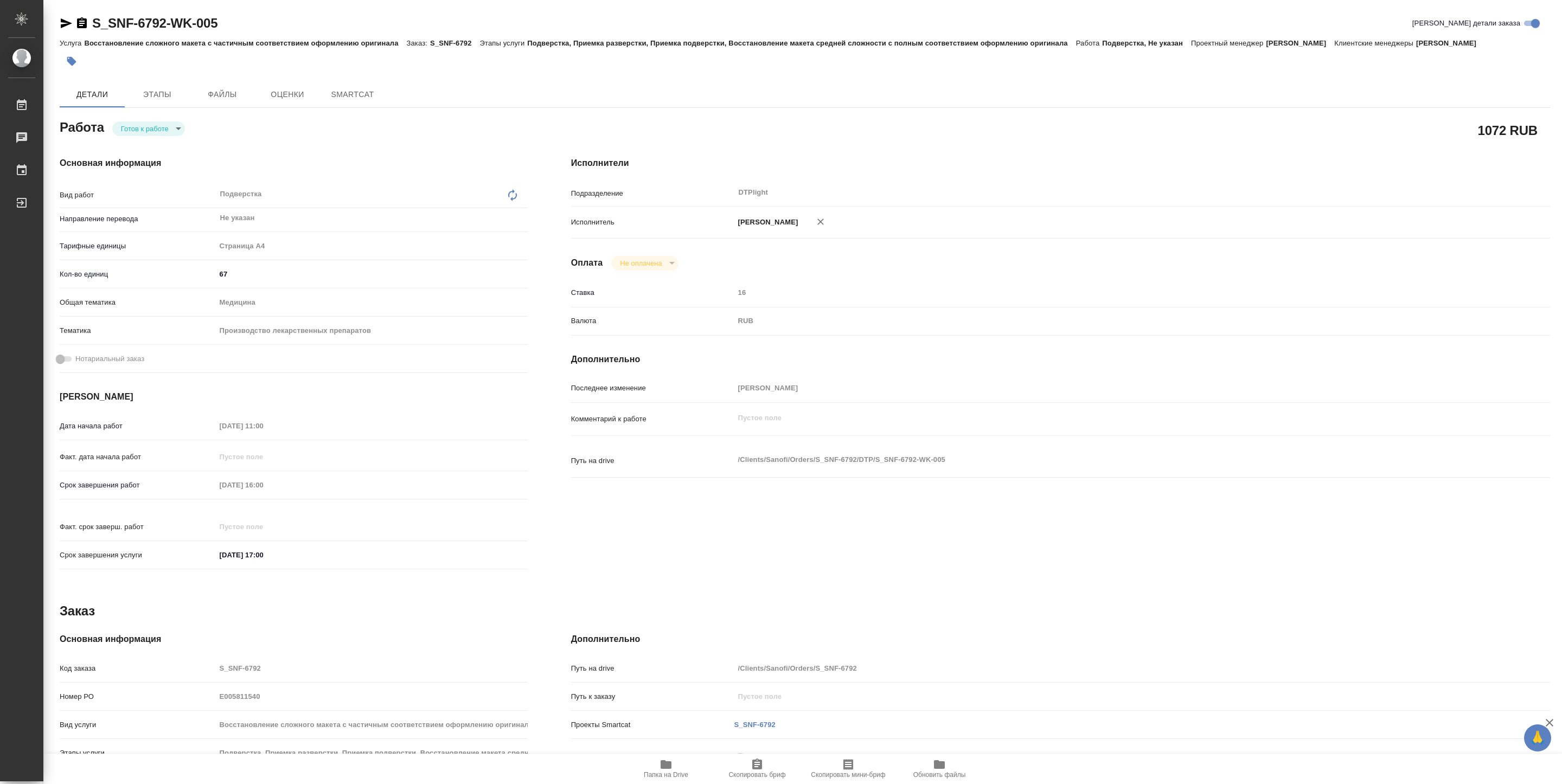
type textarea "x"
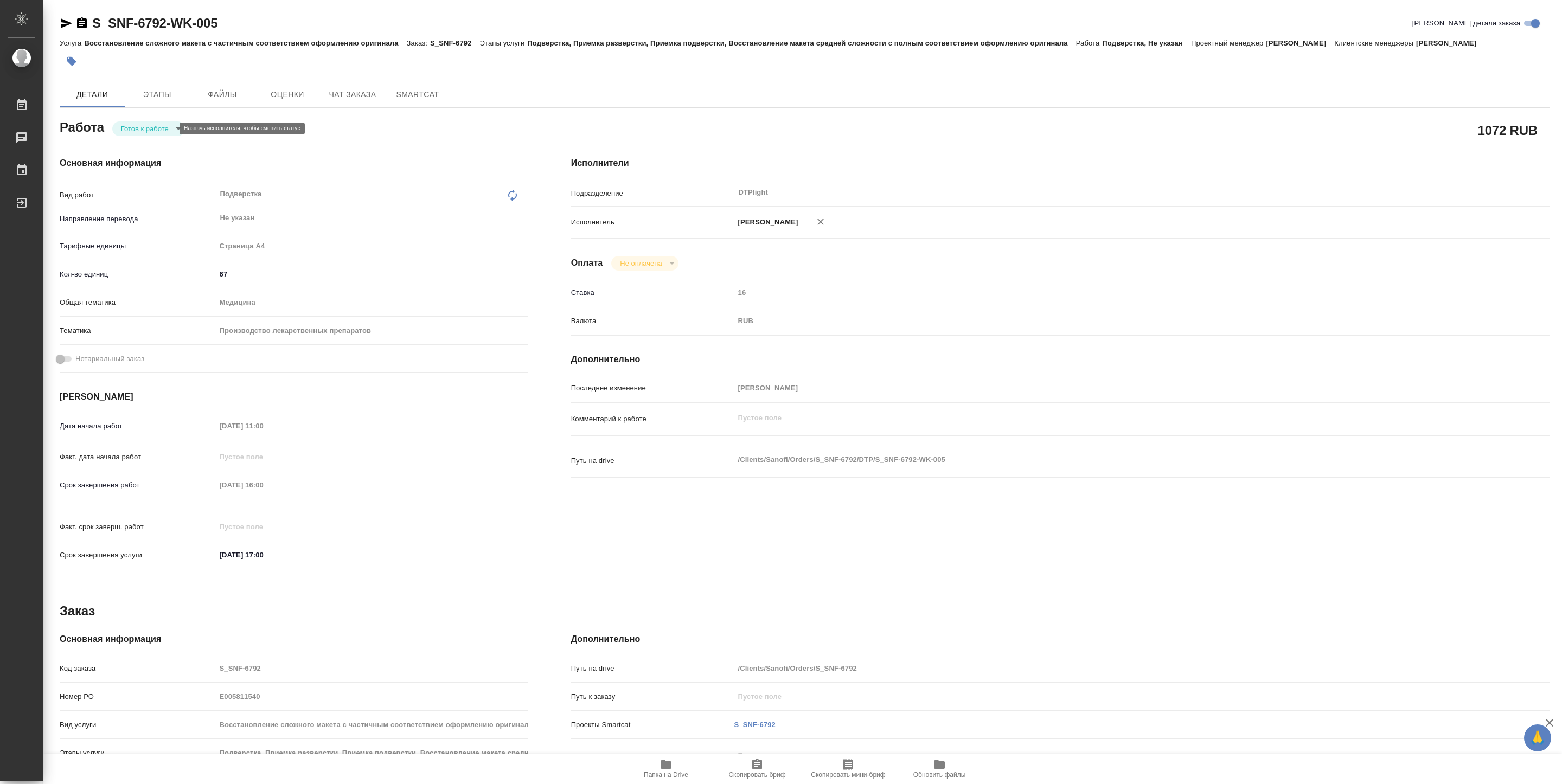
click at [168, 129] on body "🙏 .cls-1 fill:#fff; AWATERA Pankina Anna Работы Чаты График Выйти S_SNF-6792-WK…" at bounding box center [781, 392] width 1562 height 784
type textarea "x"
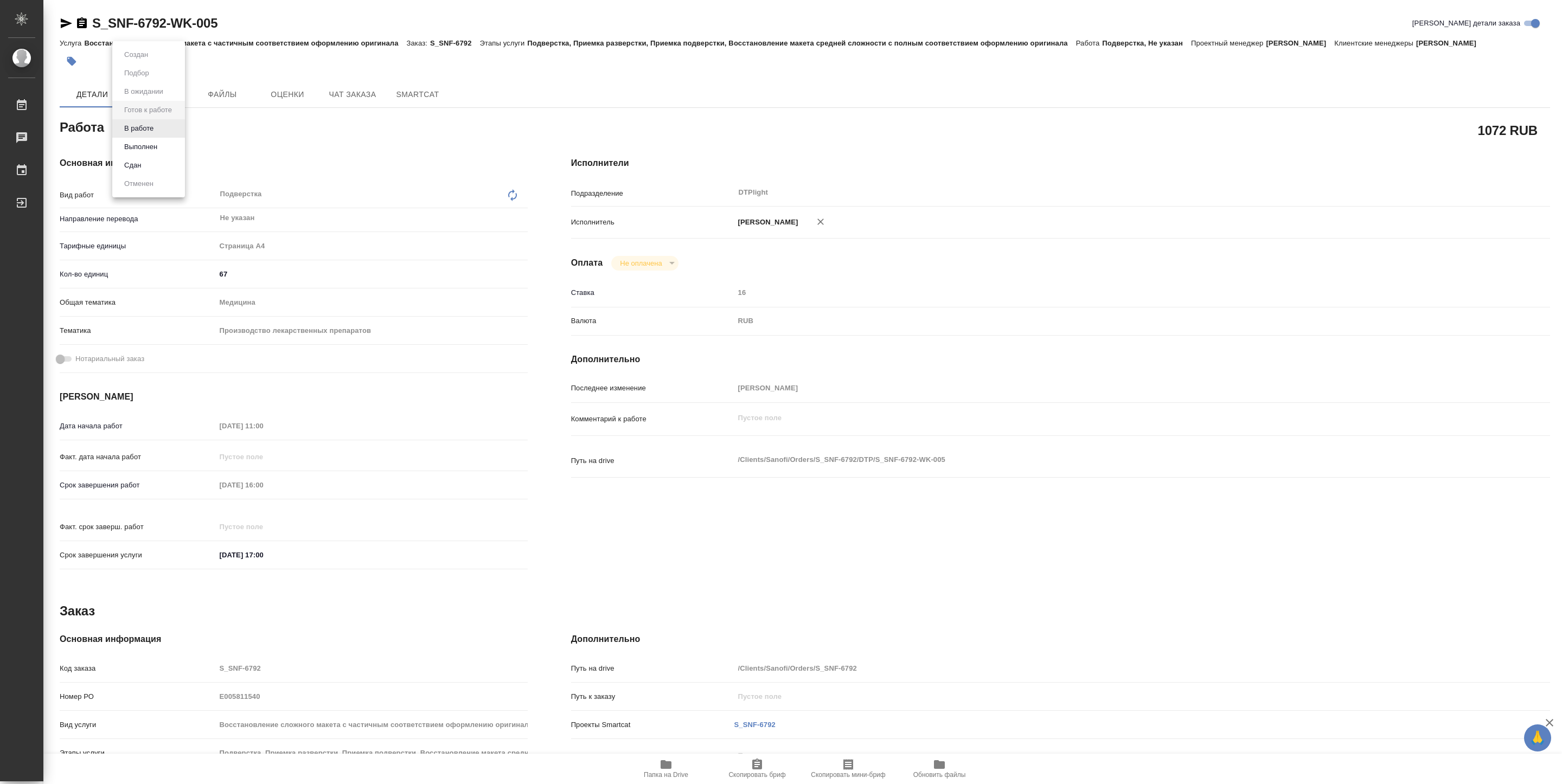
type textarea "x"
click at [155, 147] on button "Выполнен" at bounding box center [141, 147] width 40 height 12
type textarea "x"
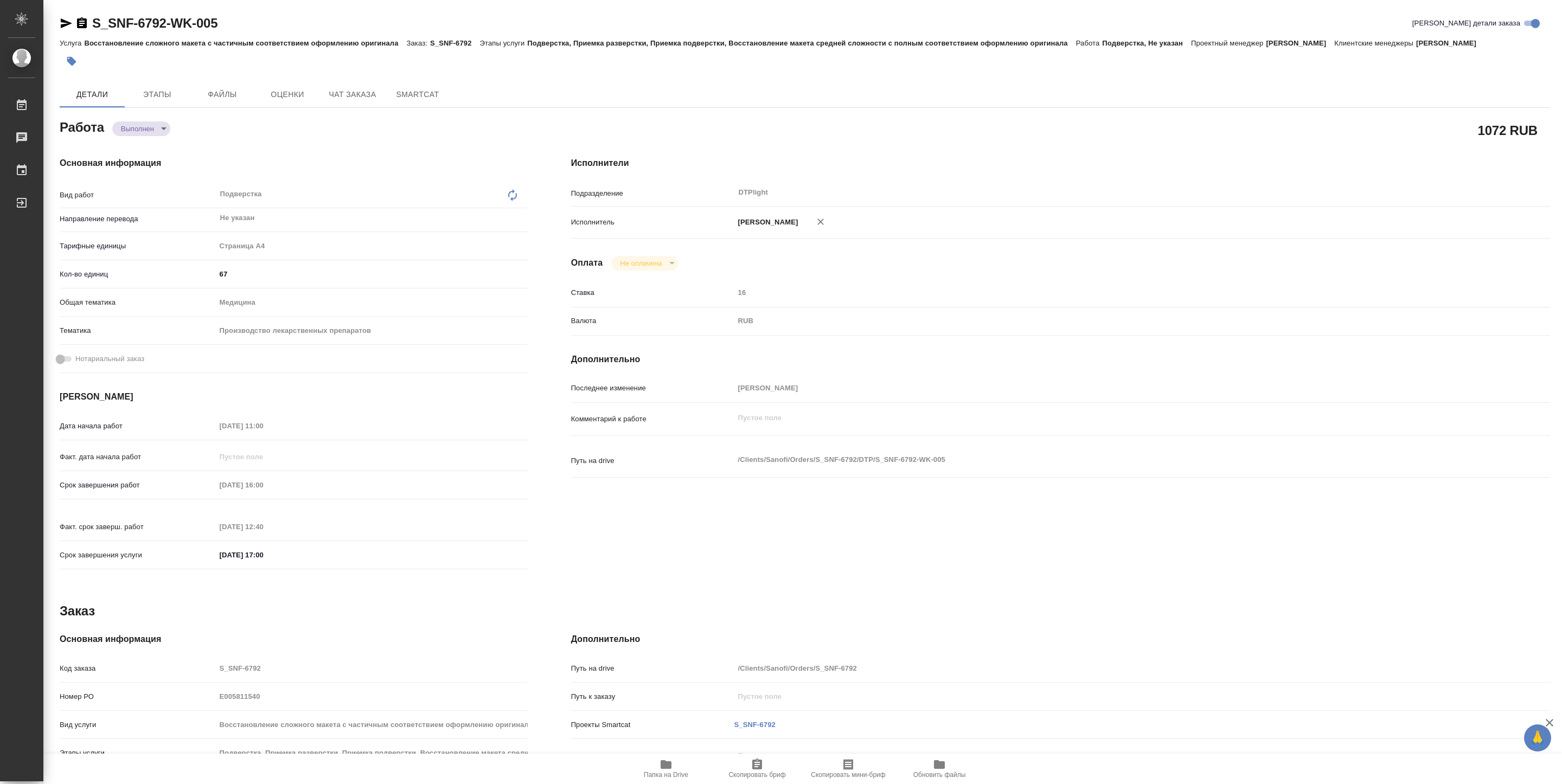
type textarea "x"
click at [147, 133] on body "🙏 .cls-1 fill:#fff; AWATERA Pankina Anna Работы Чаты График Выйти S_SNF-6792-WK…" at bounding box center [781, 392] width 1562 height 784
type textarea "x"
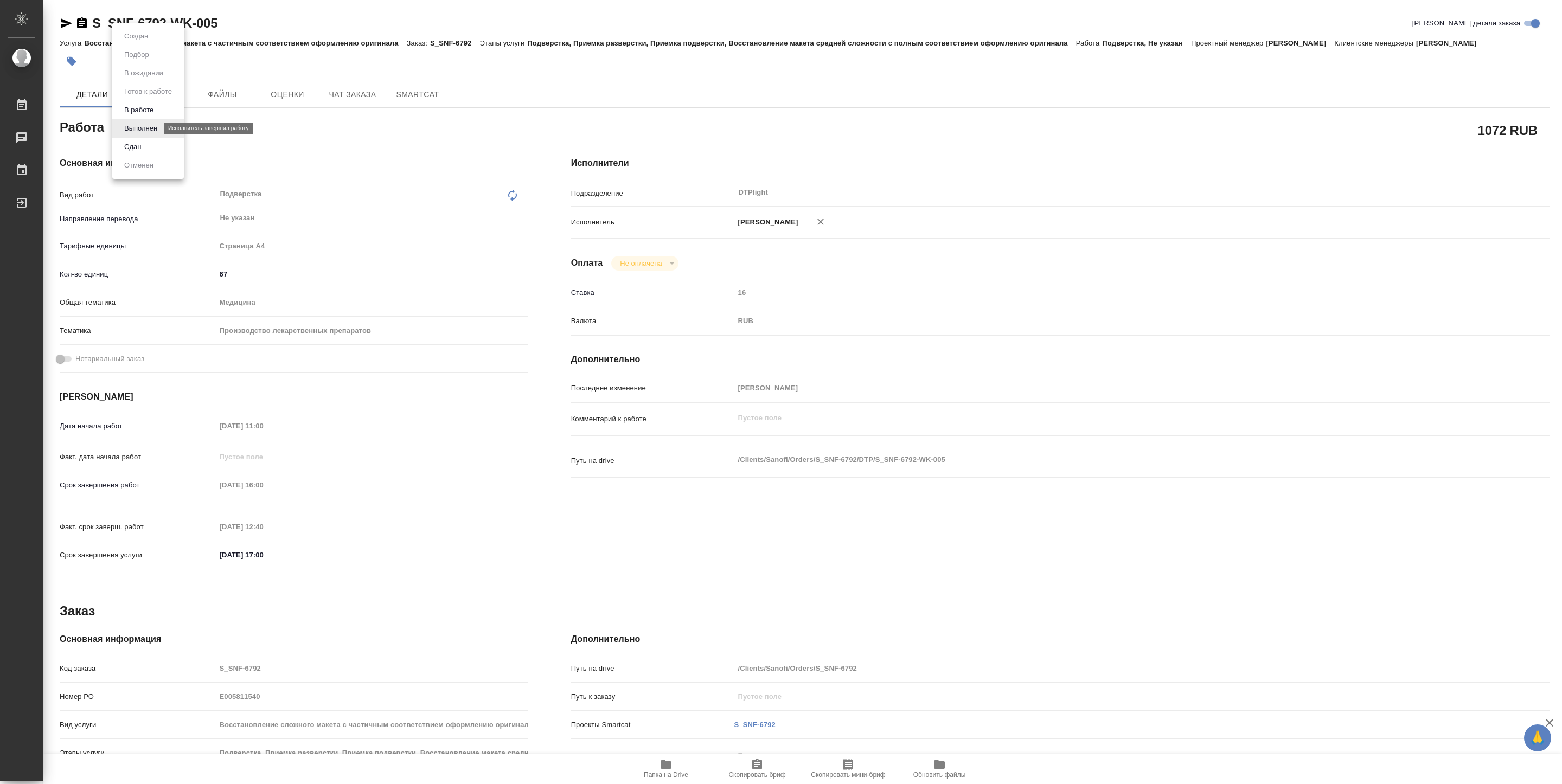
type textarea "x"
click at [140, 107] on button "В работе" at bounding box center [138, 110] width 35 height 12
type textarea "x"
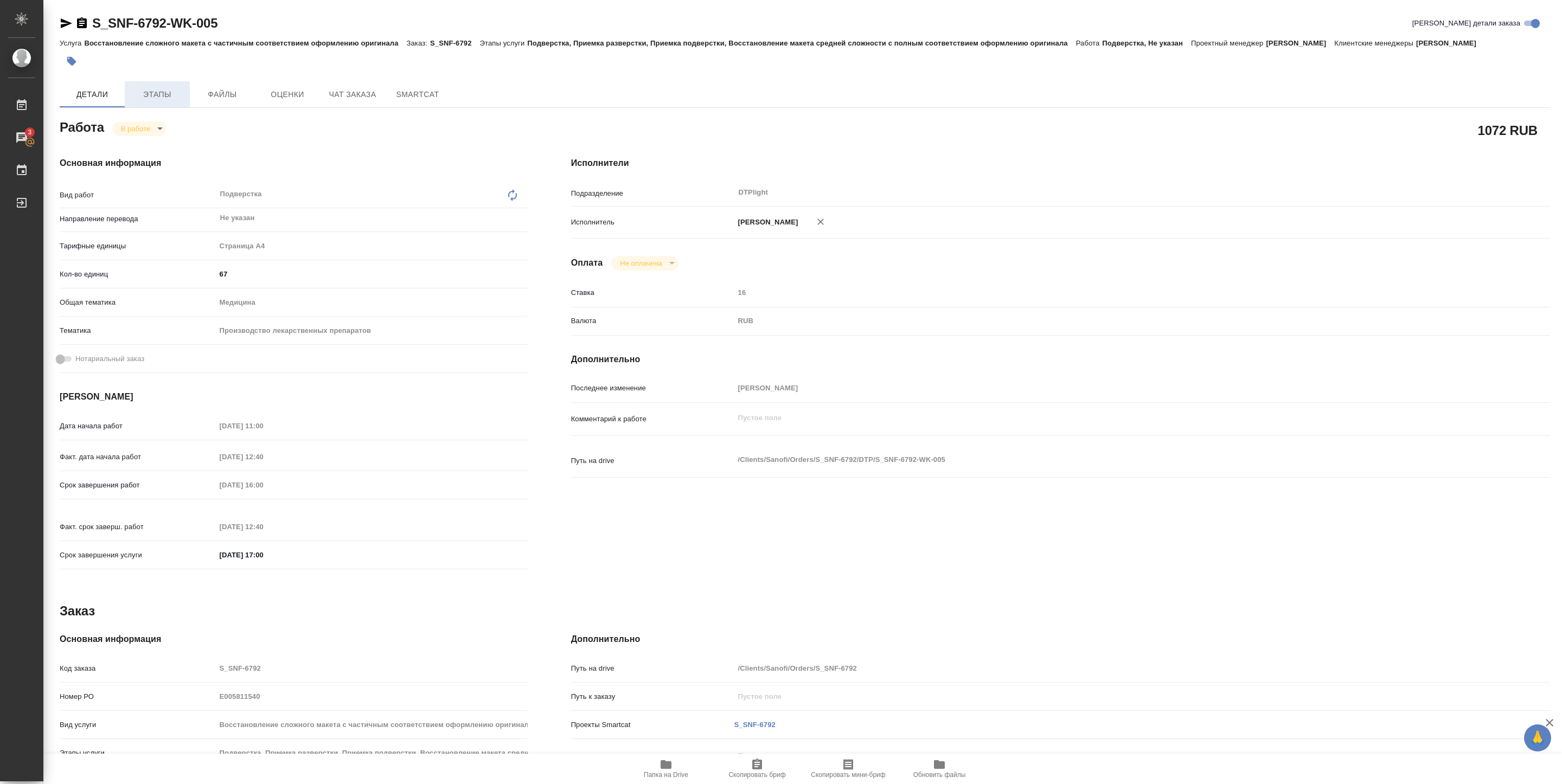
type textarea "x"
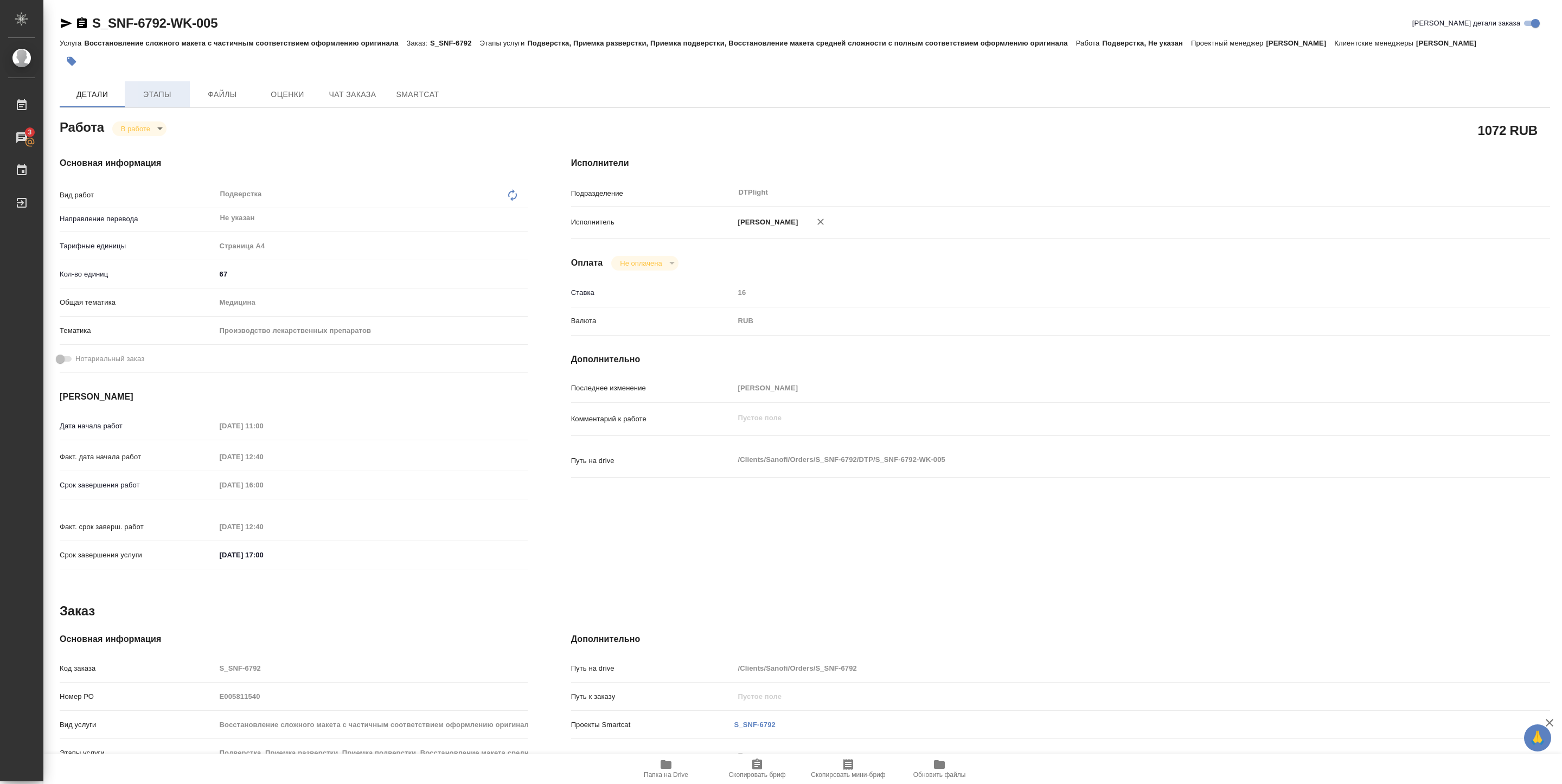
type textarea "x"
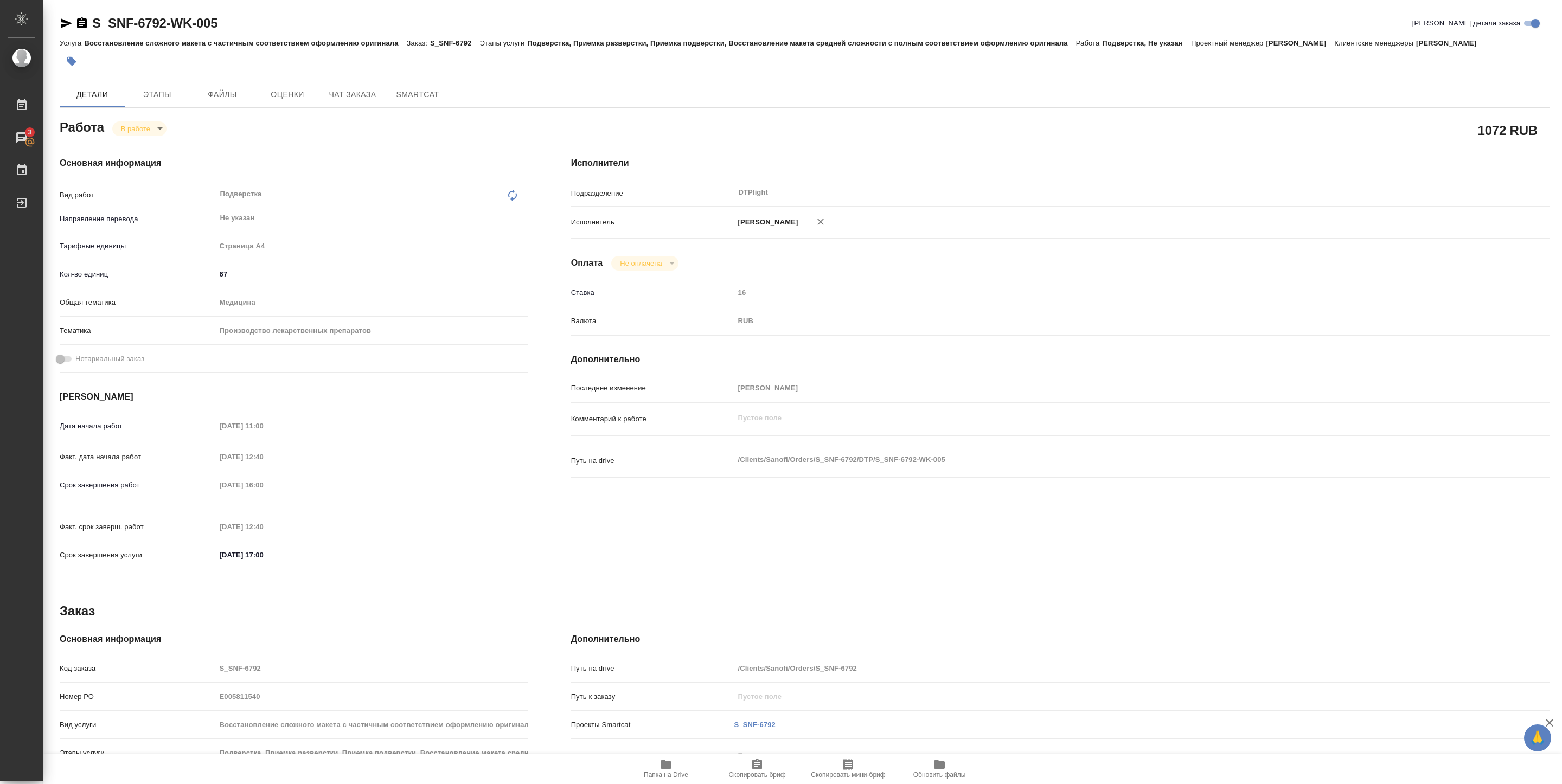
type textarea "x"
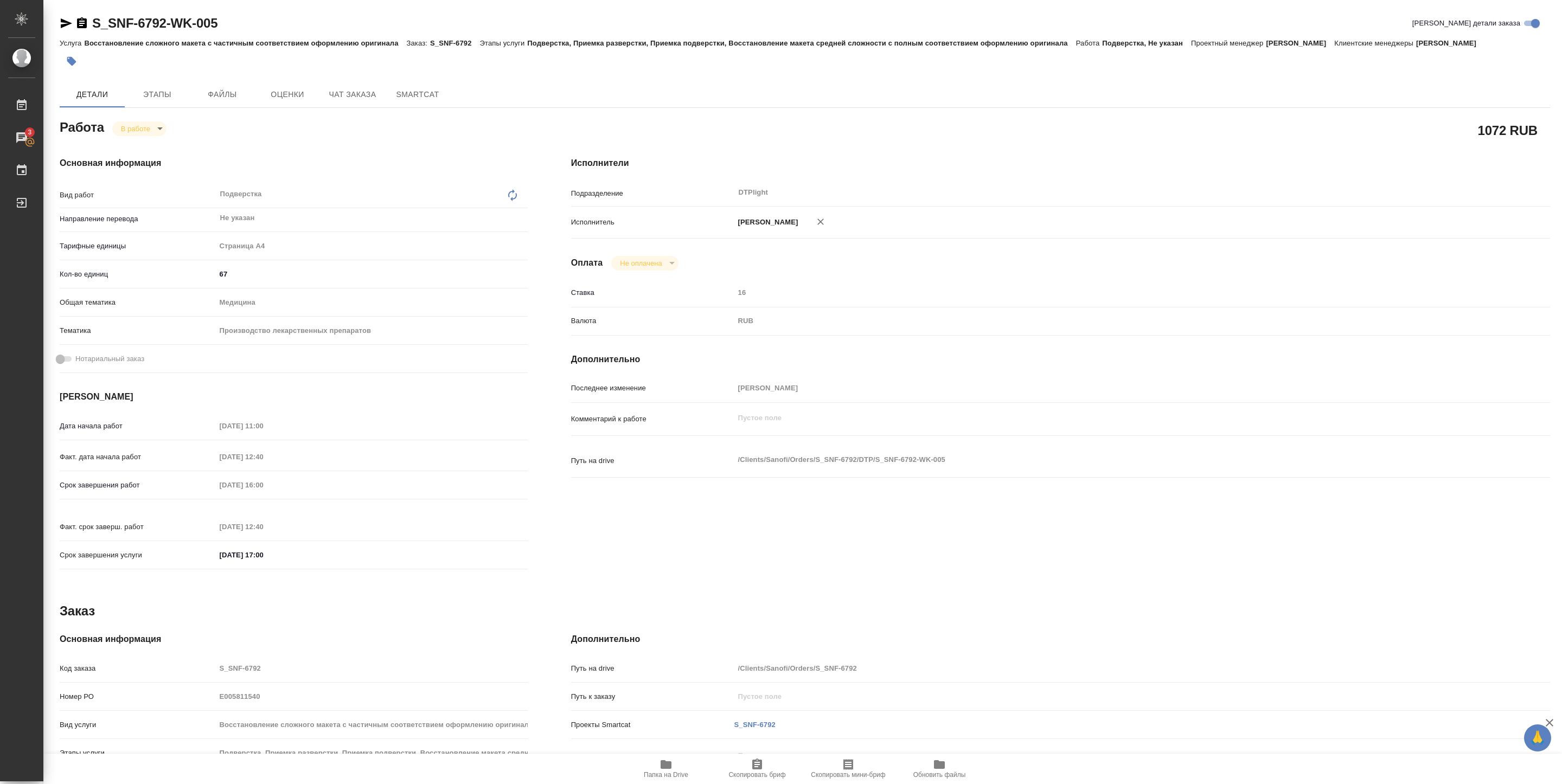
type textarea "x"
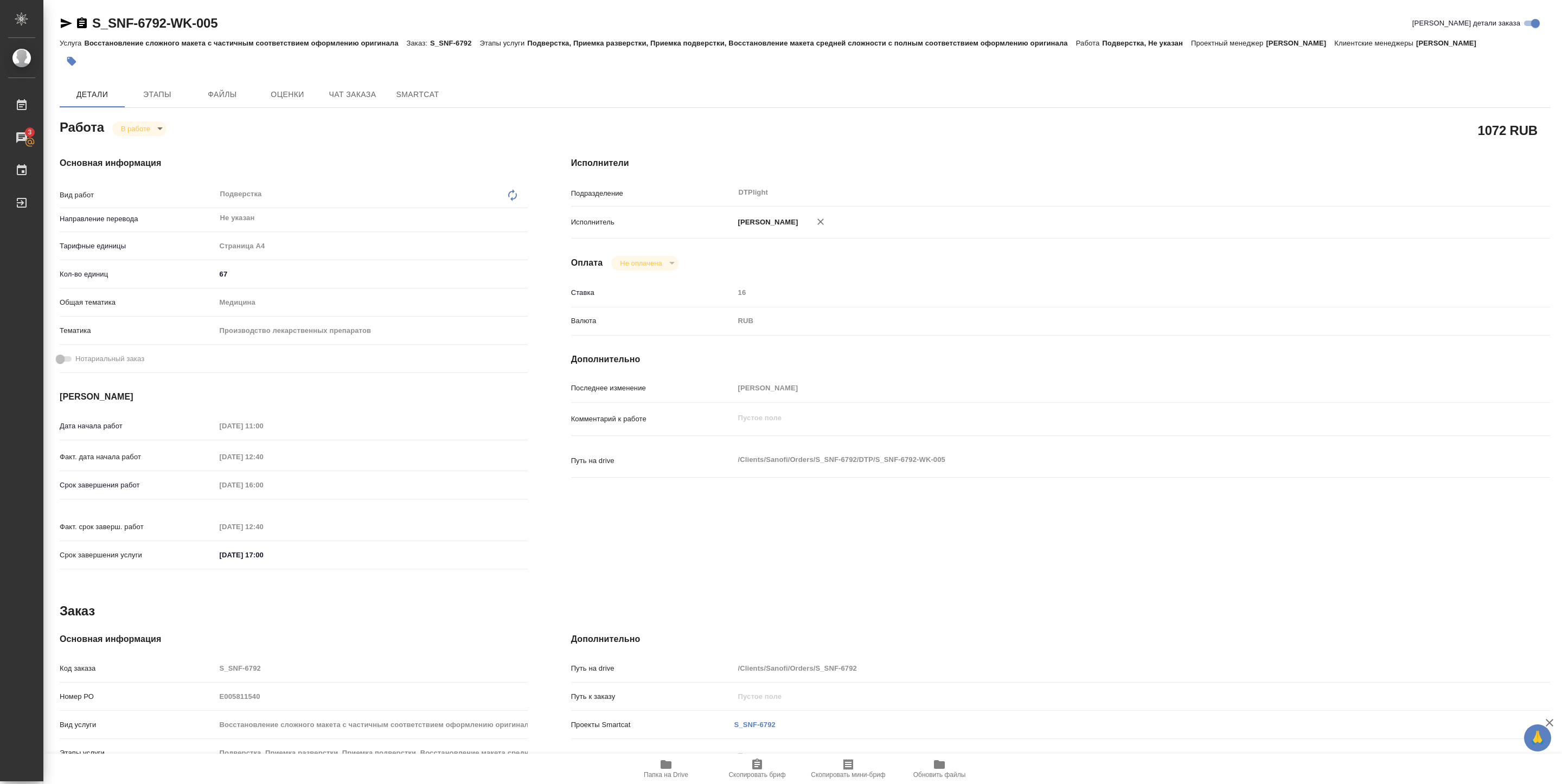
type textarea "x"
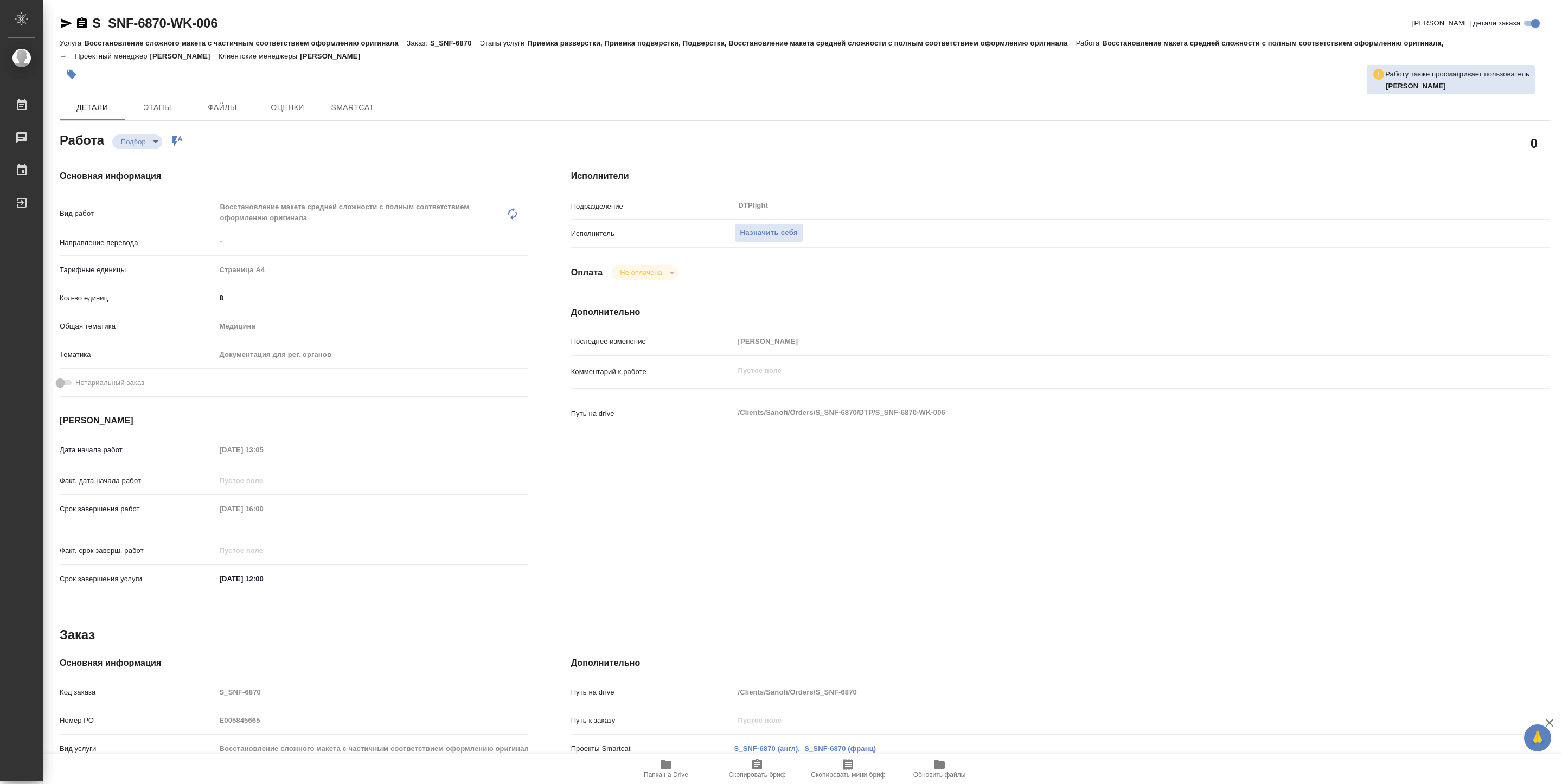
type textarea "x"
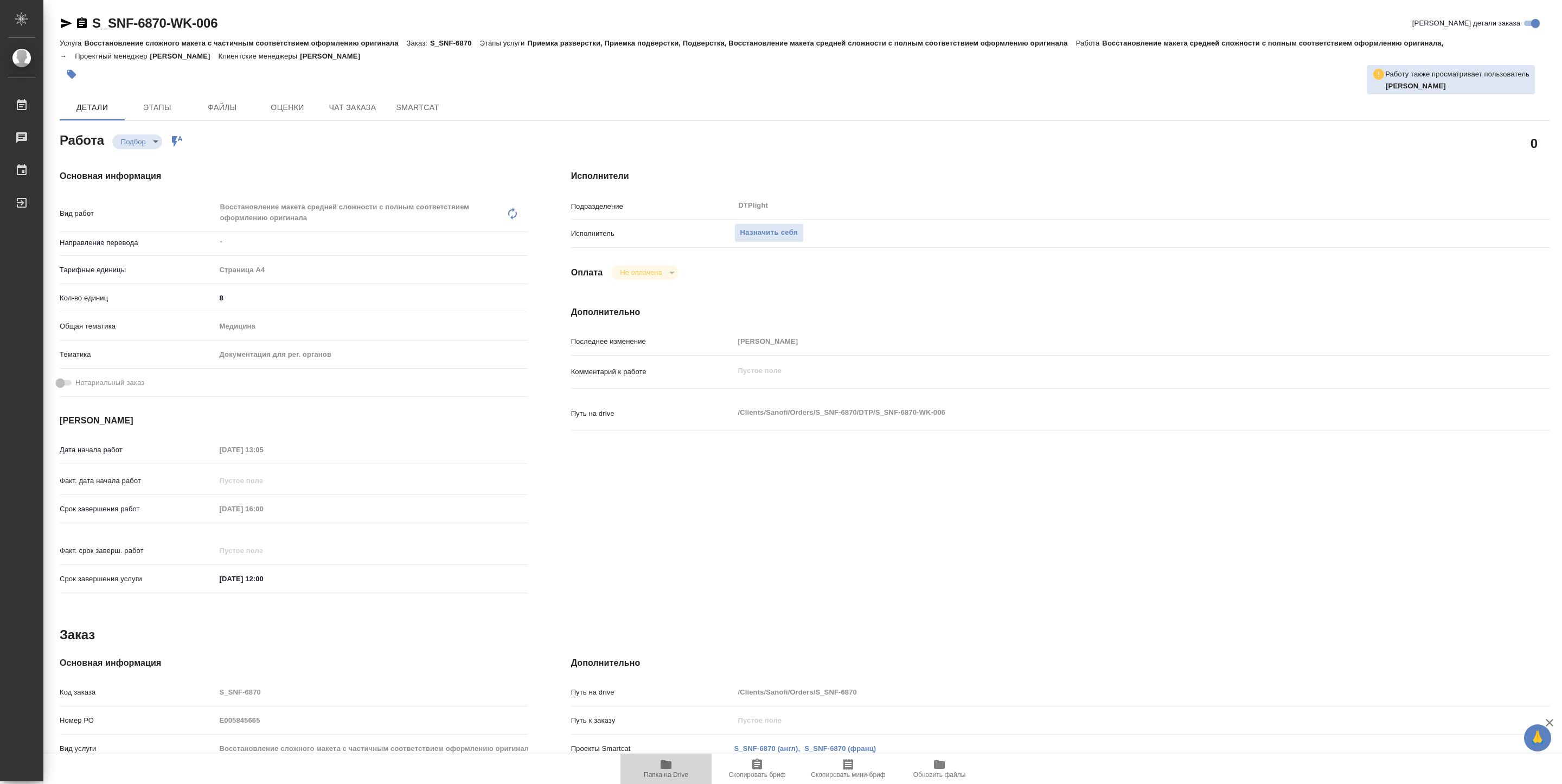
click at [679, 776] on span "Папка на Drive" at bounding box center [666, 774] width 44 height 7
type textarea "x"
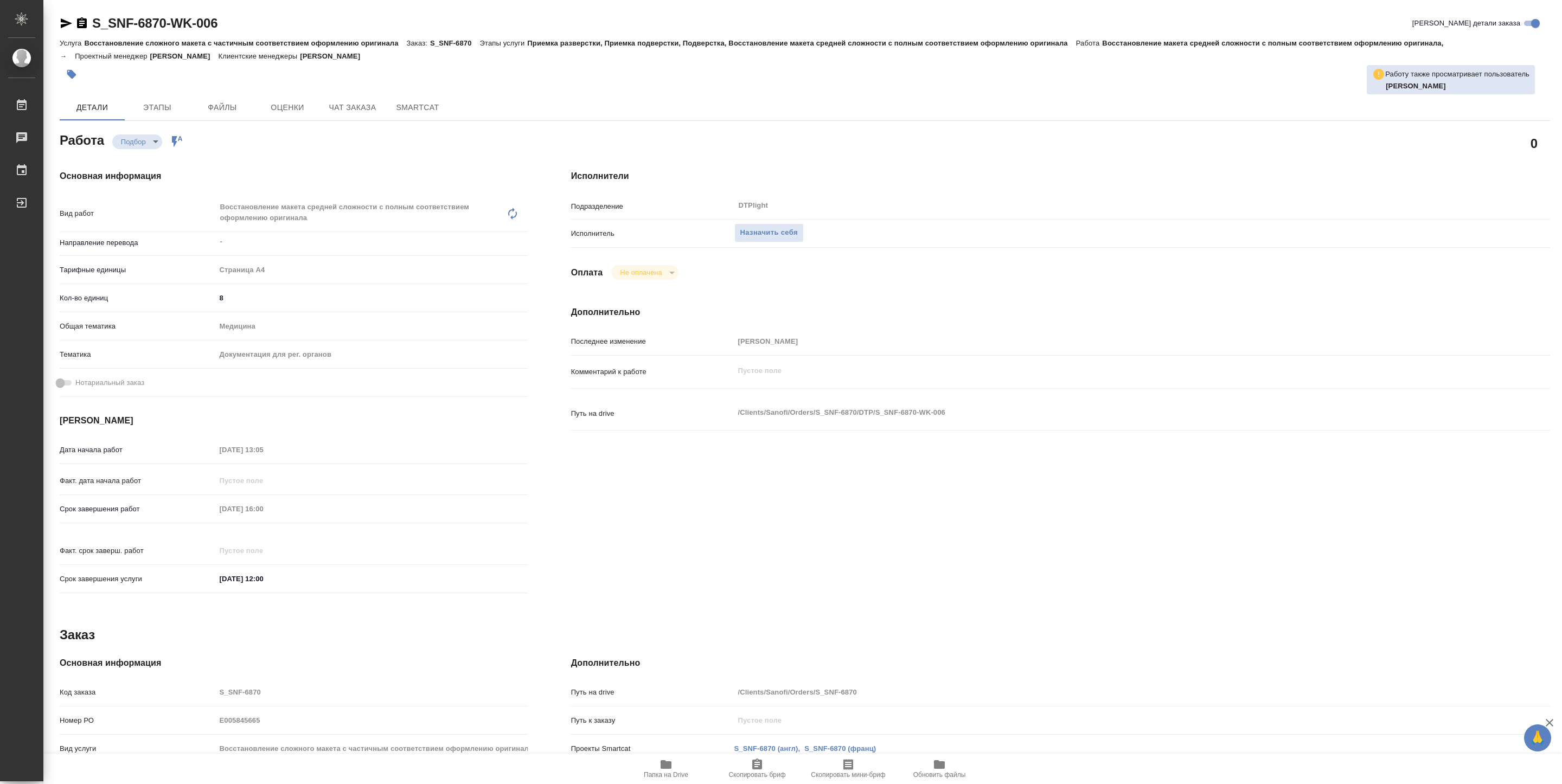
type textarea "x"
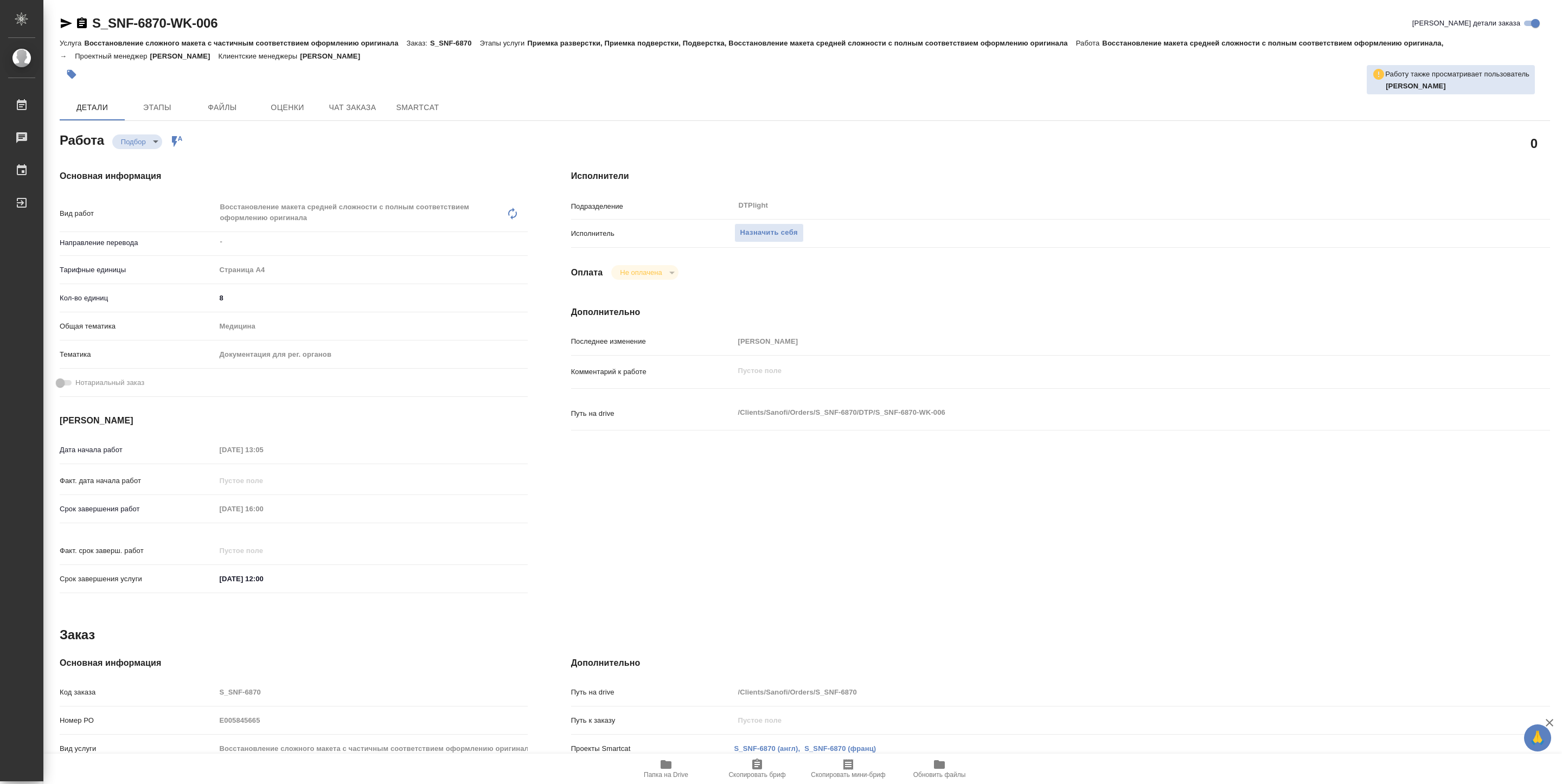
type textarea "x"
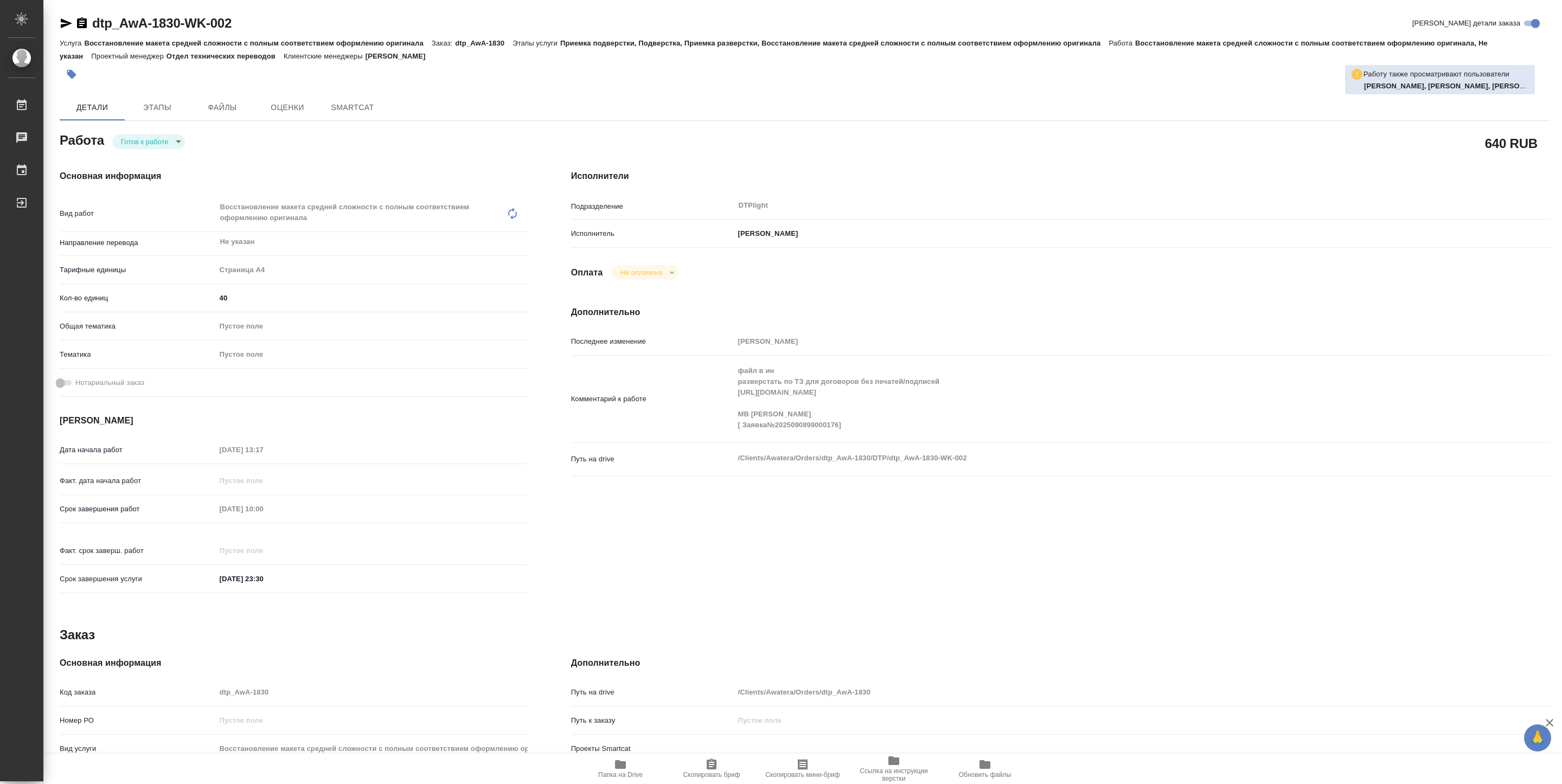
type textarea "x"
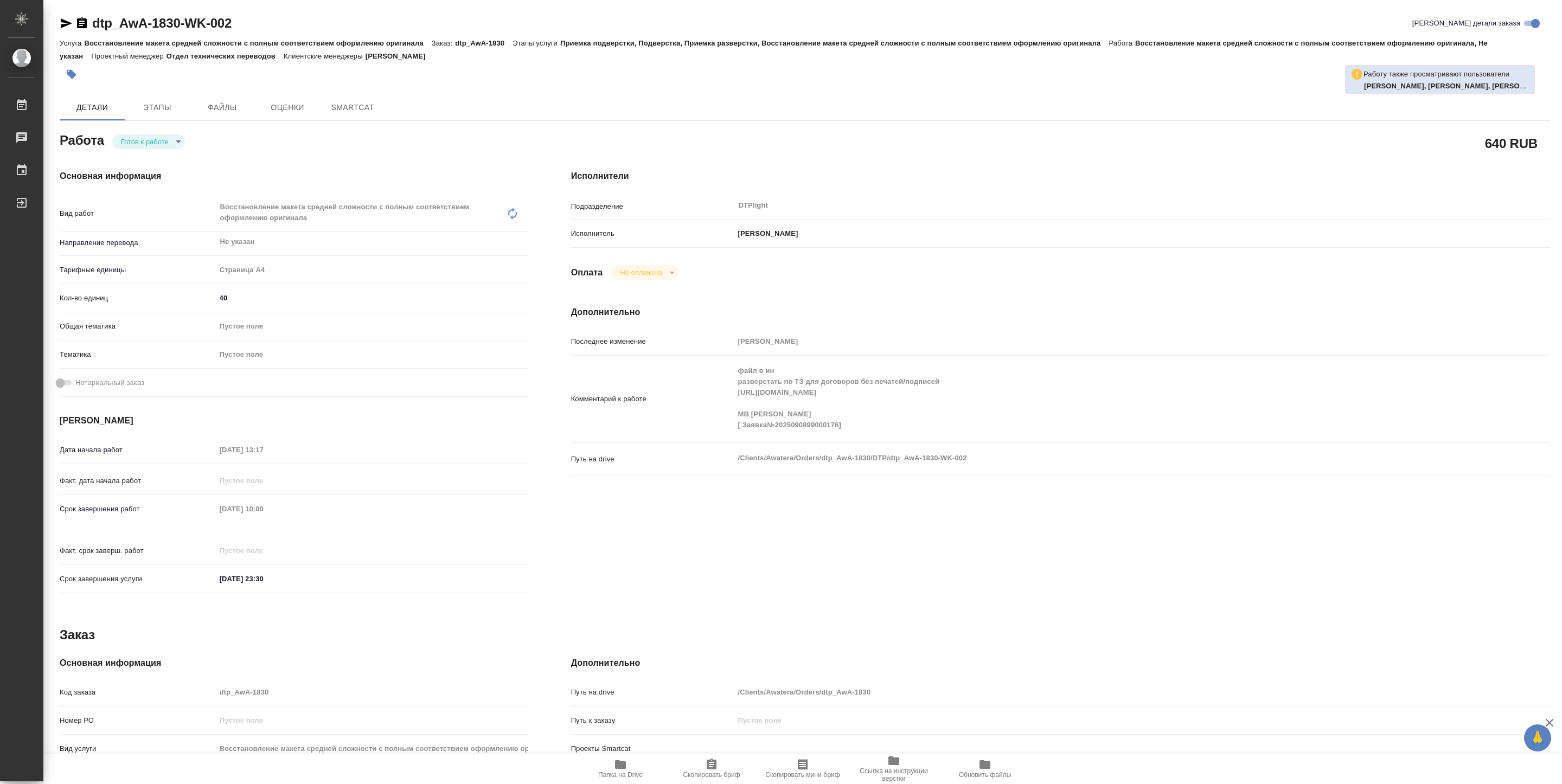
type textarea "x"
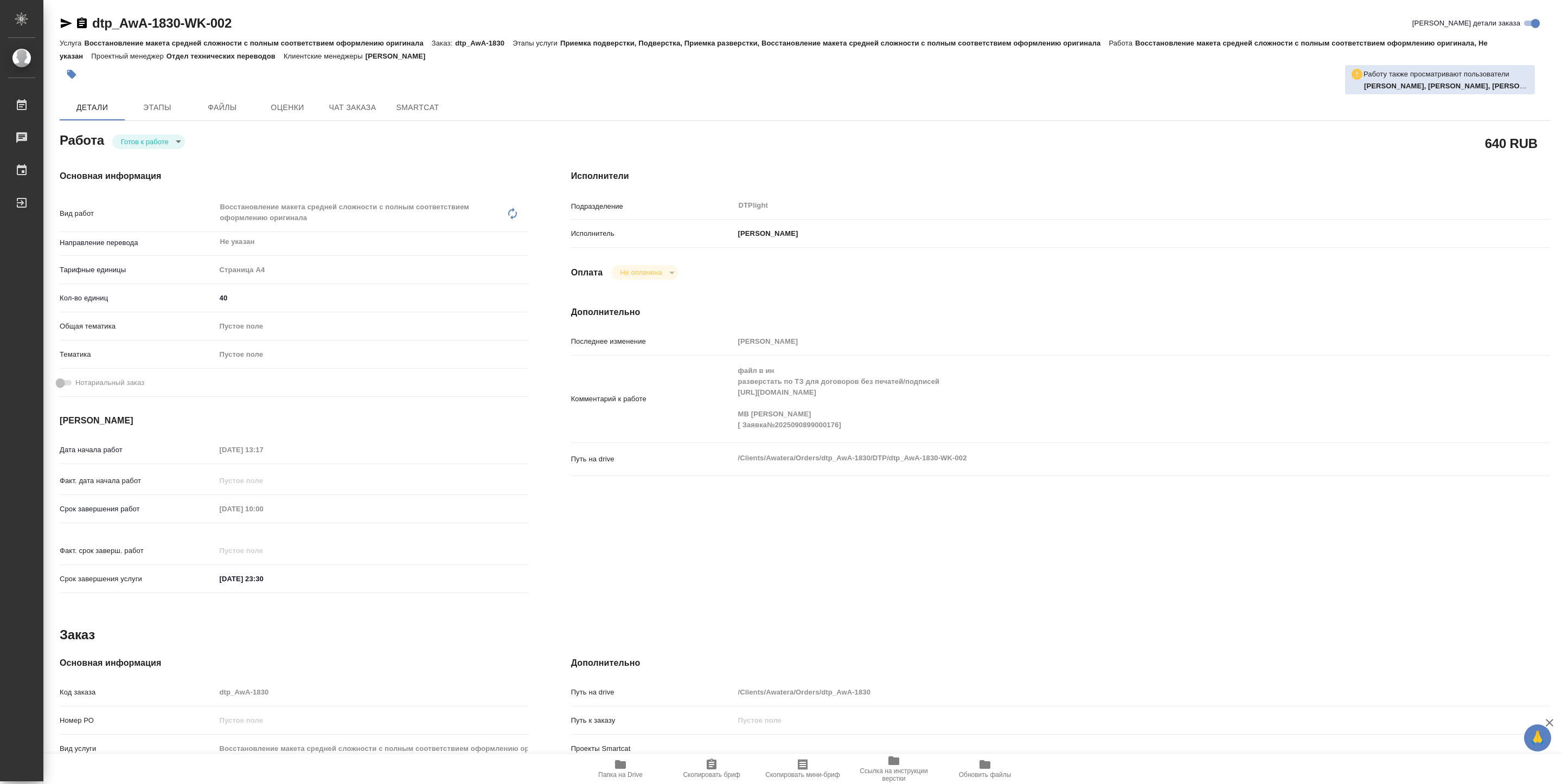
type textarea "x"
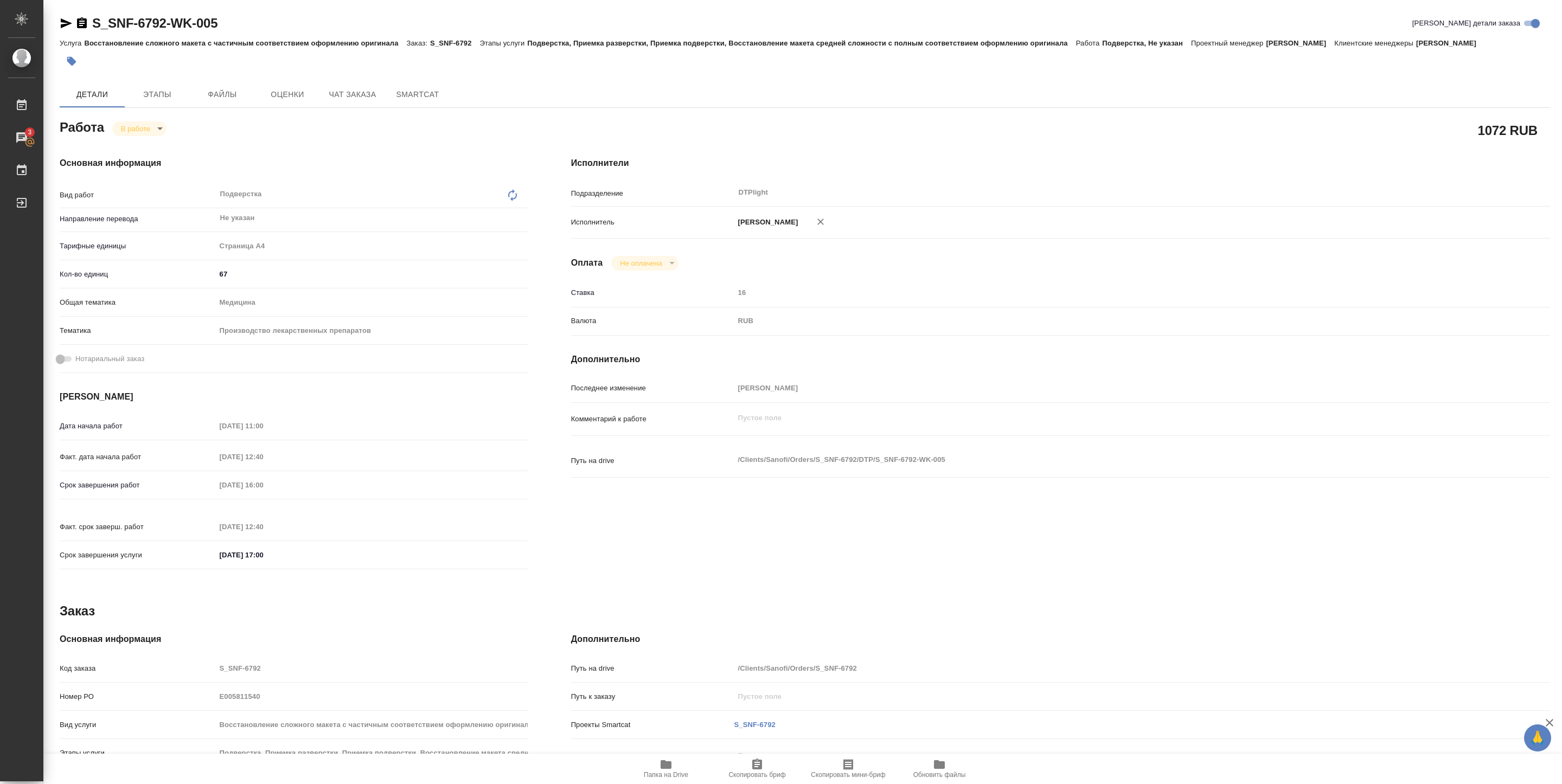
click at [664, 782] on button "Папка на Drive" at bounding box center [666, 768] width 91 height 30
drag, startPoint x: 93, startPoint y: 30, endPoint x: 242, endPoint y: 25, distance: 149.1
click at [242, 25] on div "S_SNF-6792-WK-005 [PERSON_NAME] детали заказа" at bounding box center [805, 23] width 1491 height 17
copy link "S_SNF-6792-WK-005"
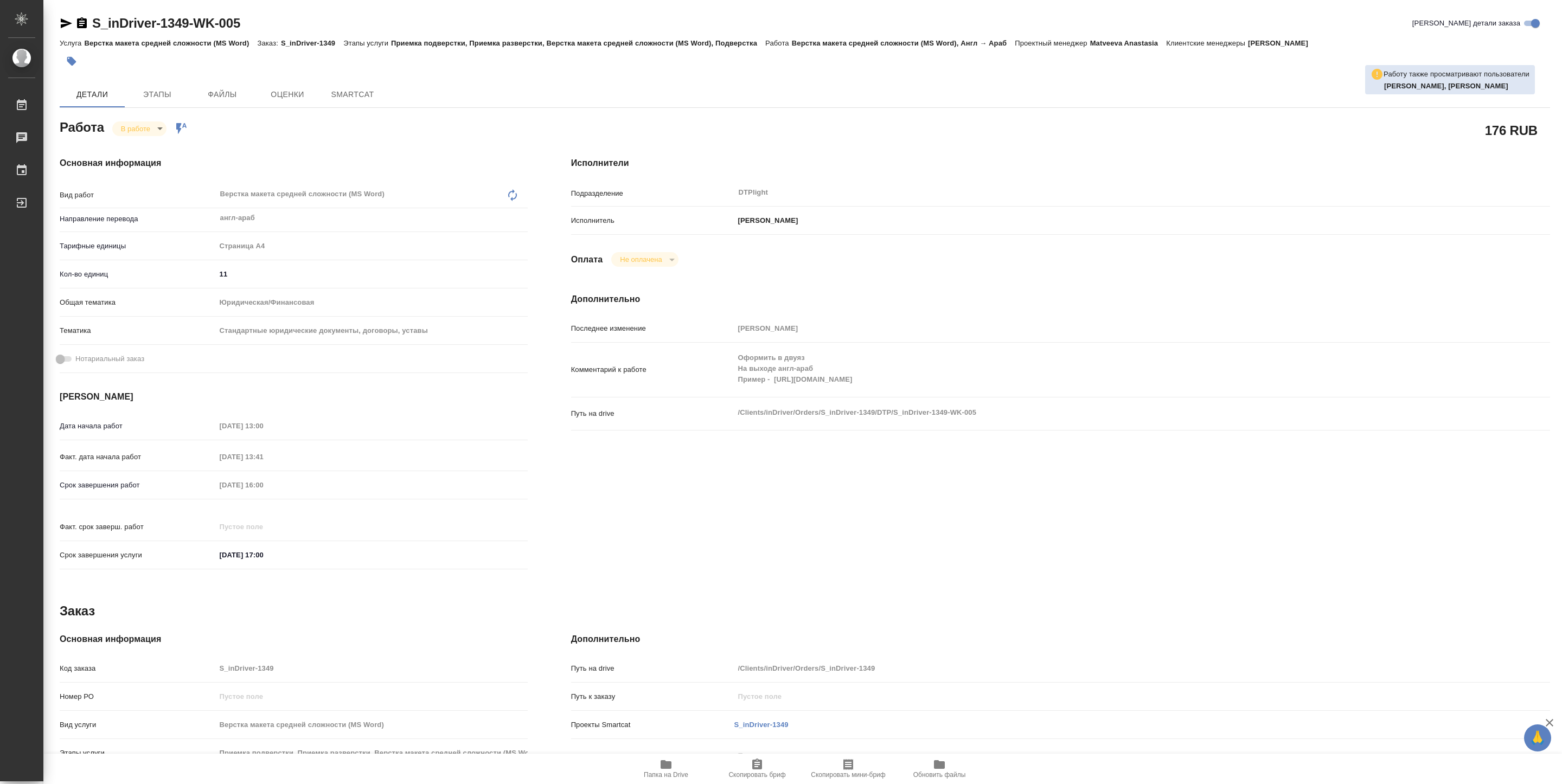
type textarea "x"
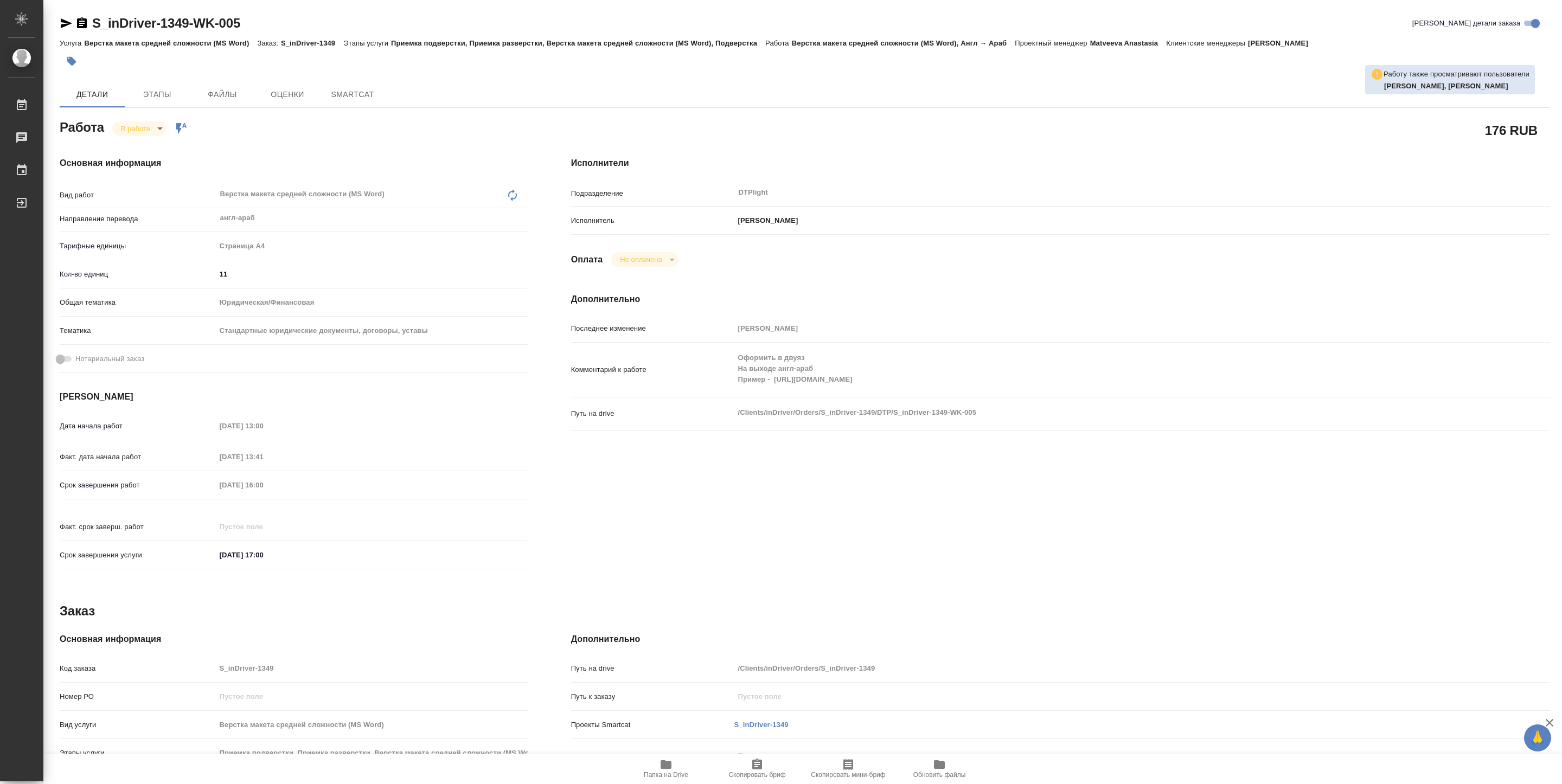
type textarea "x"
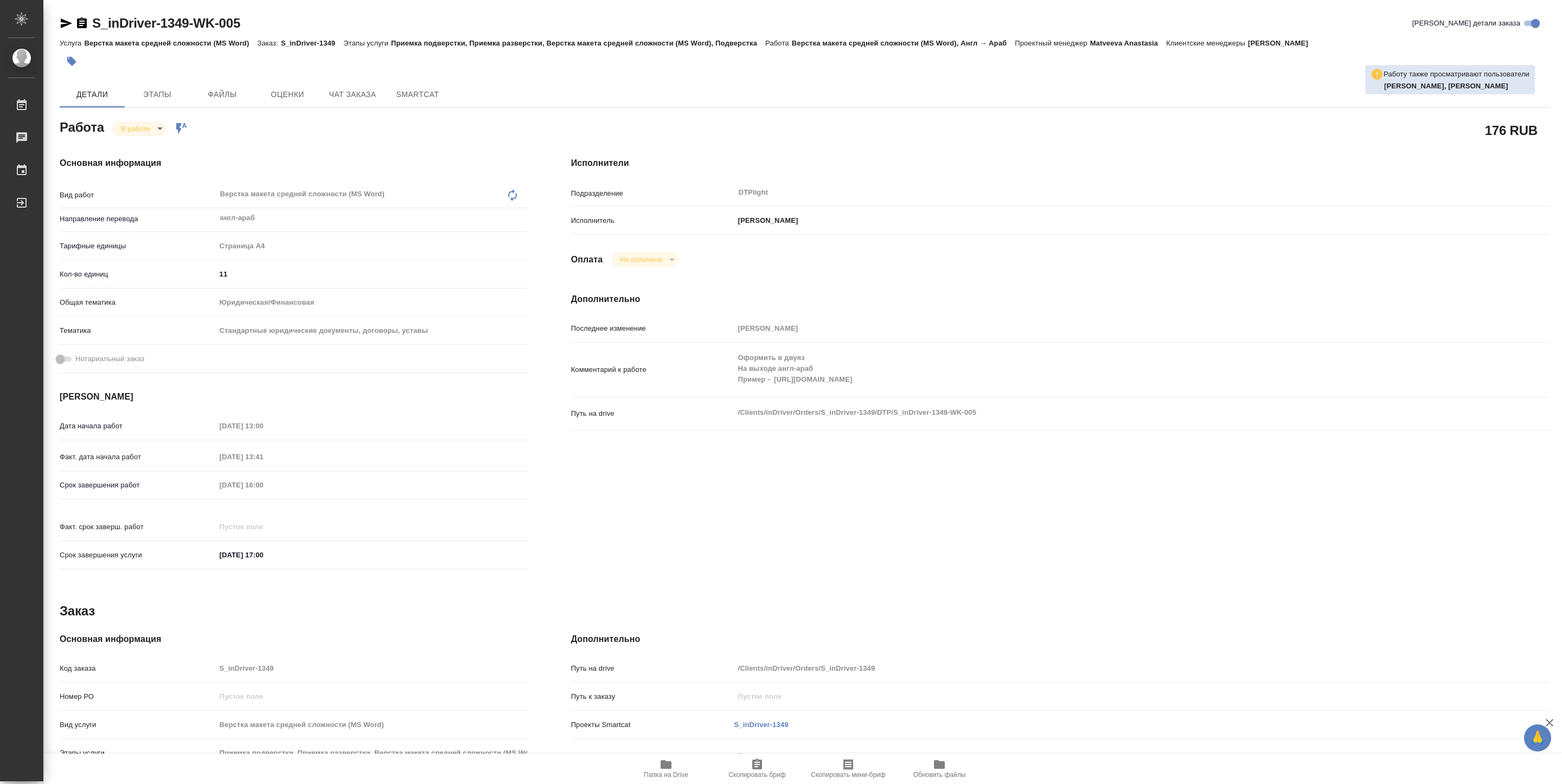
type textarea "x"
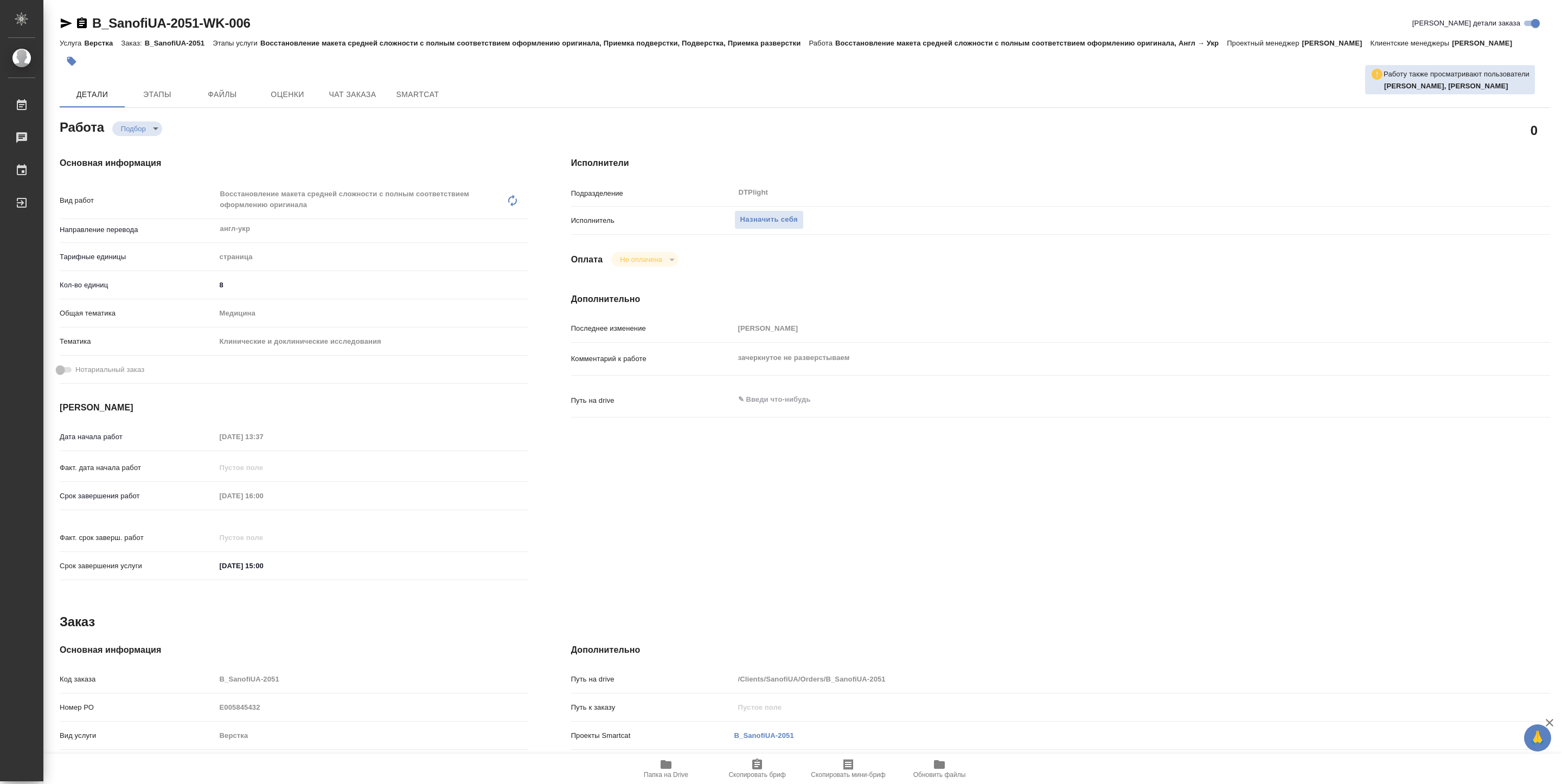
type textarea "x"
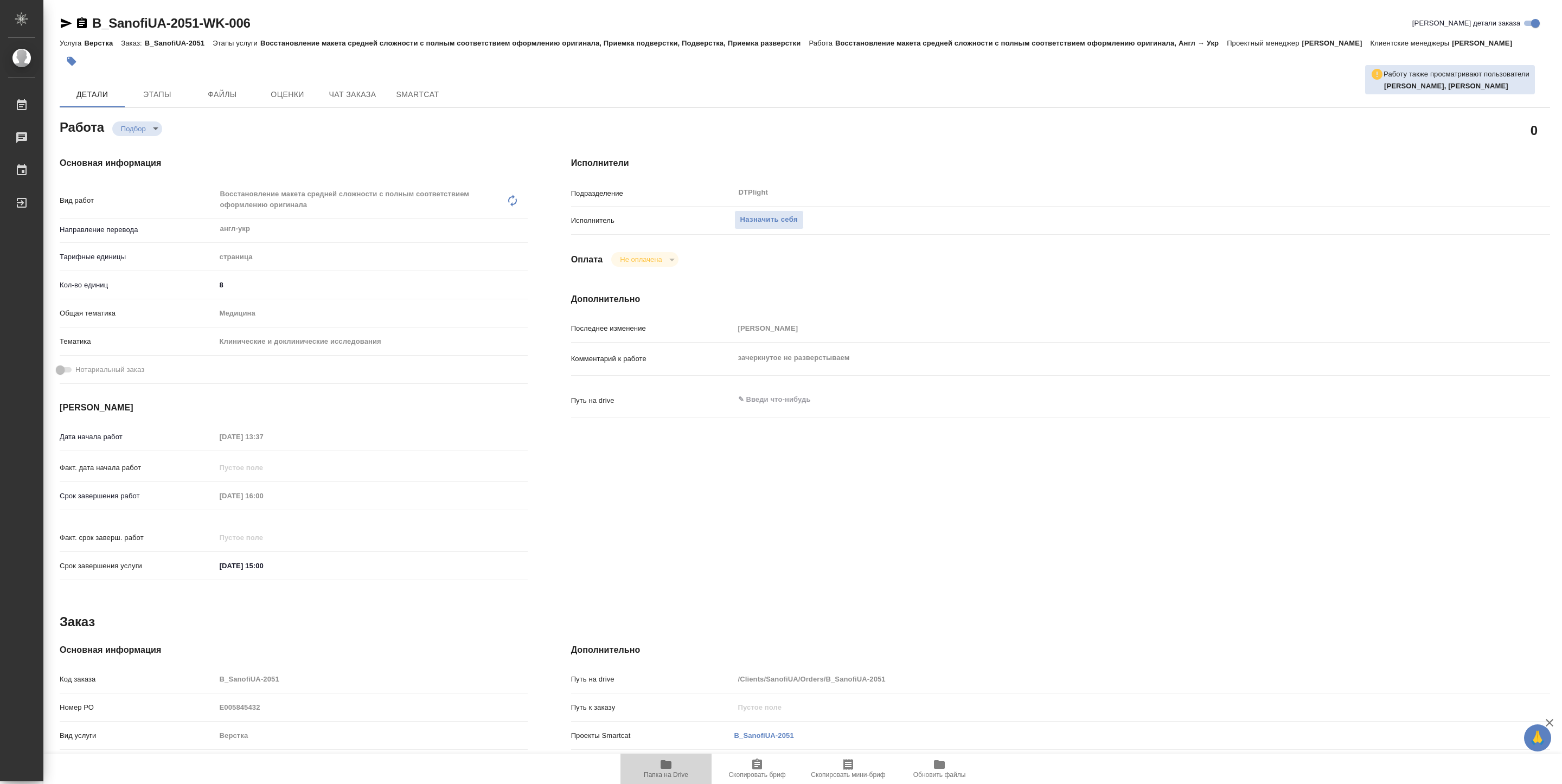
click at [662, 775] on span "Папка на Drive" at bounding box center [666, 774] width 44 height 7
type textarea "x"
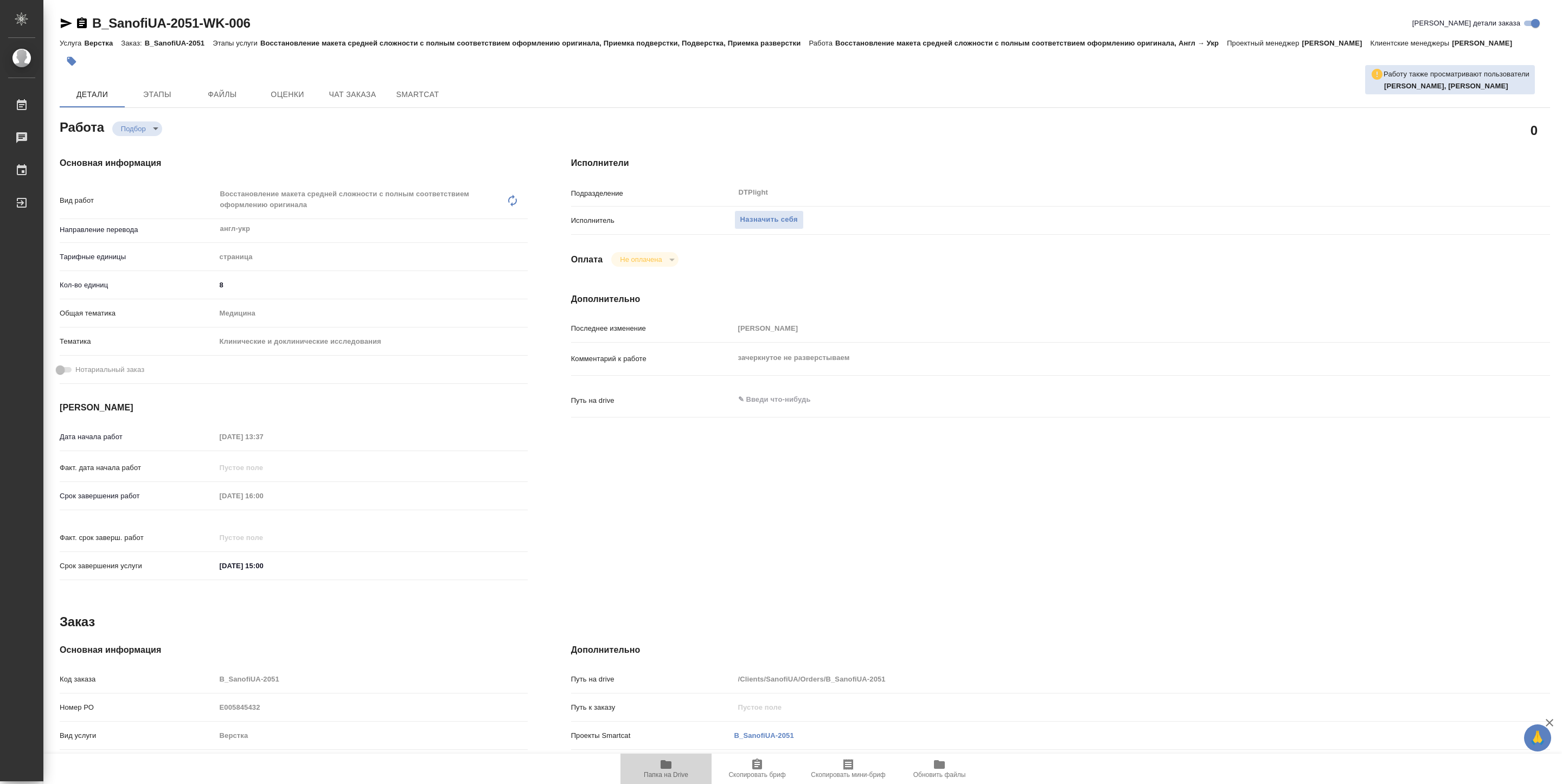
type textarea "x"
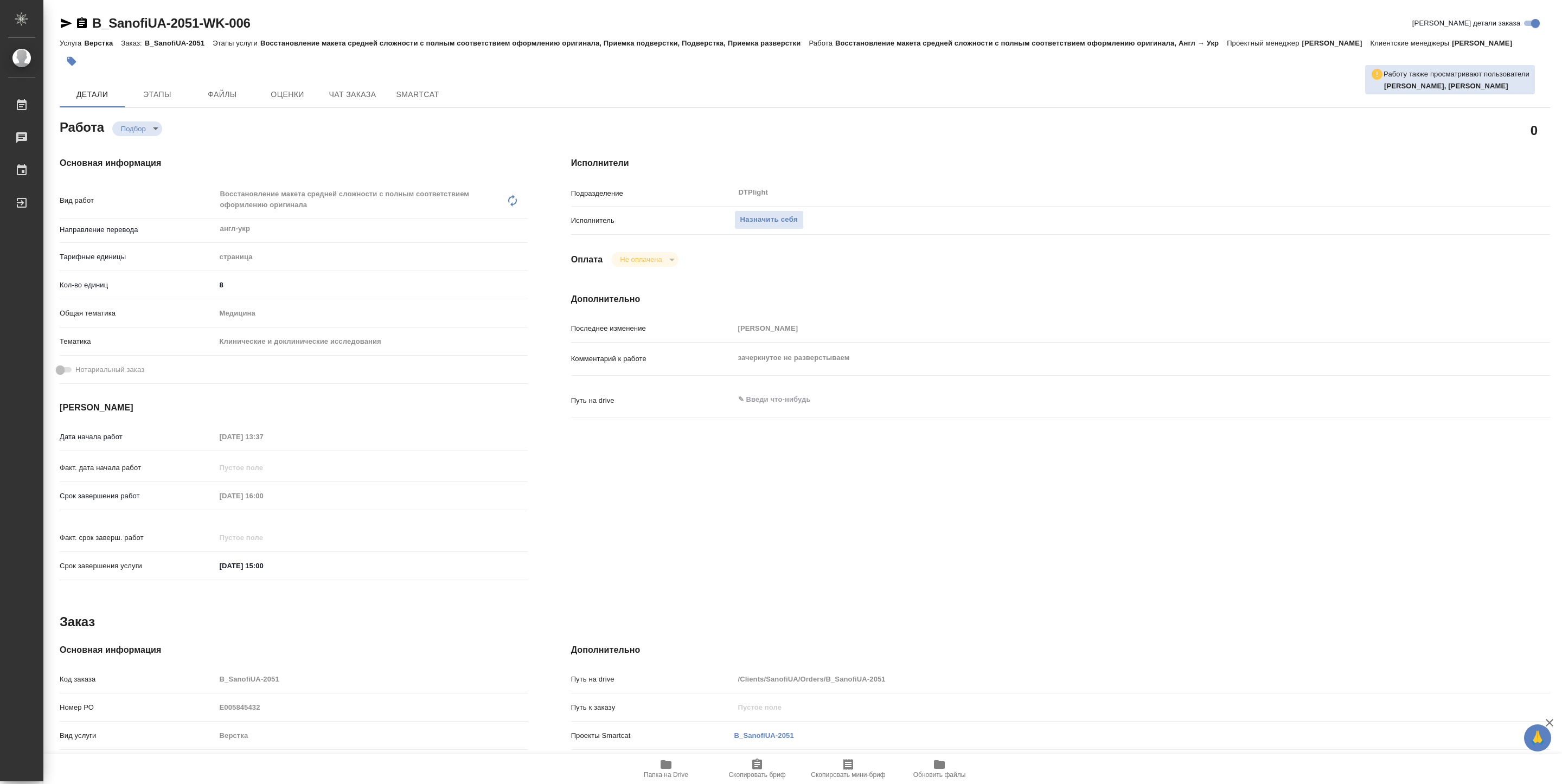
type textarea "x"
click at [760, 218] on span "Назначить себя" at bounding box center [769, 219] width 58 height 12
type textarea "x"
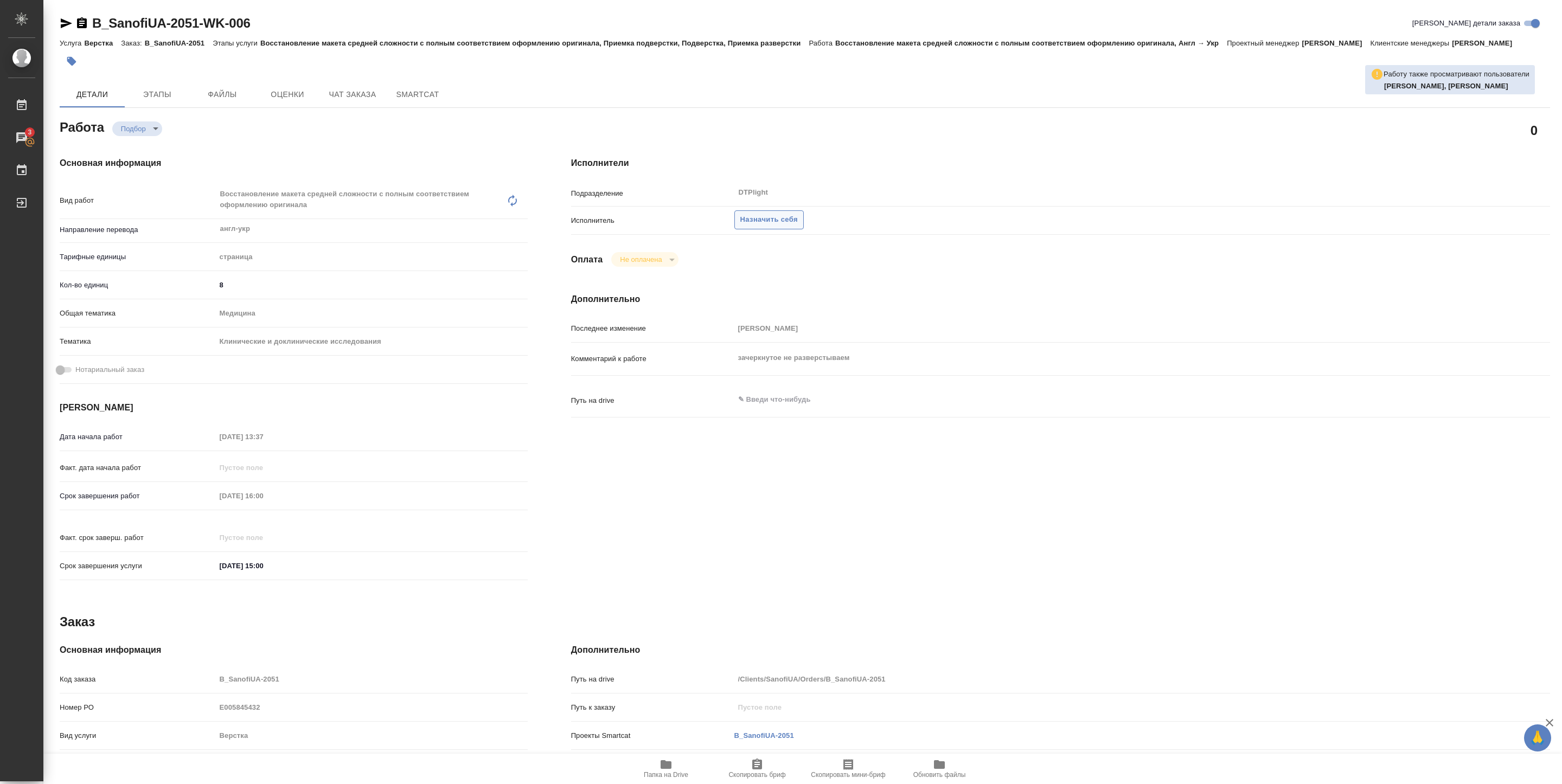
type textarea "x"
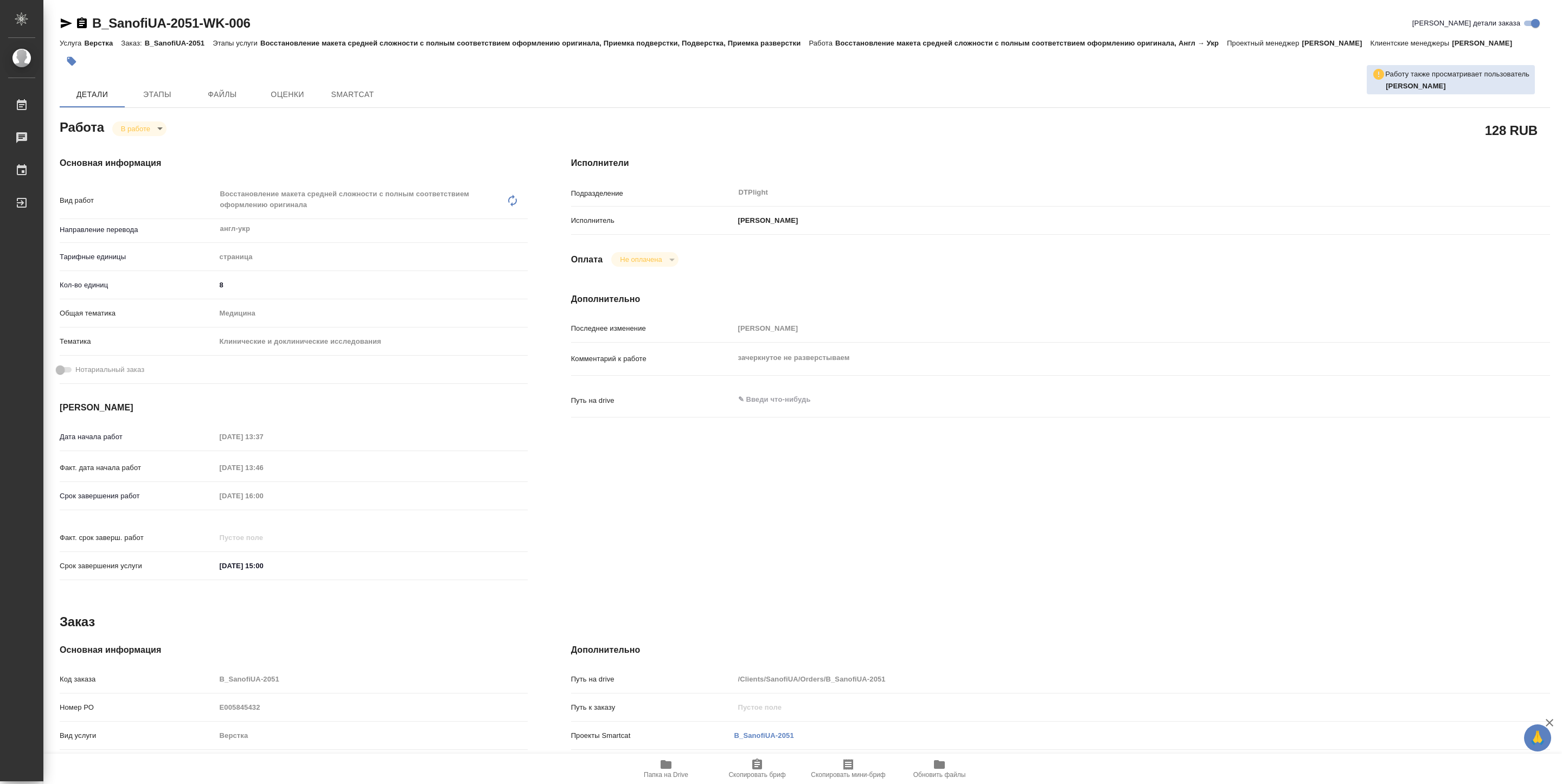
type textarea "x"
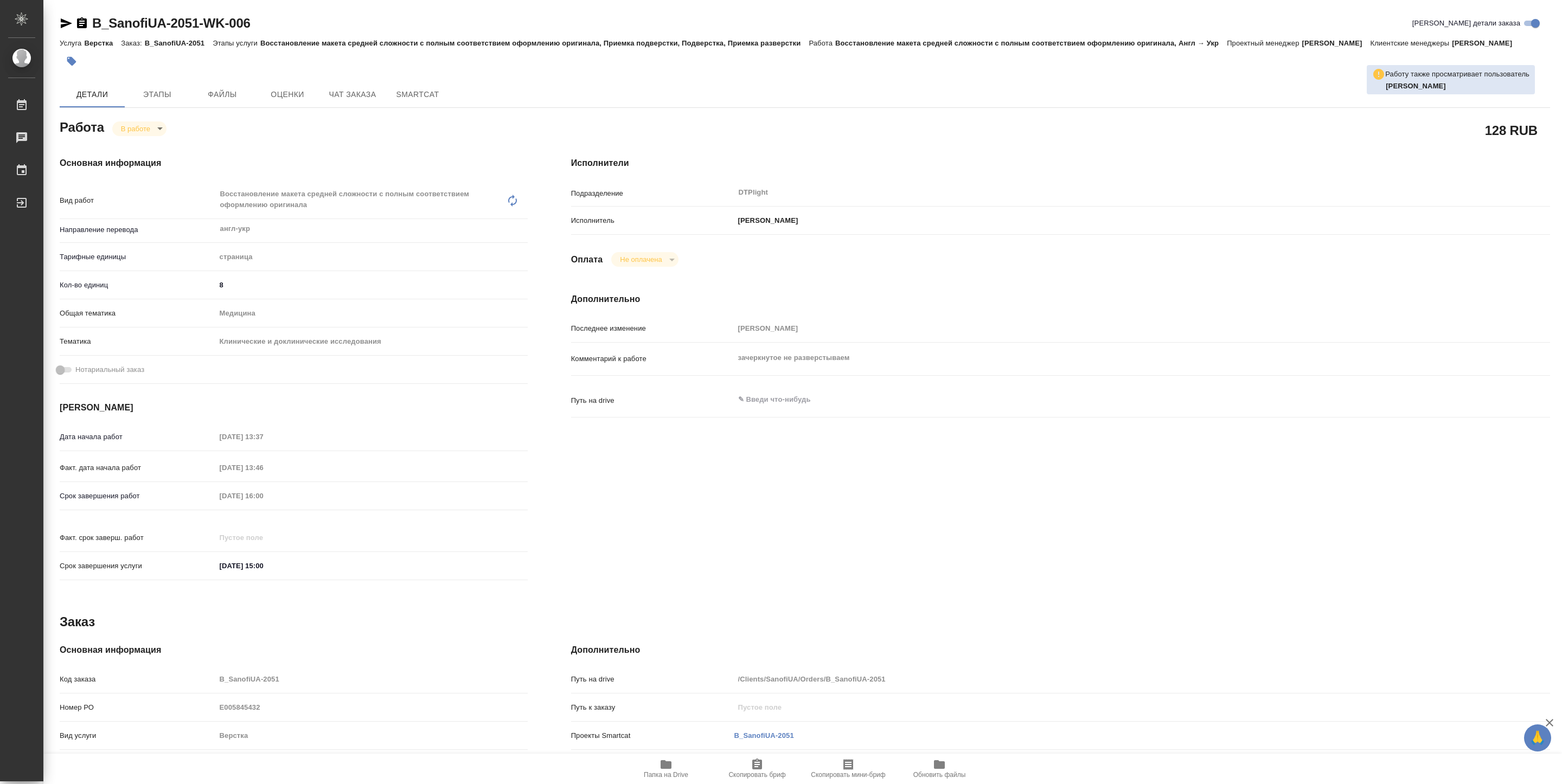
type textarea "x"
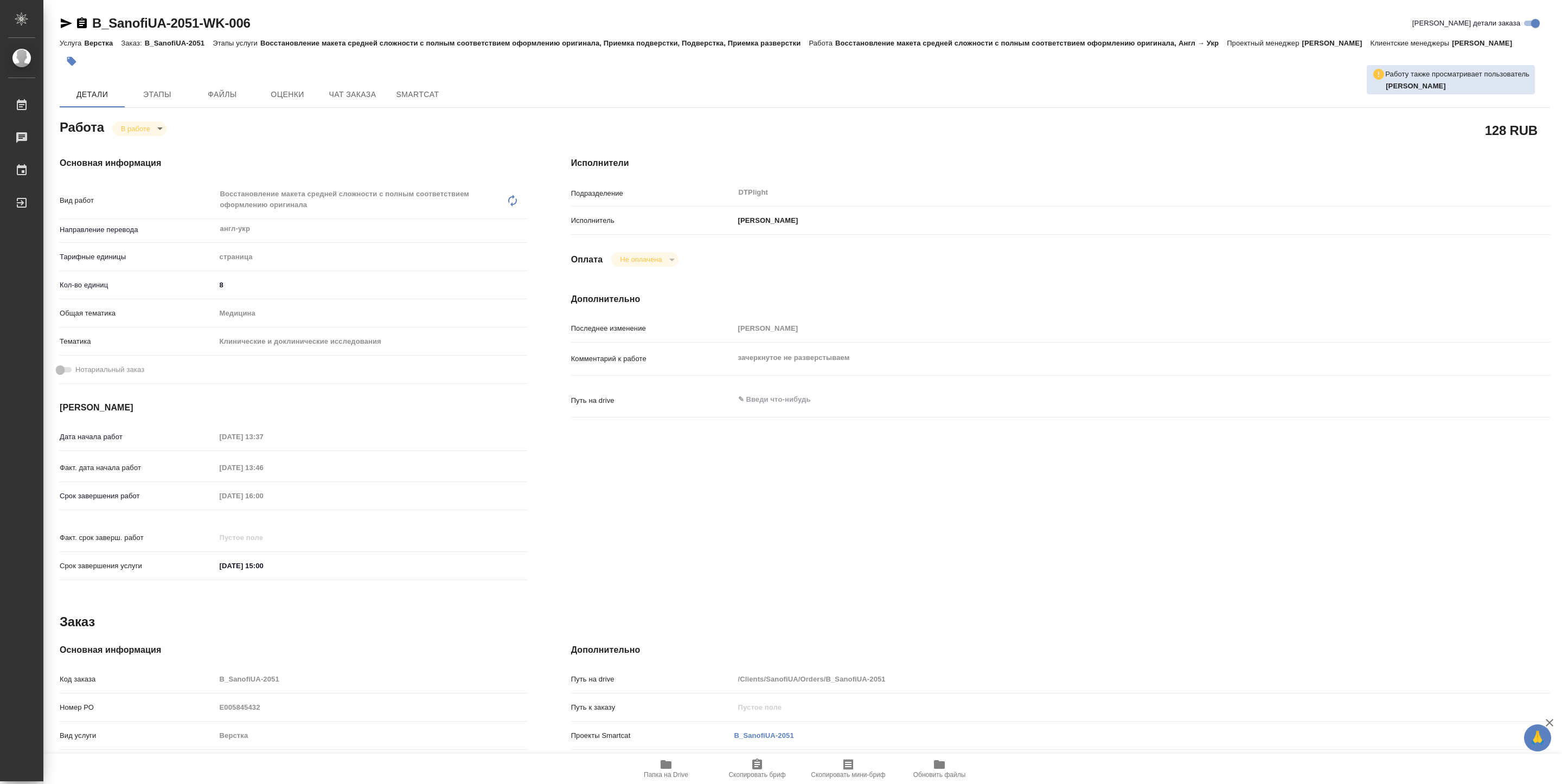
type textarea "x"
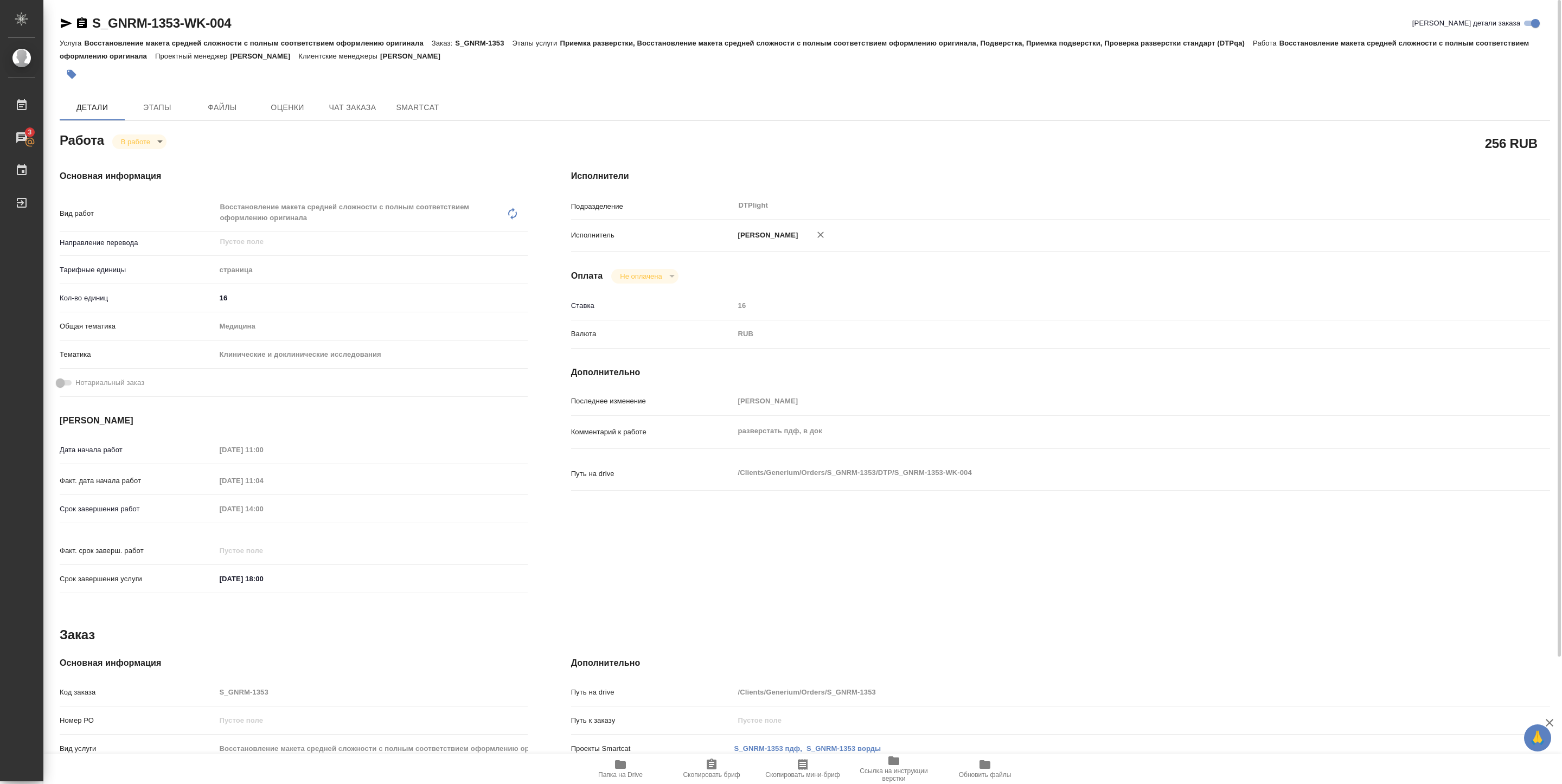
click at [629, 768] on span "Папка на Drive" at bounding box center [620, 768] width 78 height 21
click at [145, 145] on body "🙏 .cls-1 fill:#fff; AWATERA [PERSON_NAME] 3 Чаты График Выйти S_GNRM-1353-WK-00…" at bounding box center [781, 392] width 1562 height 784
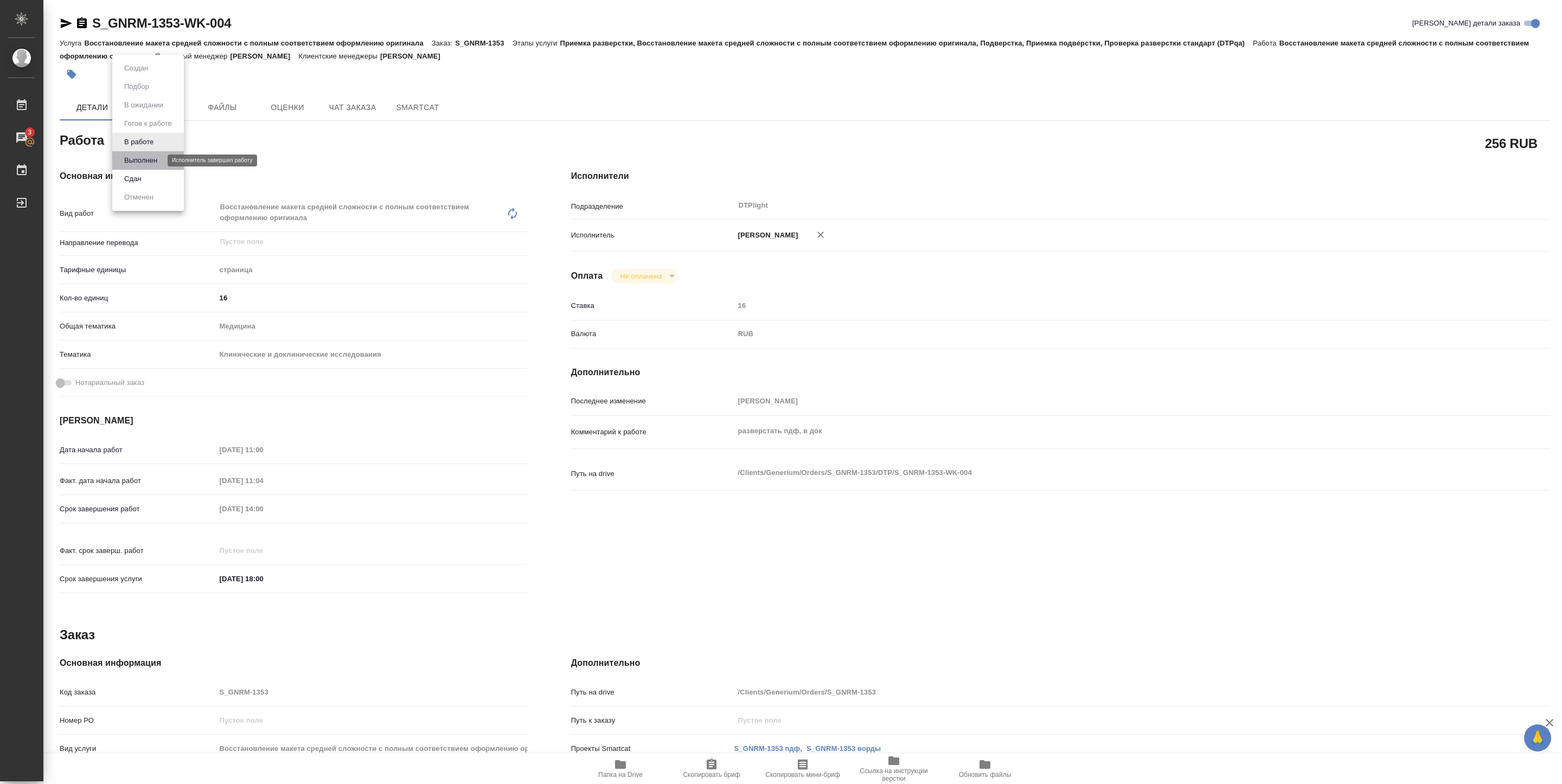
click at [145, 160] on button "Выполнен" at bounding box center [141, 161] width 40 height 12
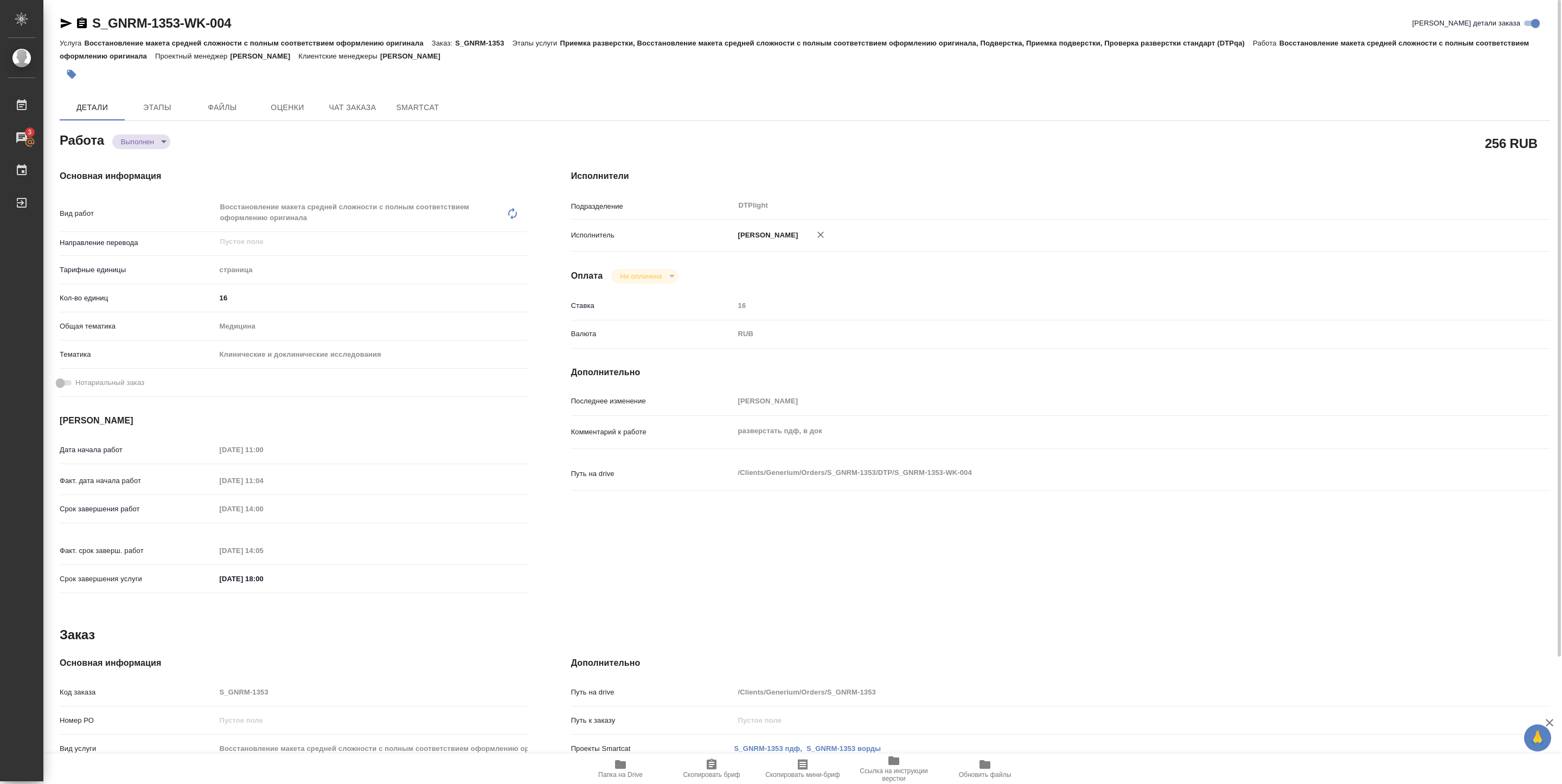
type textarea "x"
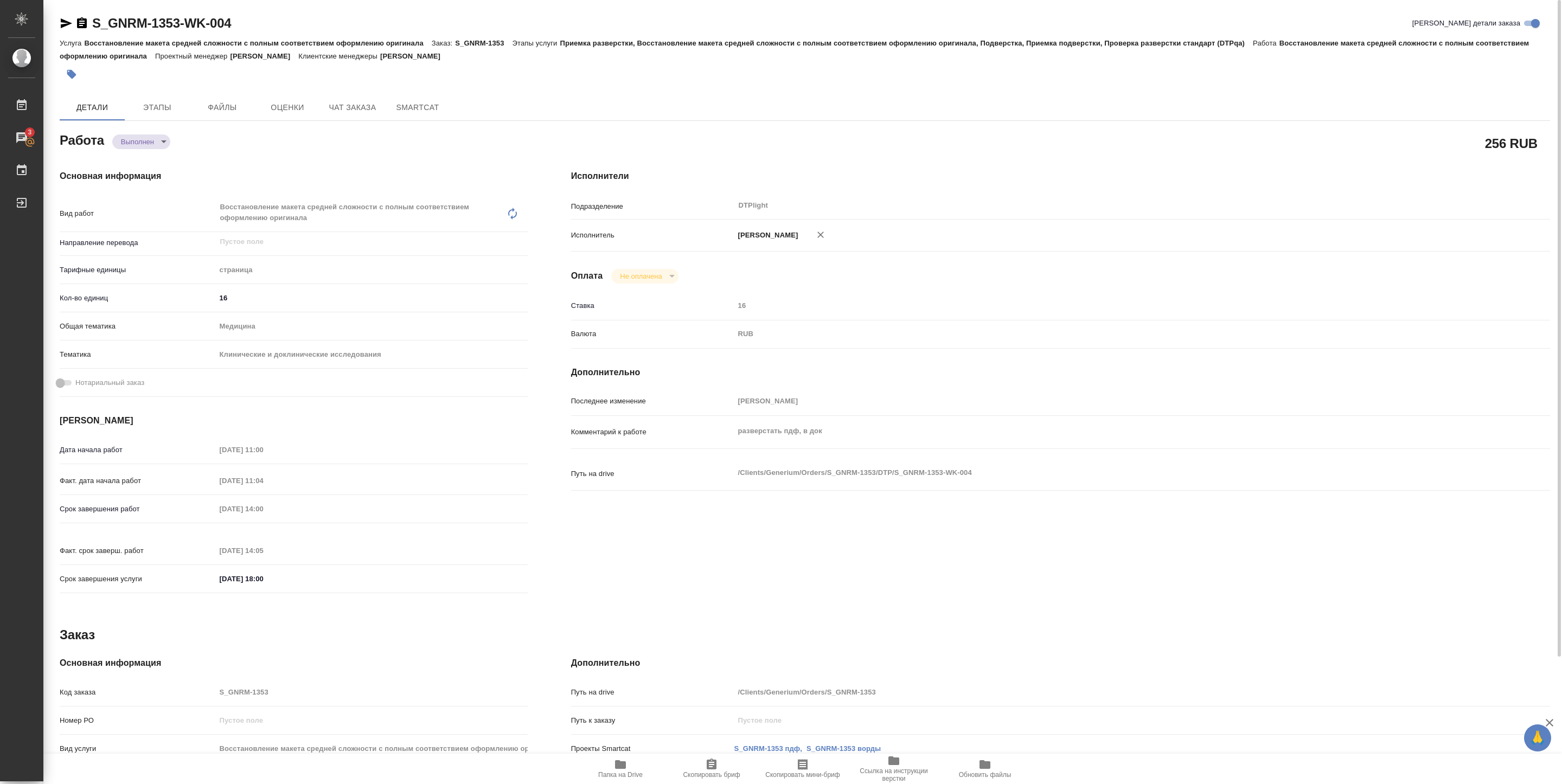
type textarea "x"
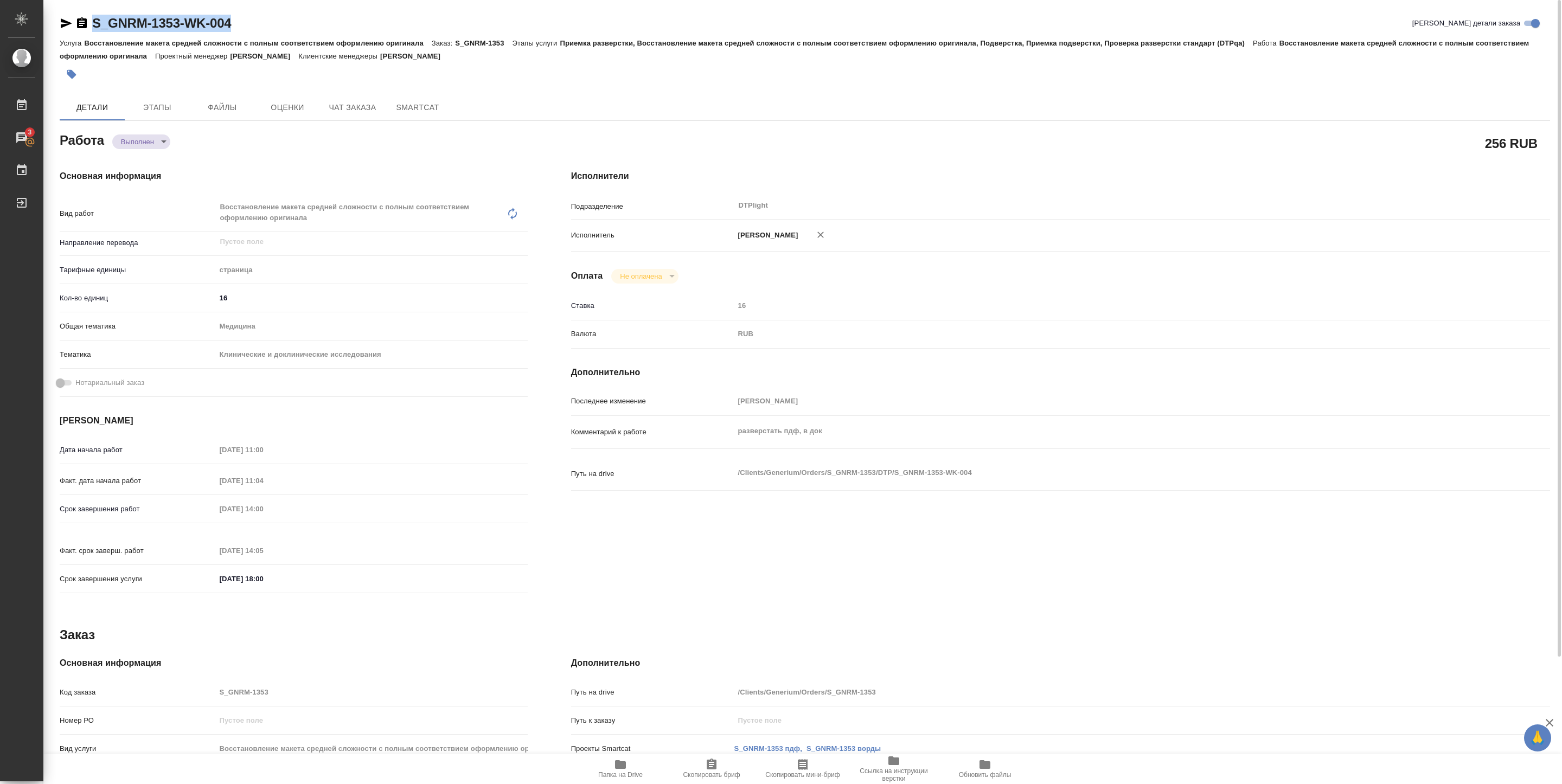
drag, startPoint x: 91, startPoint y: 33, endPoint x: 255, endPoint y: 28, distance: 164.1
click at [255, 28] on div "S_GNRM-1353-WK-004 Кратко детали заказа" at bounding box center [805, 26] width 1491 height 21
type textarea "x"
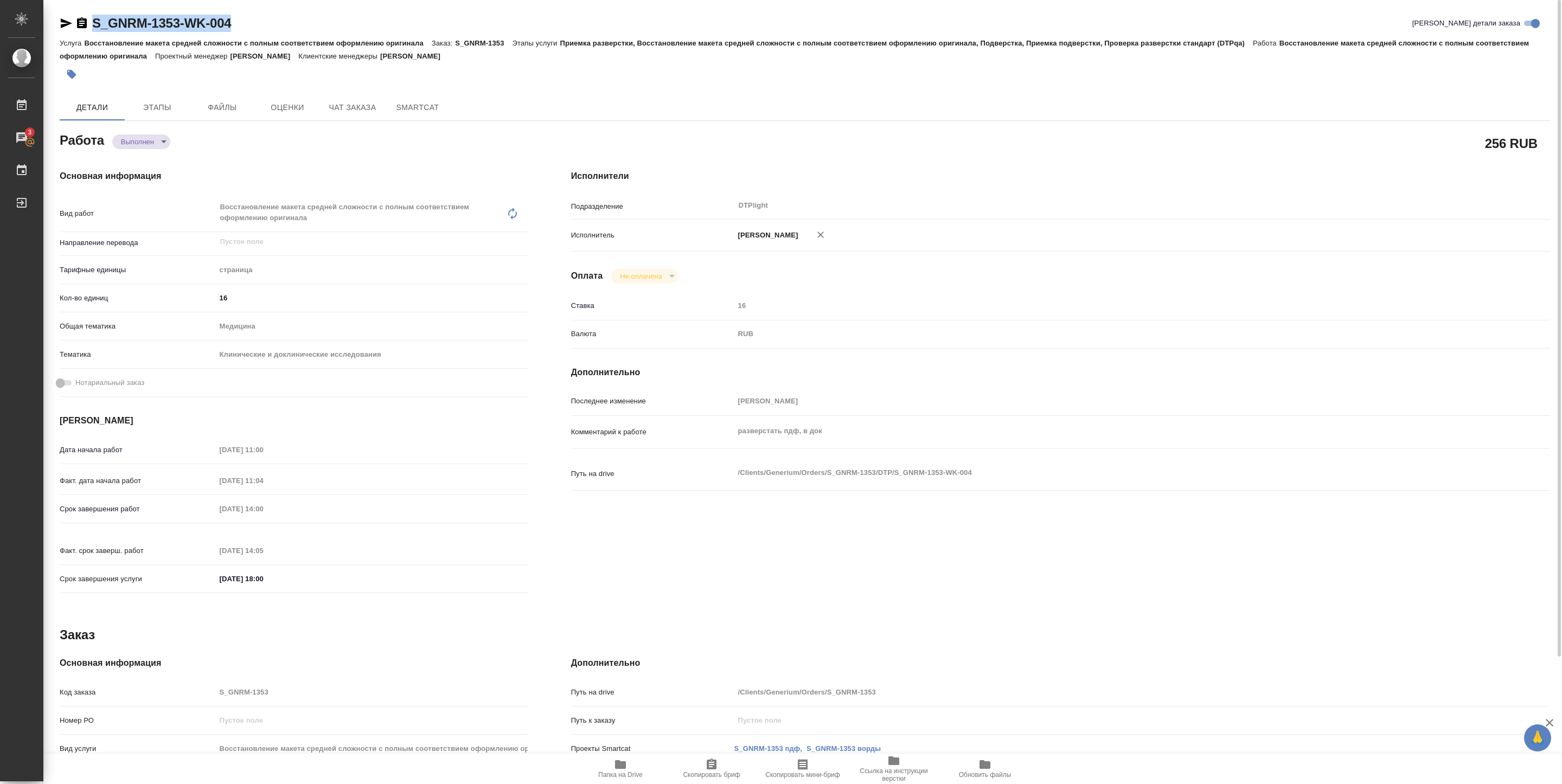
type textarea "x"
copy link "S_GNRM-1353-WK-004"
type textarea "x"
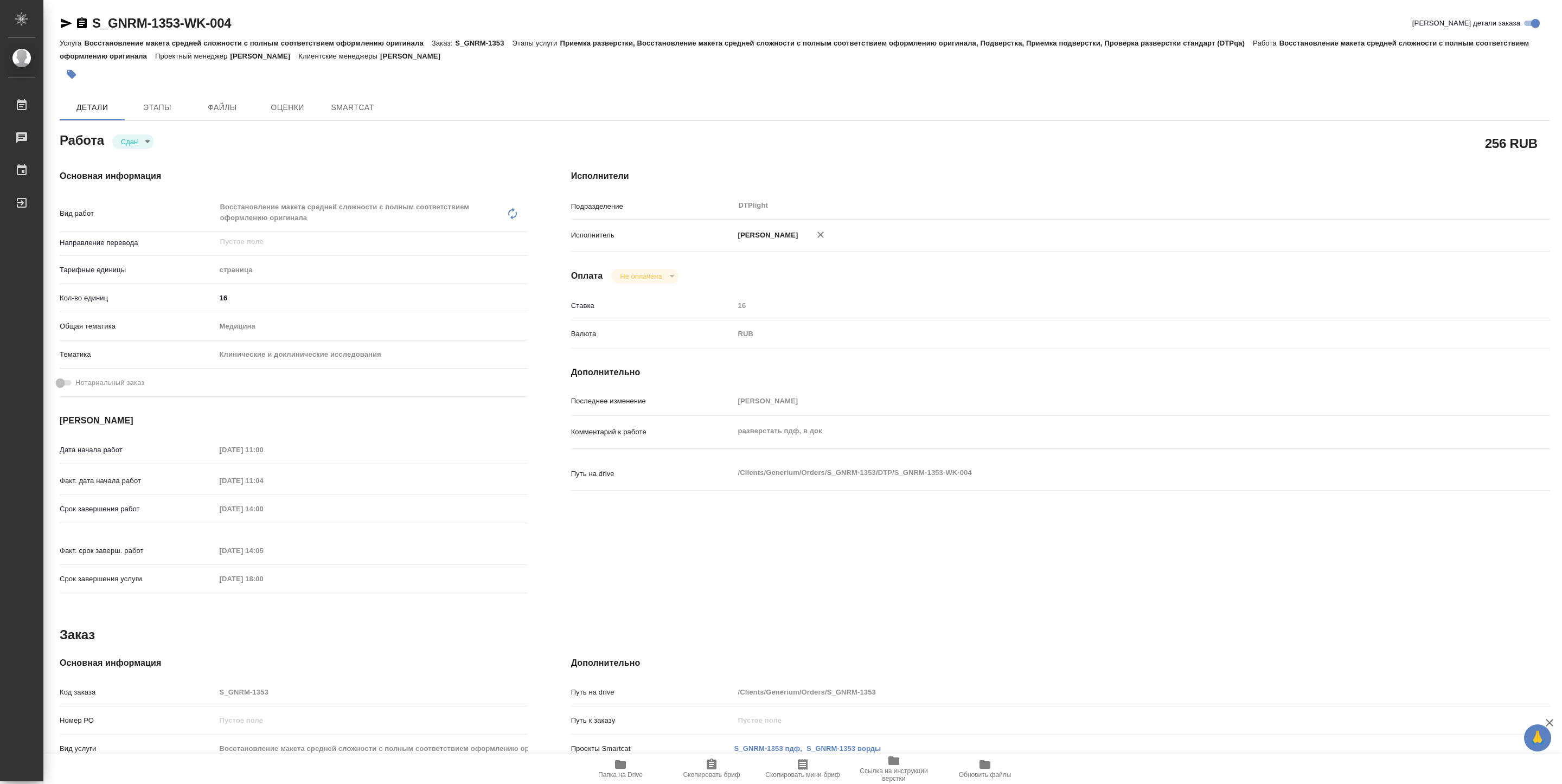
type textarea "x"
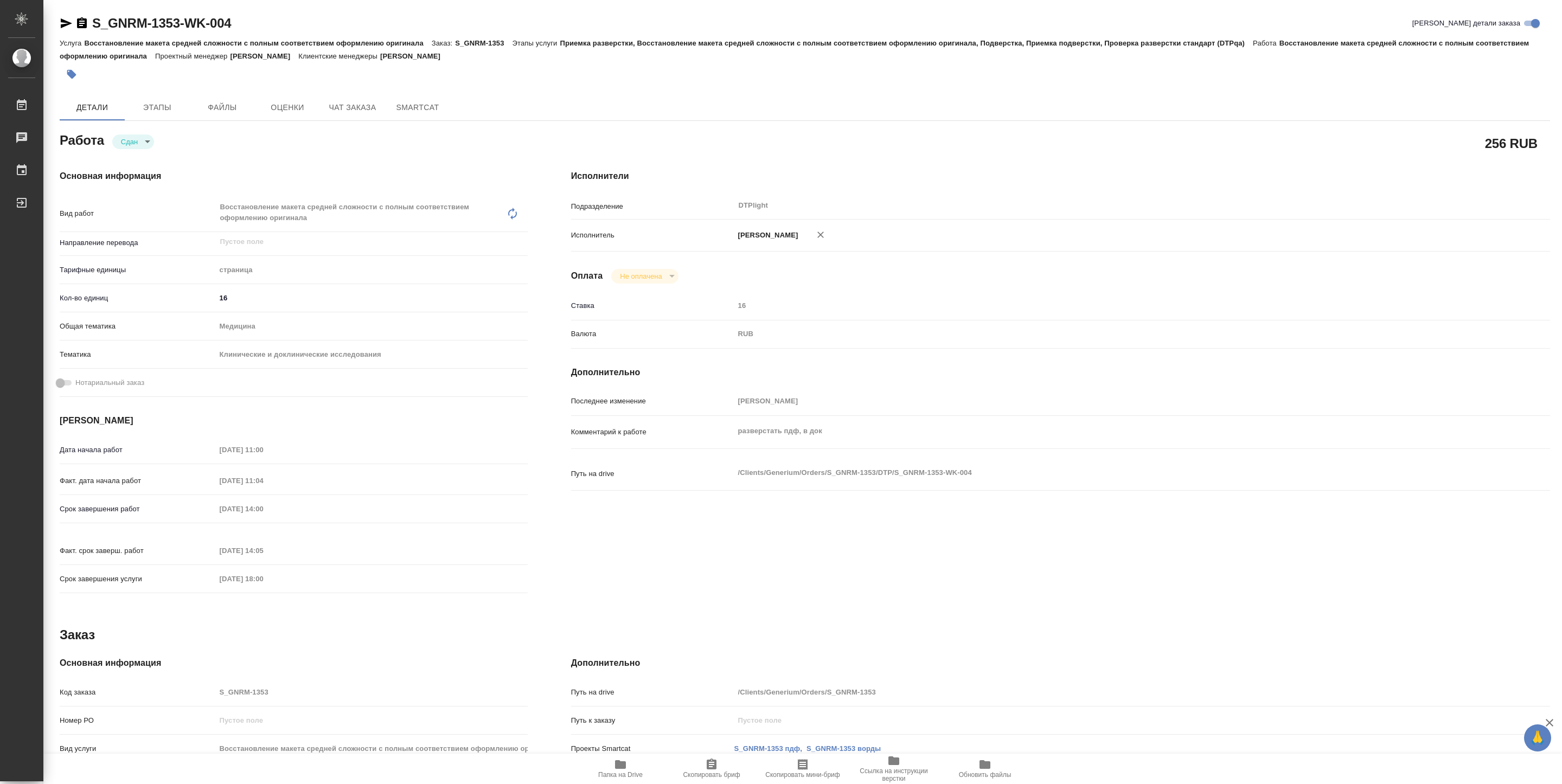
type textarea "x"
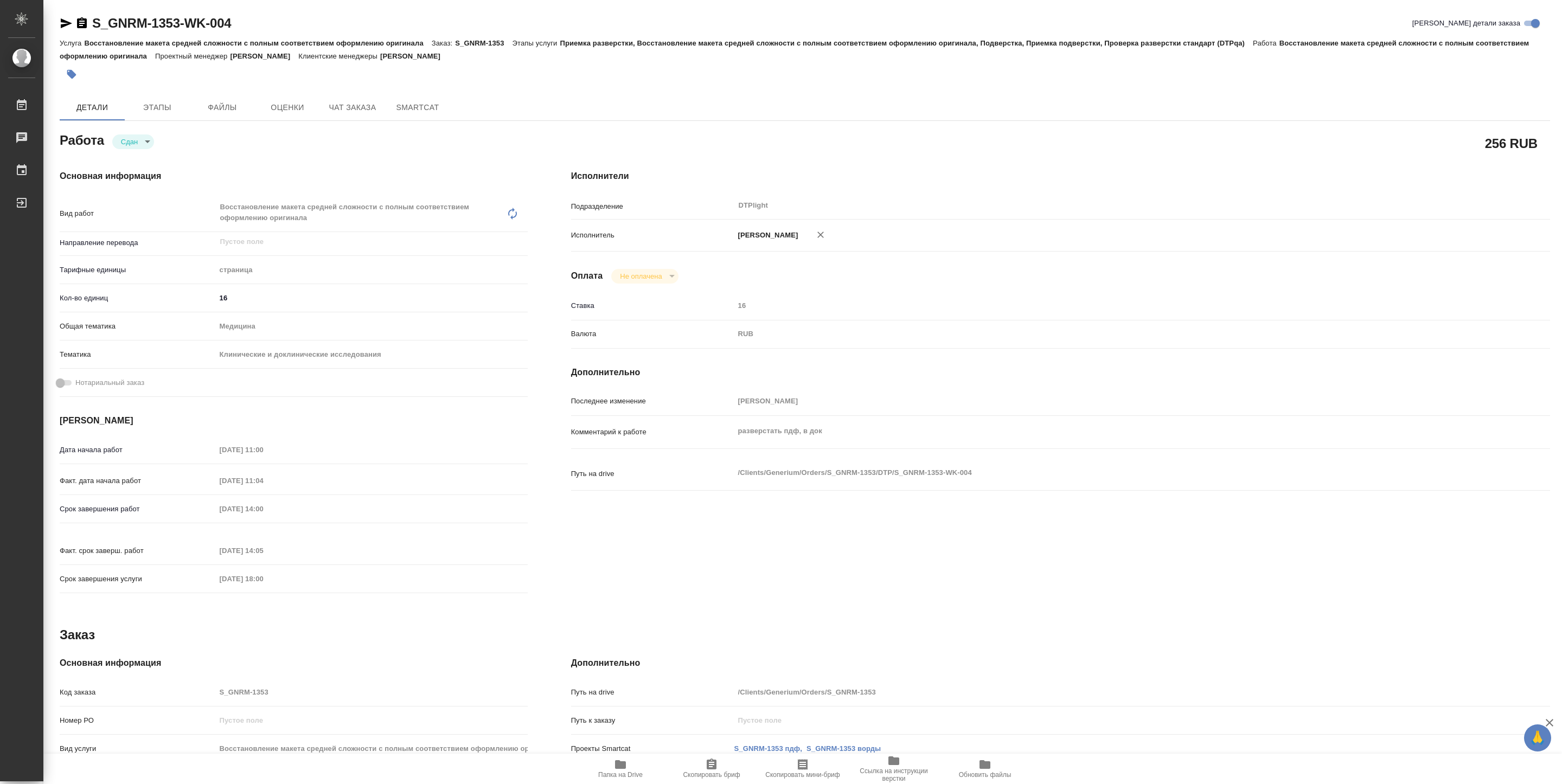
type textarea "x"
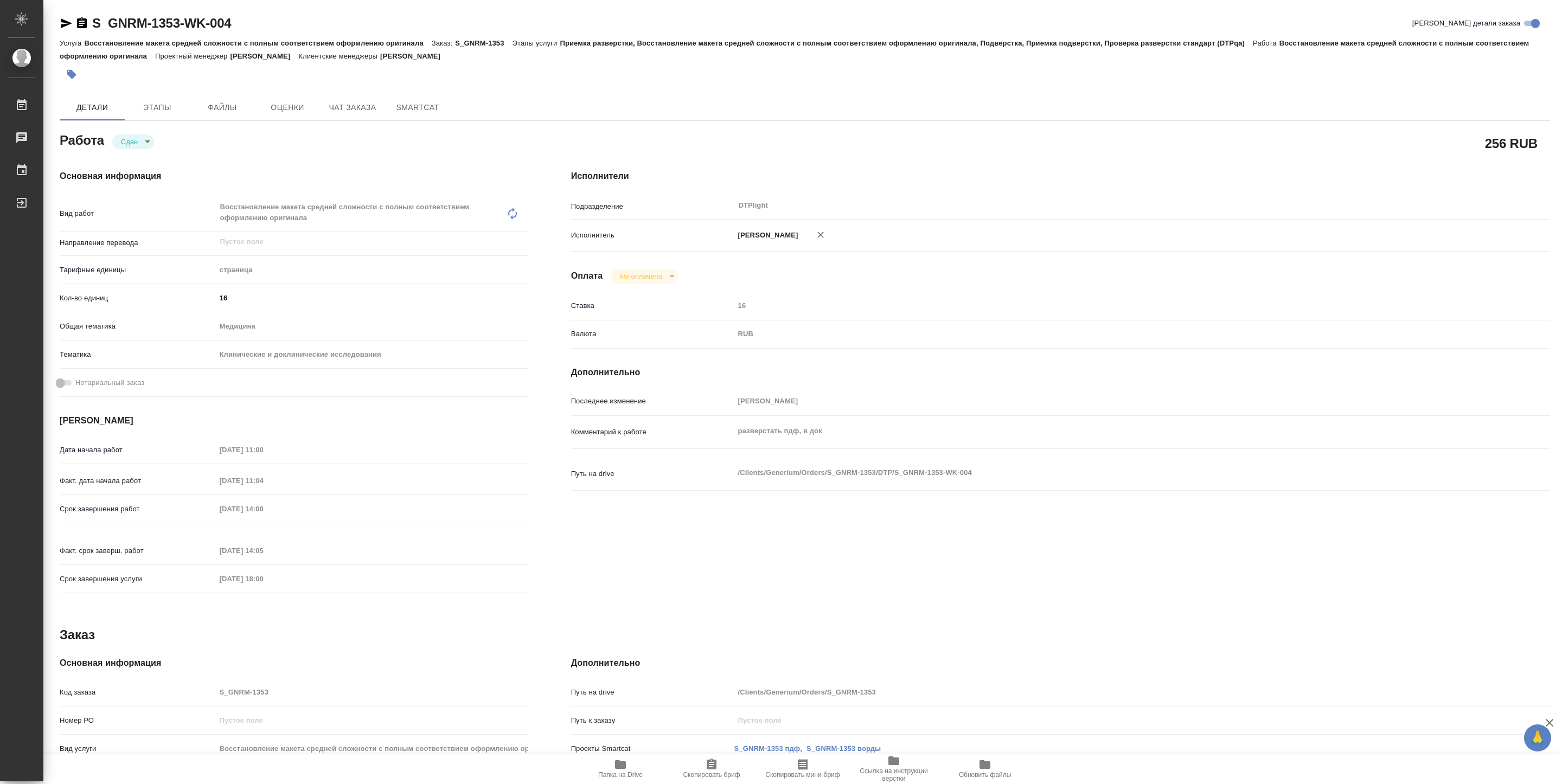
type textarea "x"
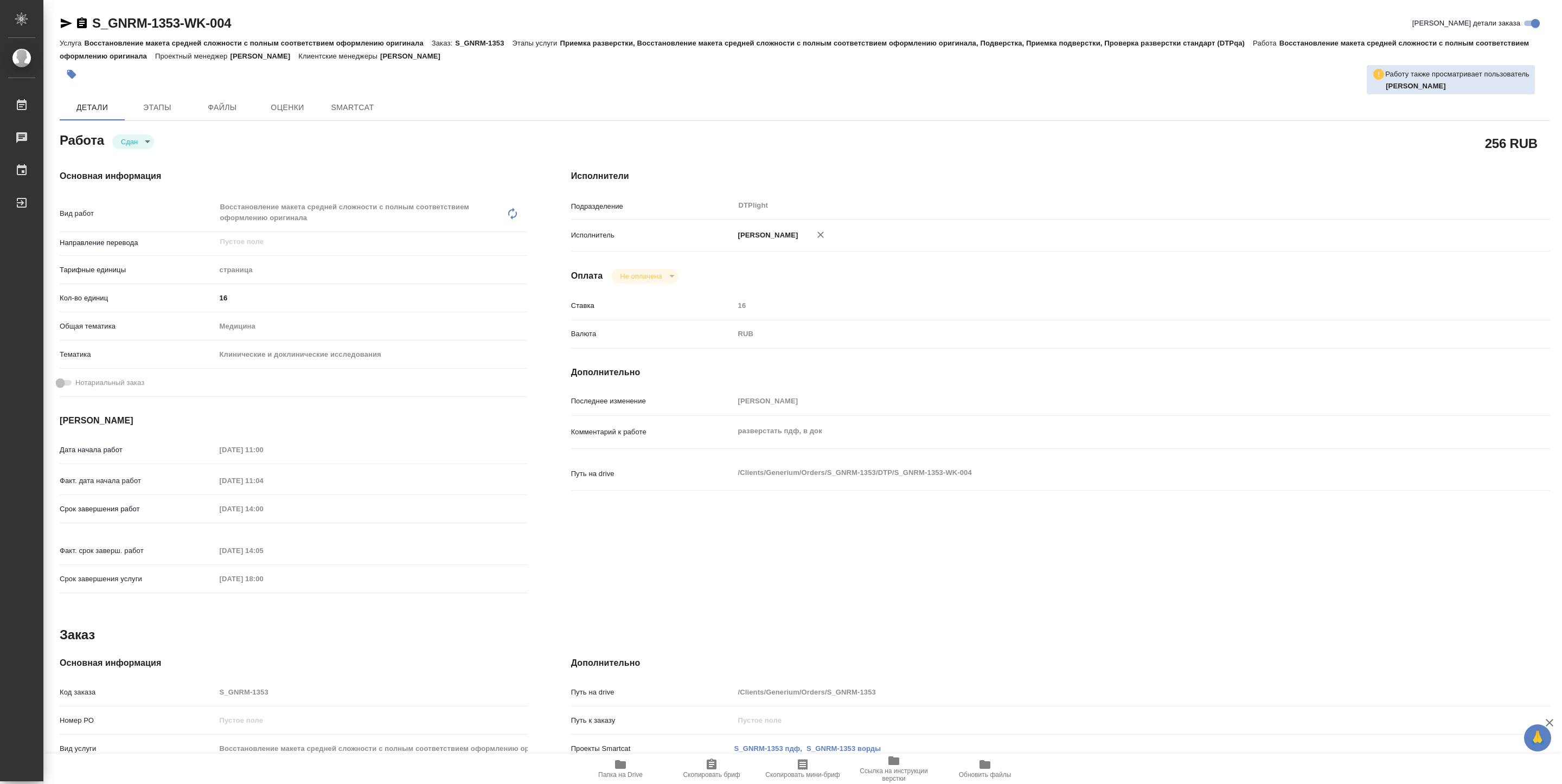
type textarea "x"
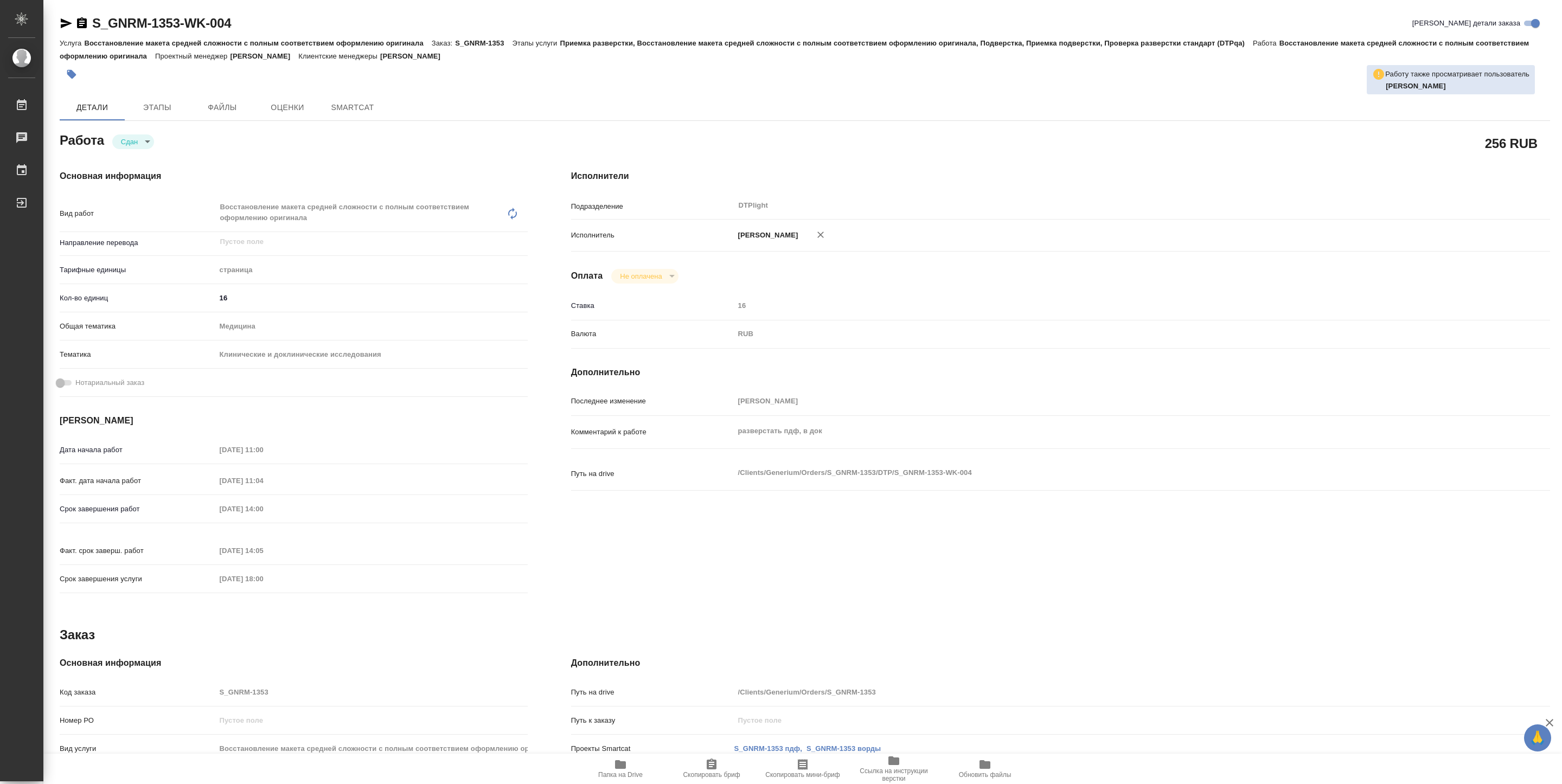
type textarea "x"
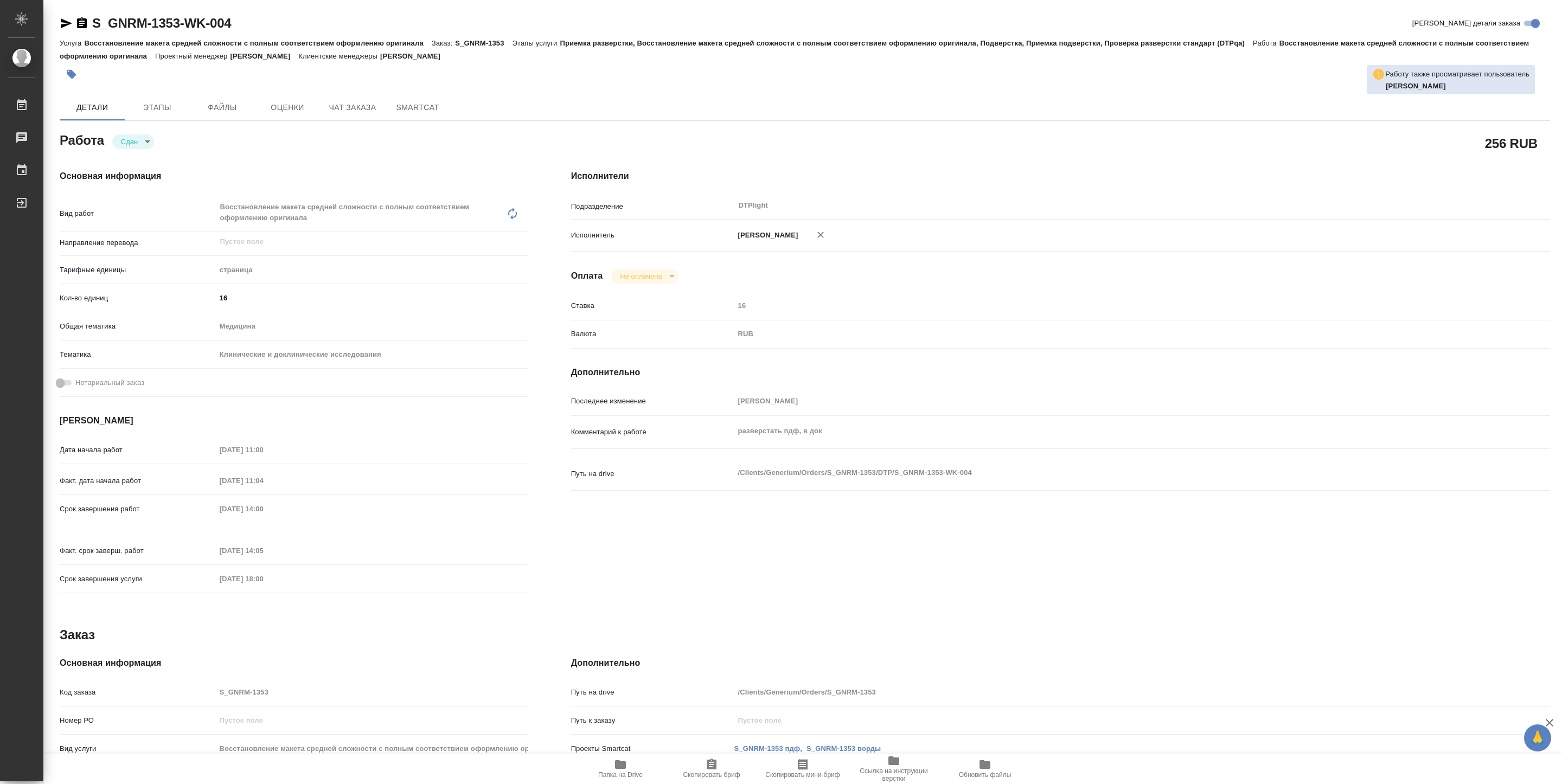
type textarea "x"
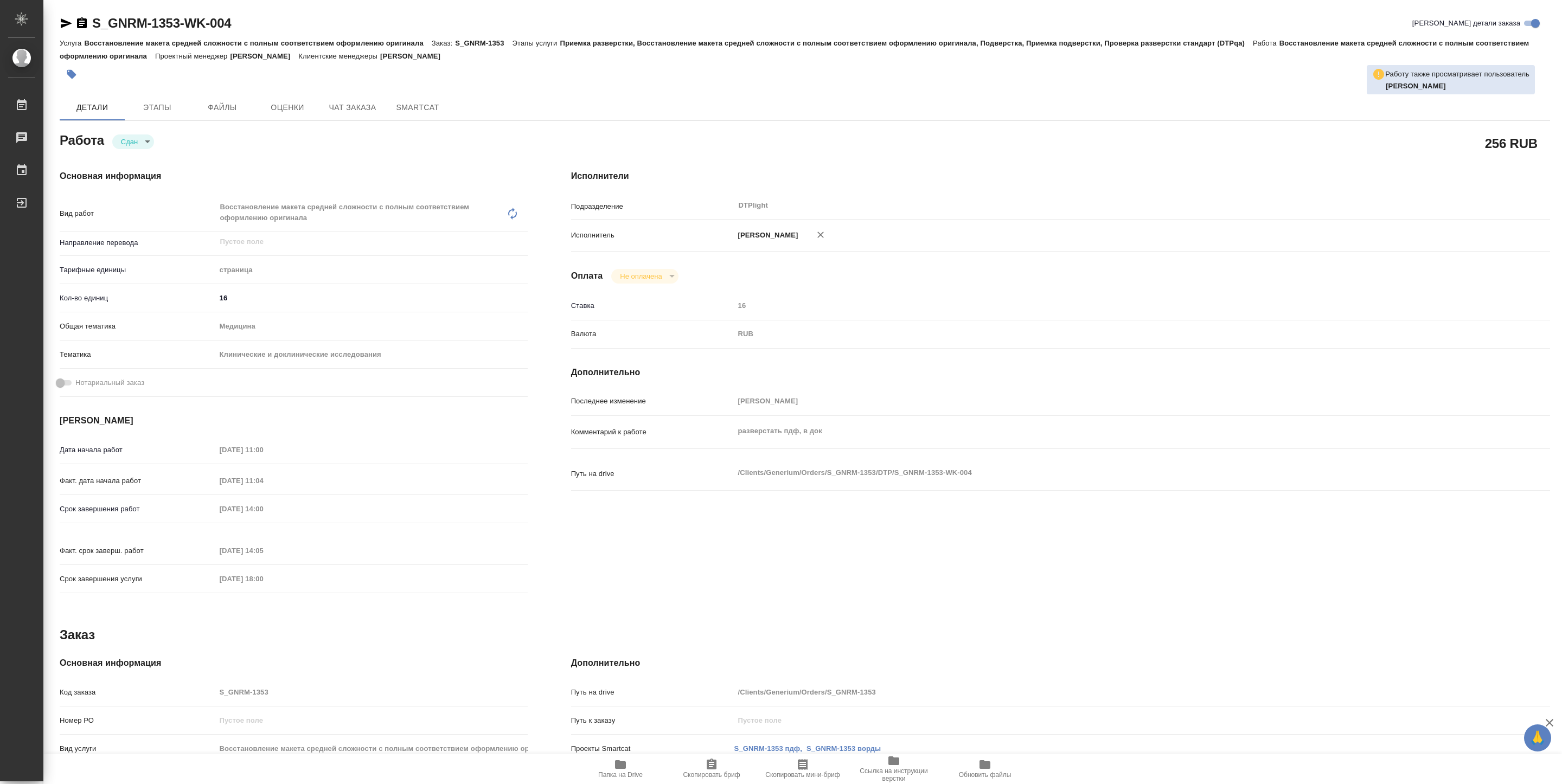
type textarea "x"
click at [625, 782] on button "Папка на Drive" at bounding box center [620, 768] width 91 height 30
click at [622, 772] on span "Папка на Drive" at bounding box center [620, 774] width 44 height 7
